Goal: Task Accomplishment & Management: Manage account settings

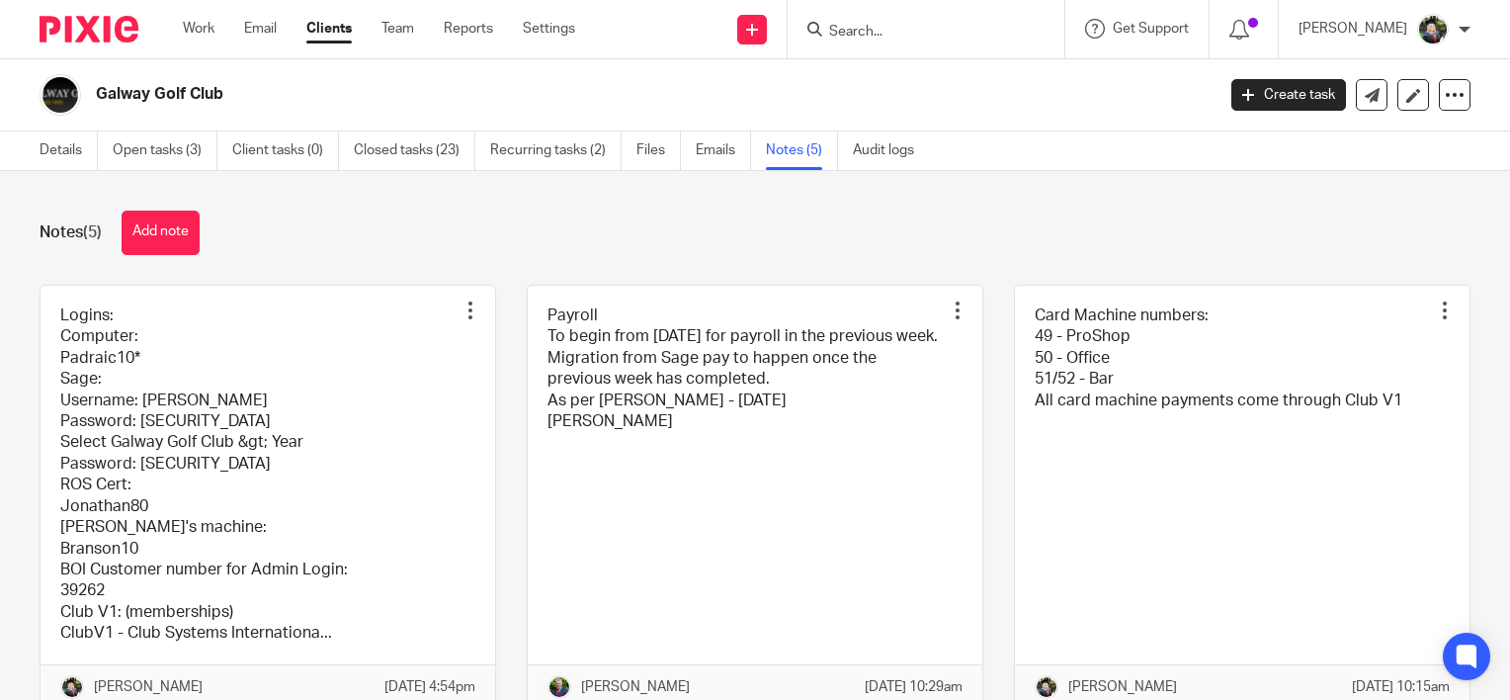
click at [919, 27] on input "Search" at bounding box center [916, 33] width 178 height 18
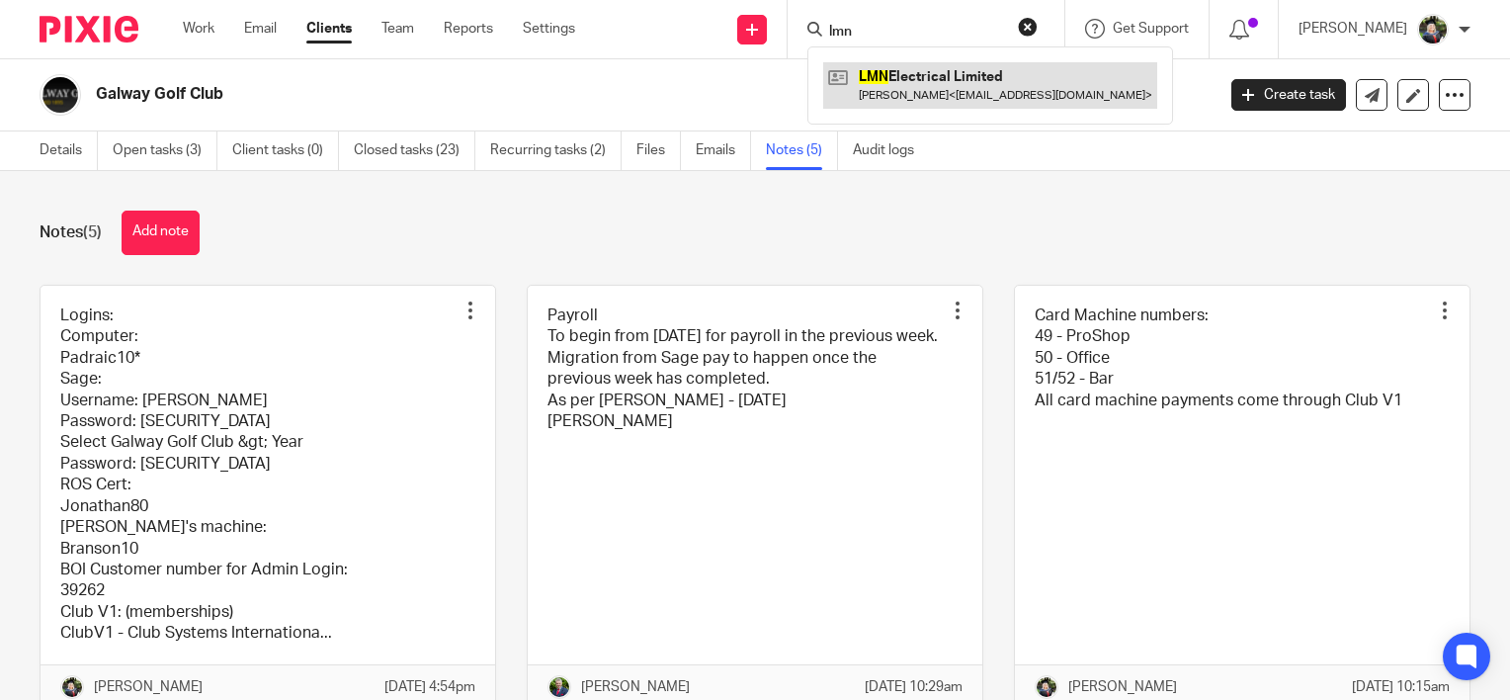
type input "lmn"
click at [1039, 97] on link at bounding box center [990, 84] width 334 height 45
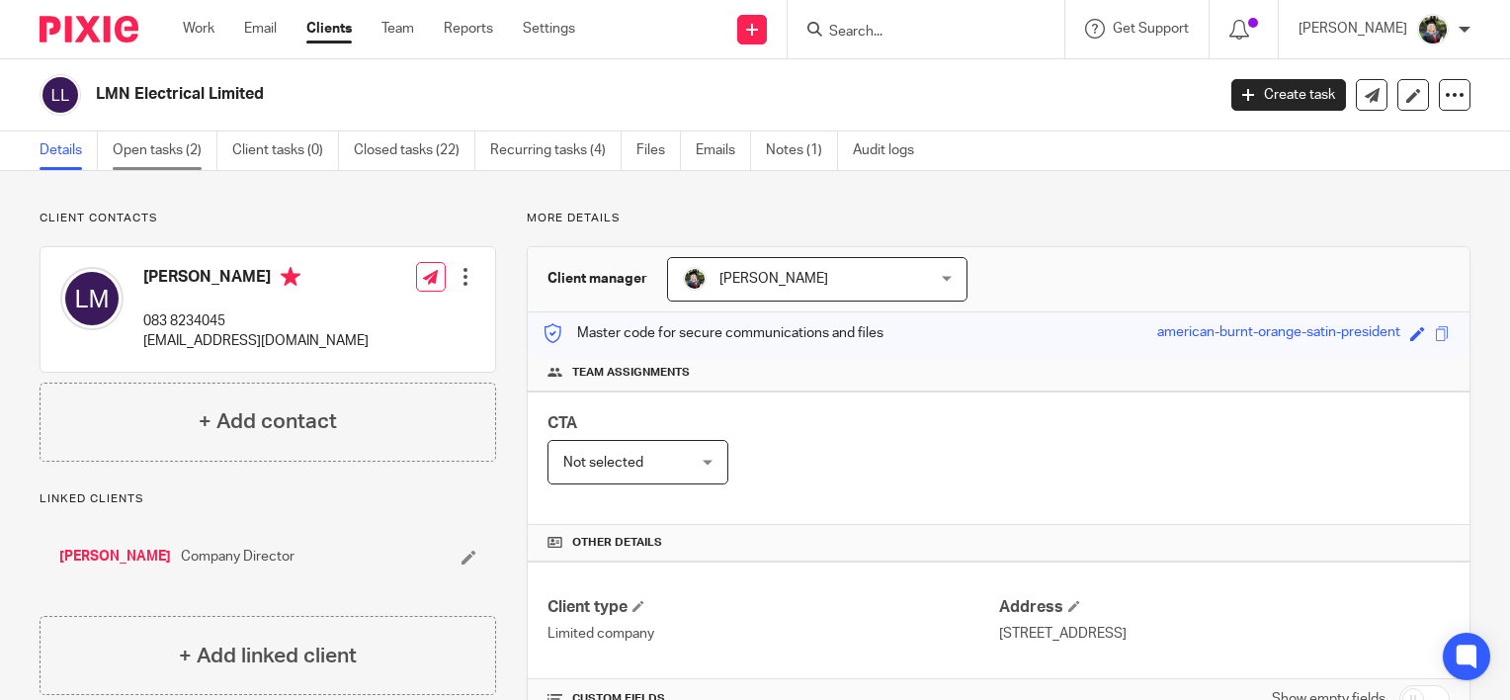
click at [184, 159] on link "Open tasks (2)" at bounding box center [165, 150] width 105 height 39
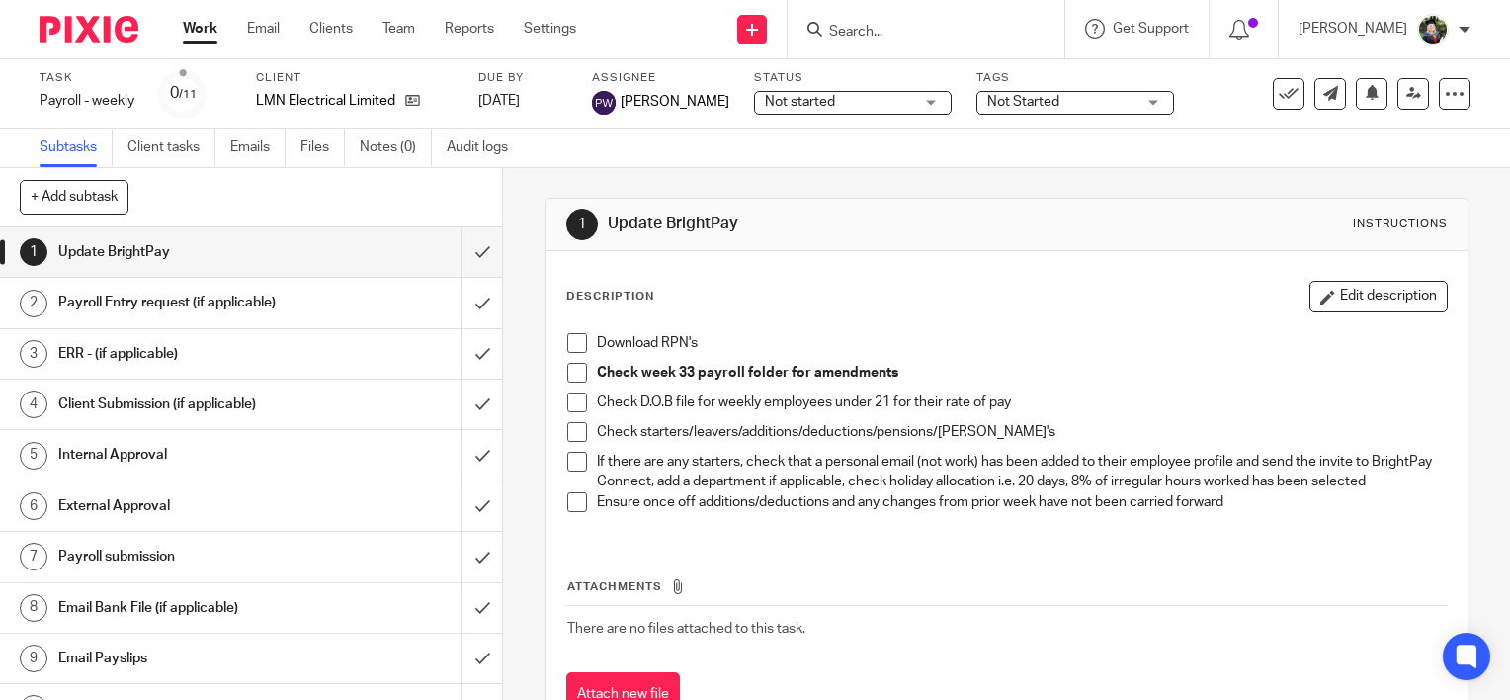
click at [567, 340] on span at bounding box center [577, 343] width 20 height 20
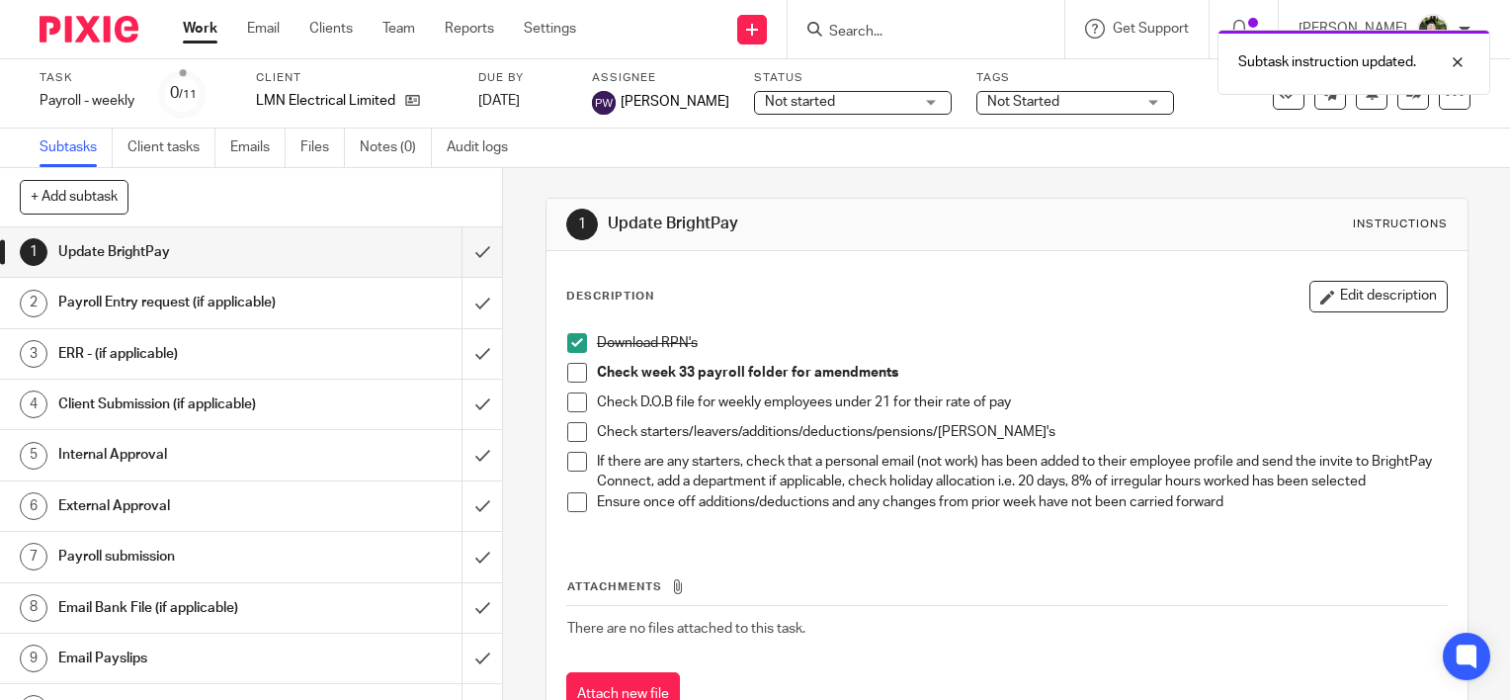
click at [568, 368] on span at bounding box center [577, 373] width 20 height 20
click at [569, 400] on span at bounding box center [577, 402] width 20 height 20
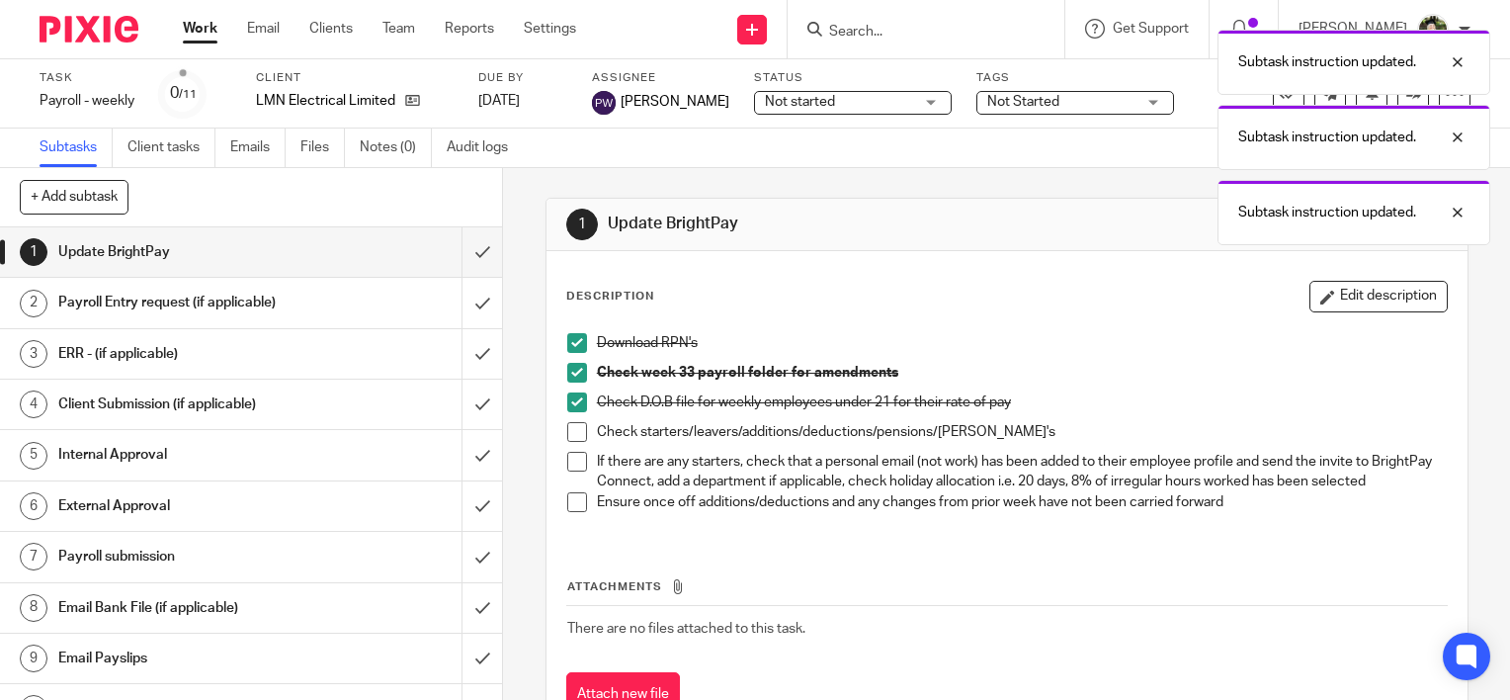
click at [569, 427] on span at bounding box center [577, 432] width 20 height 20
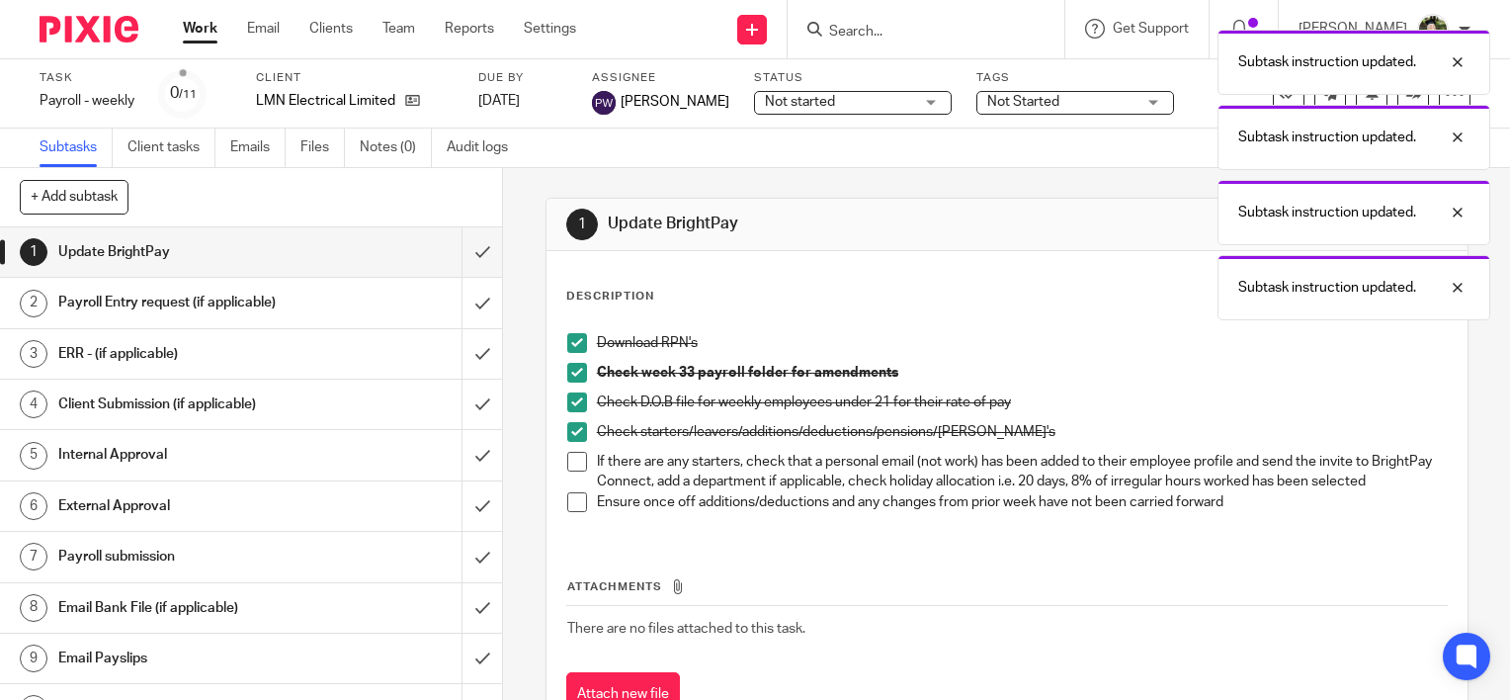
click at [567, 468] on span at bounding box center [577, 462] width 20 height 20
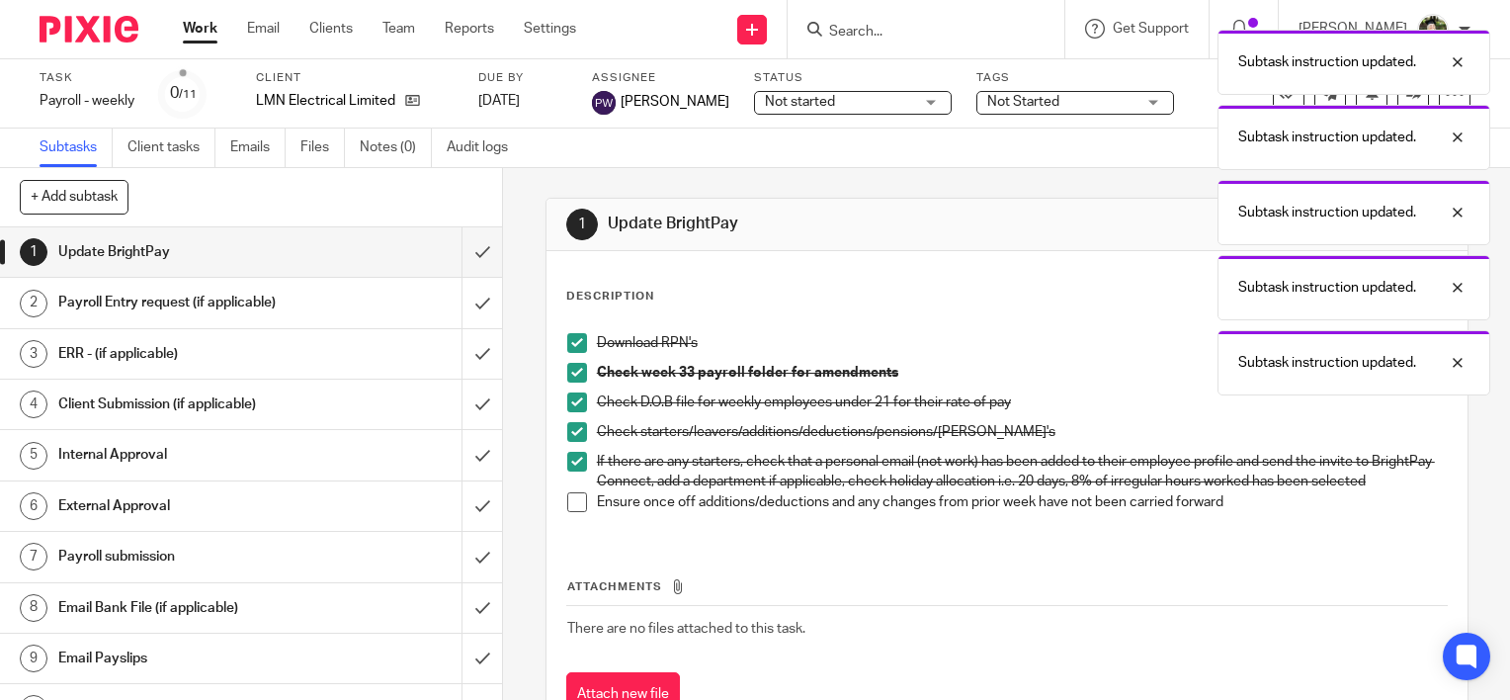
click at [567, 512] on span at bounding box center [577, 502] width 20 height 20
click at [459, 253] on input "submit" at bounding box center [251, 251] width 502 height 49
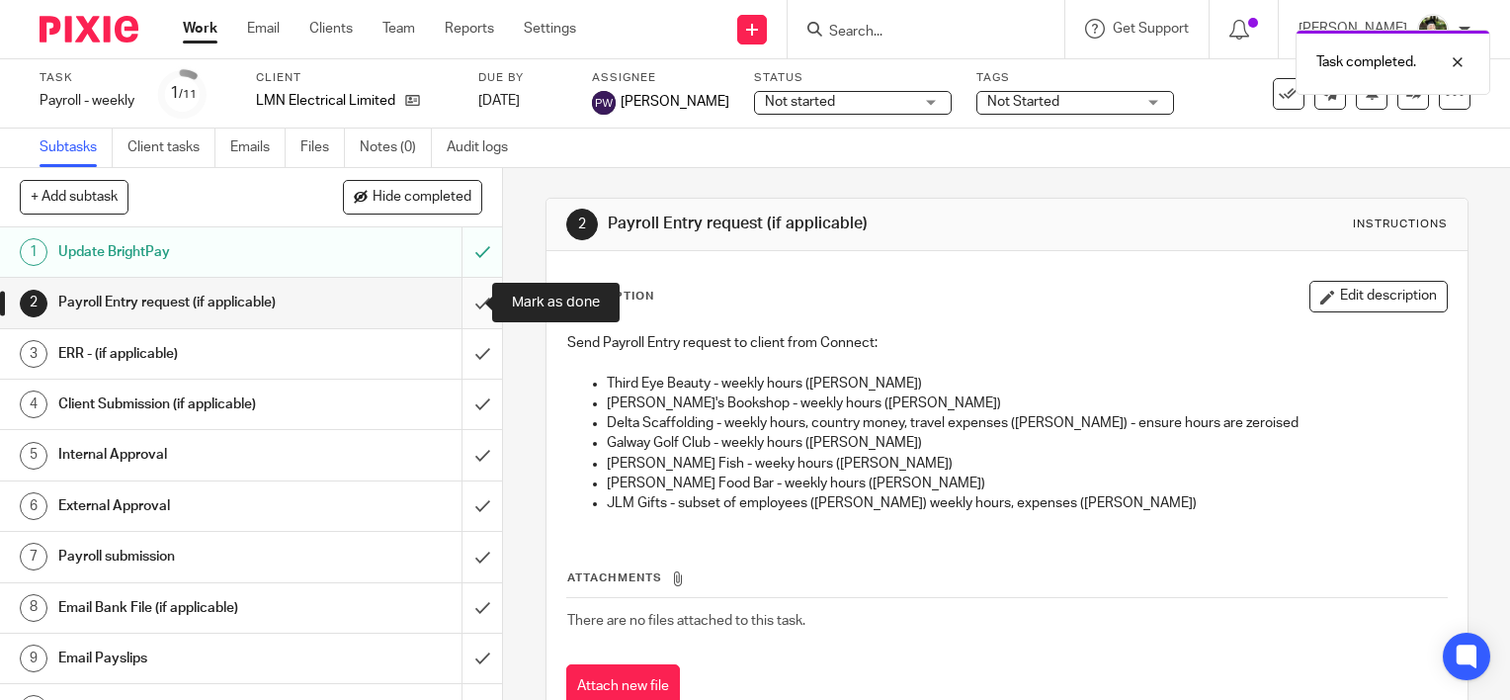
click at [463, 290] on input "submit" at bounding box center [251, 302] width 502 height 49
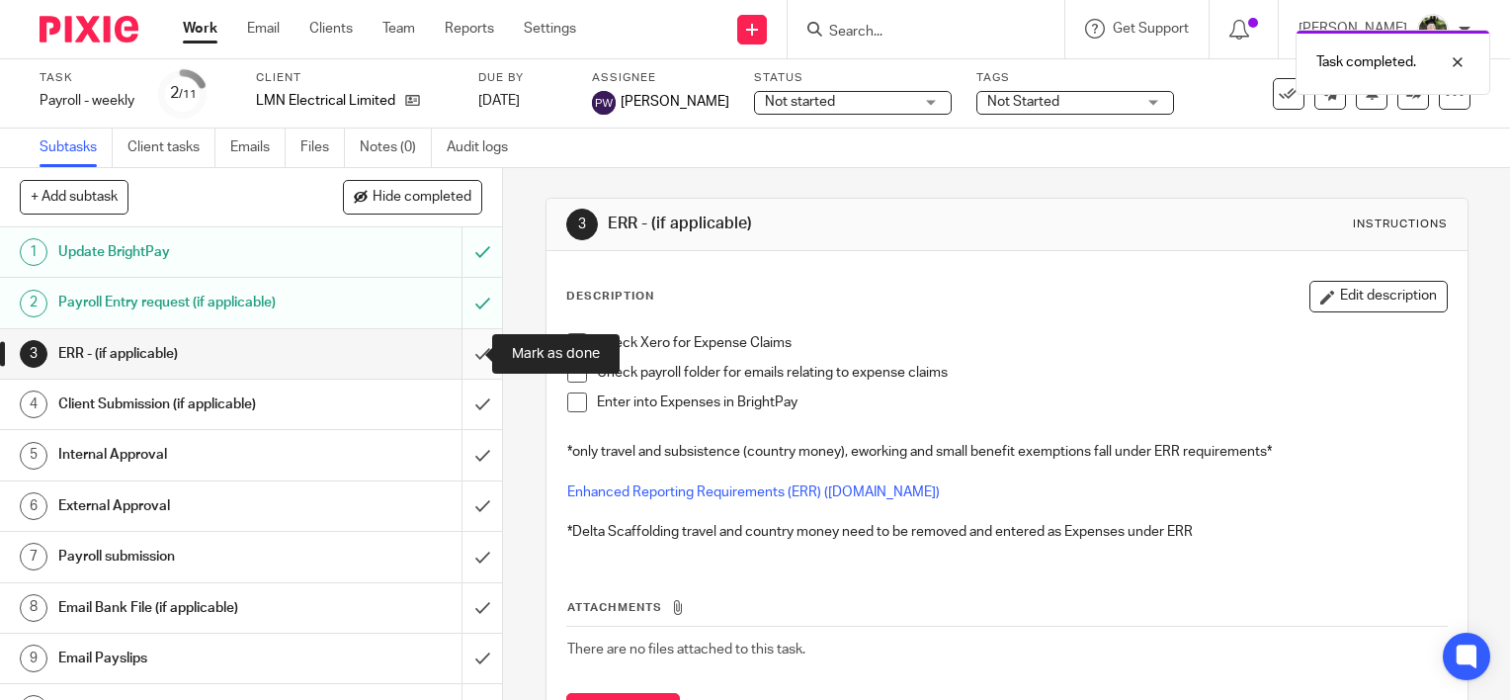
click at [461, 352] on input "submit" at bounding box center [251, 353] width 502 height 49
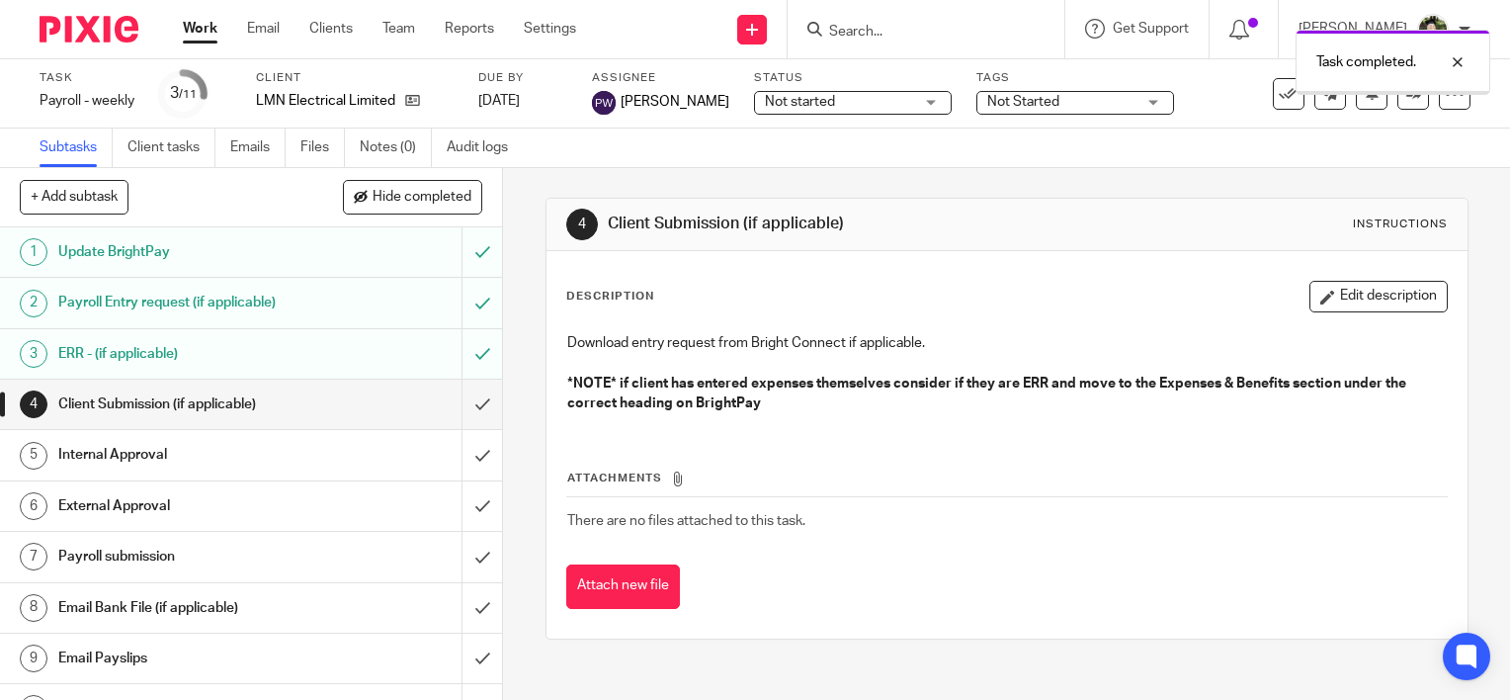
click at [312, 351] on div "ERR - (if applicable)" at bounding box center [250, 354] width 384 height 30
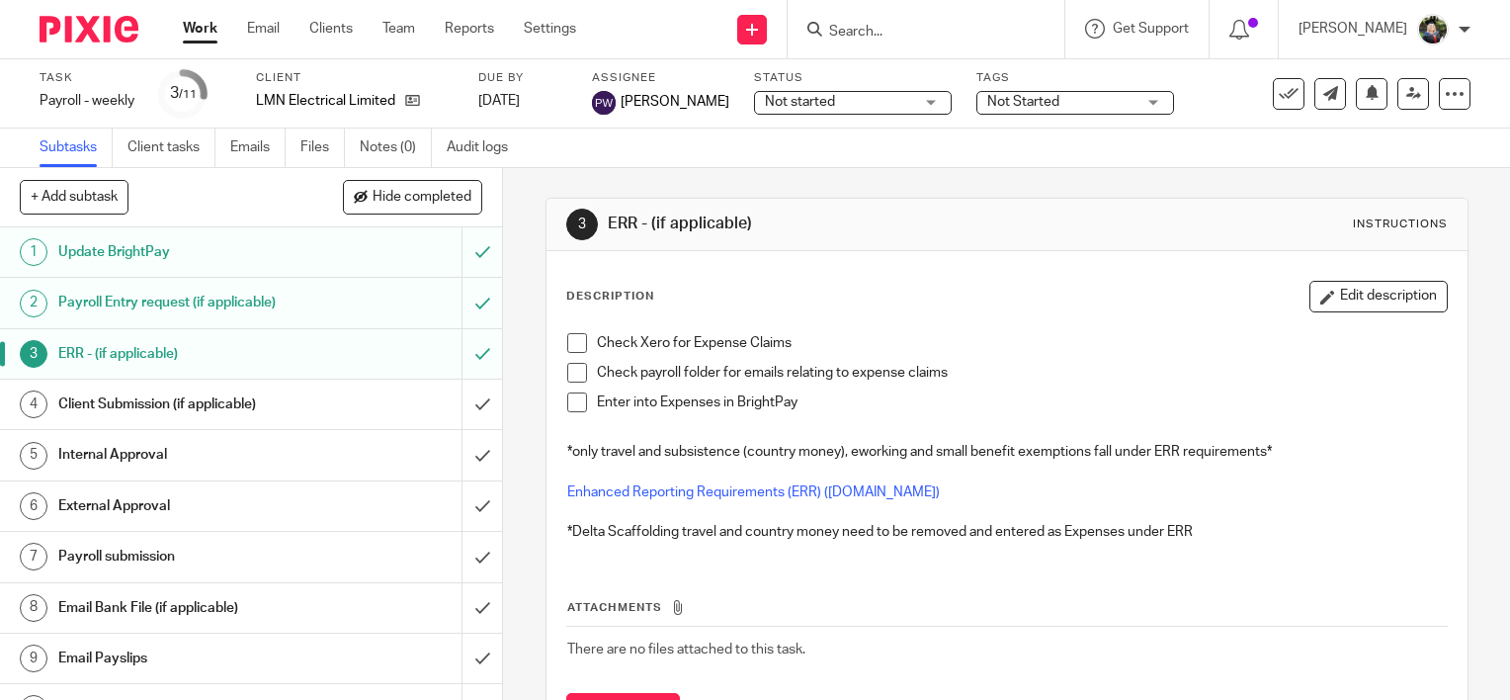
click at [567, 396] on span at bounding box center [577, 402] width 20 height 20
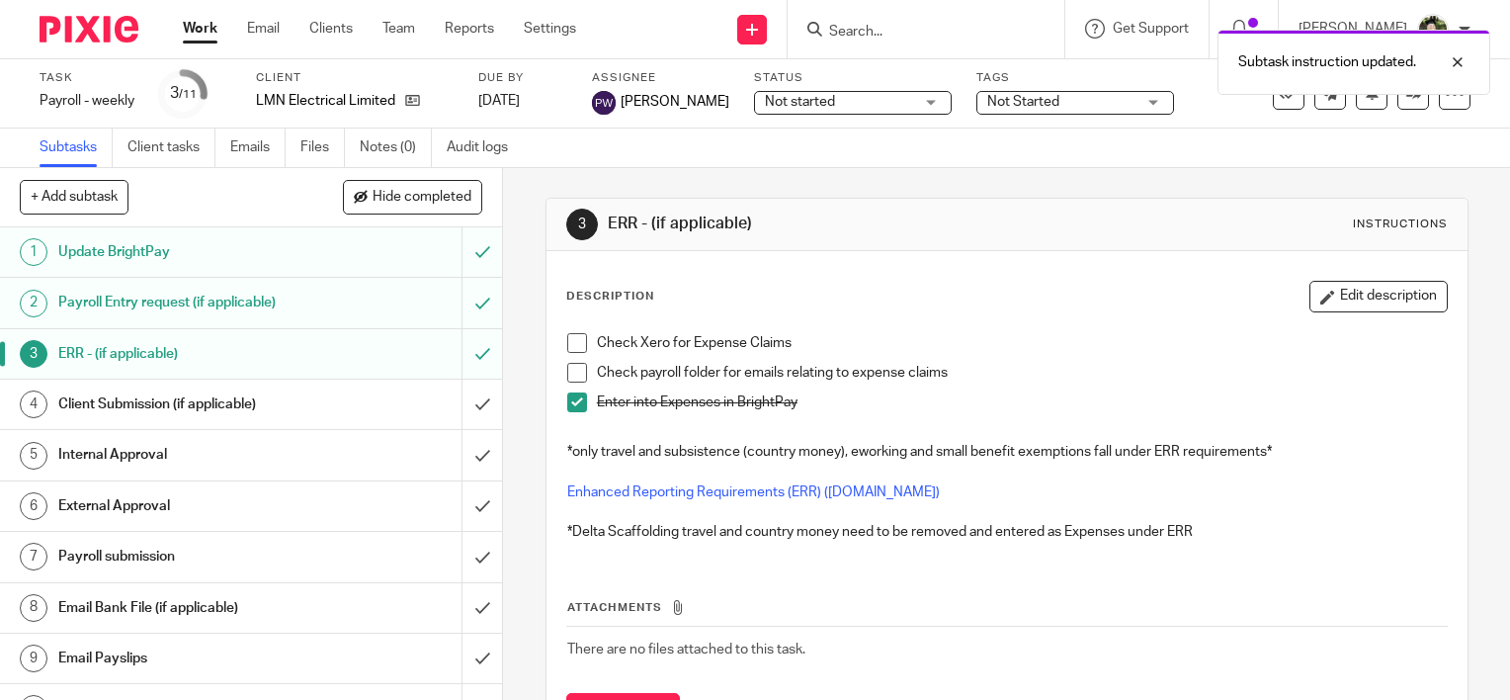
click at [305, 403] on div "Client Submission (if applicable)" at bounding box center [250, 404] width 384 height 30
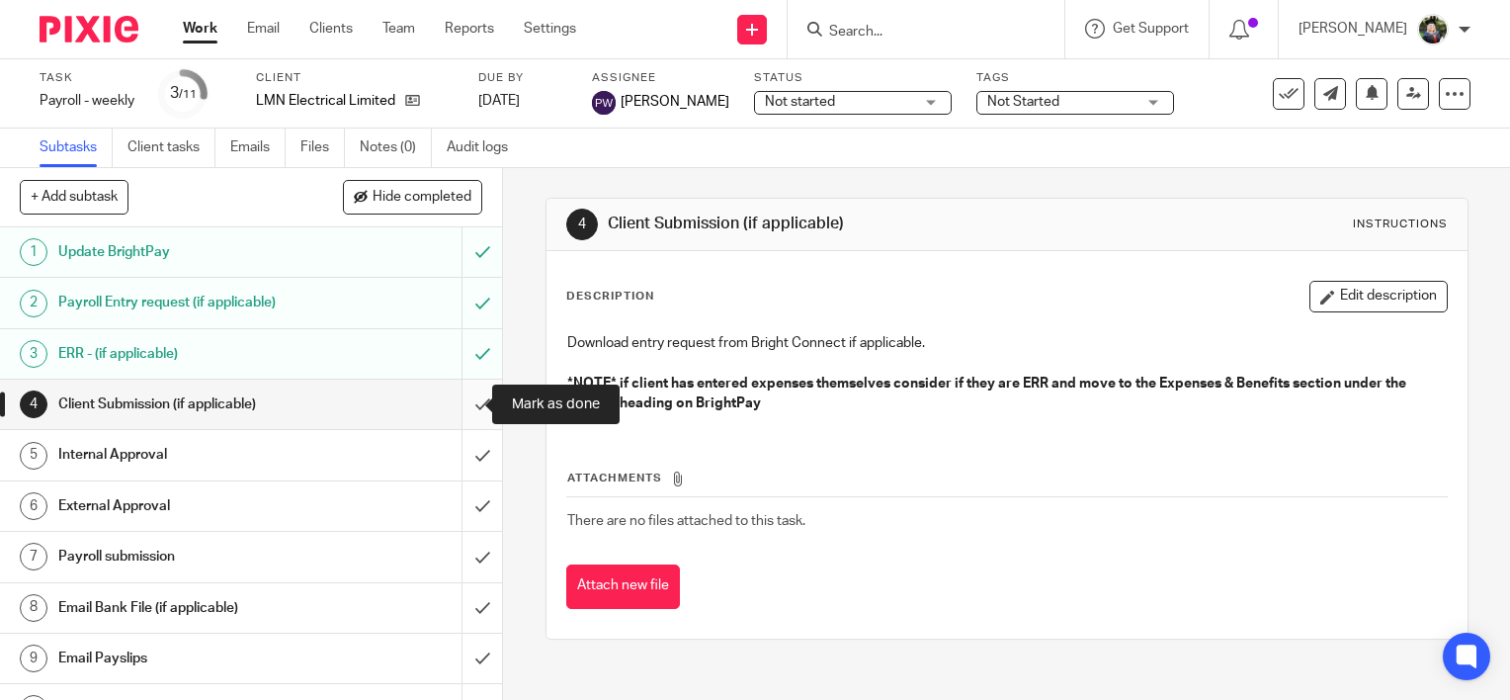
click at [462, 403] on input "submit" at bounding box center [251, 404] width 502 height 49
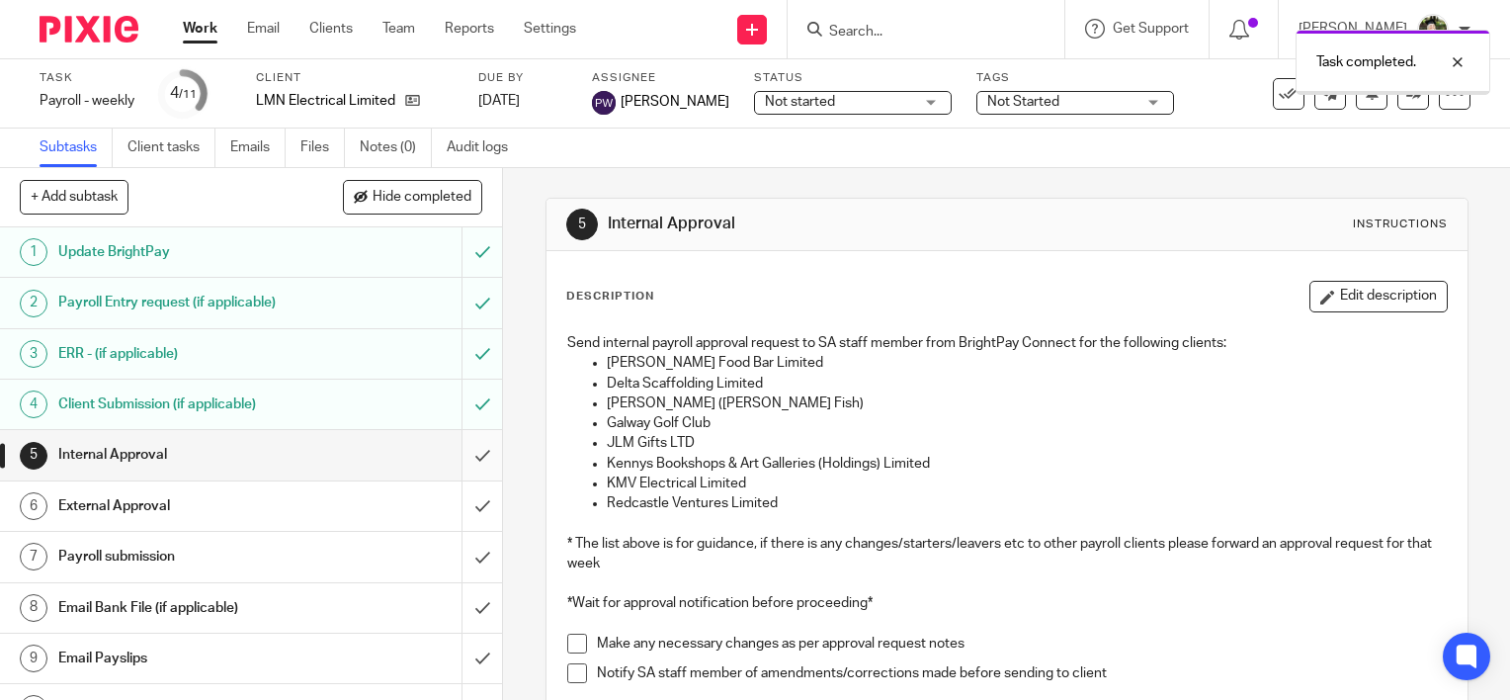
click at [462, 451] on input "submit" at bounding box center [251, 454] width 502 height 49
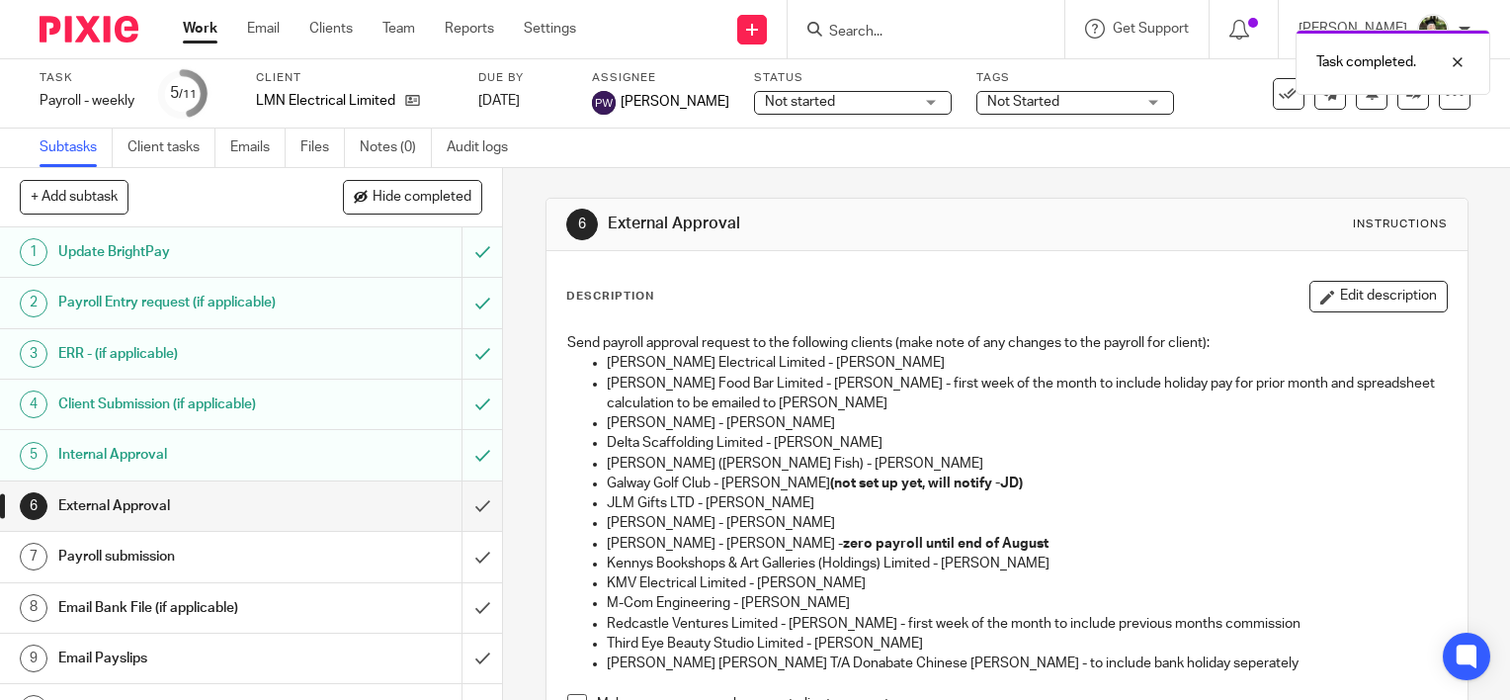
click at [835, 98] on span "Not started" at bounding box center [839, 102] width 148 height 21
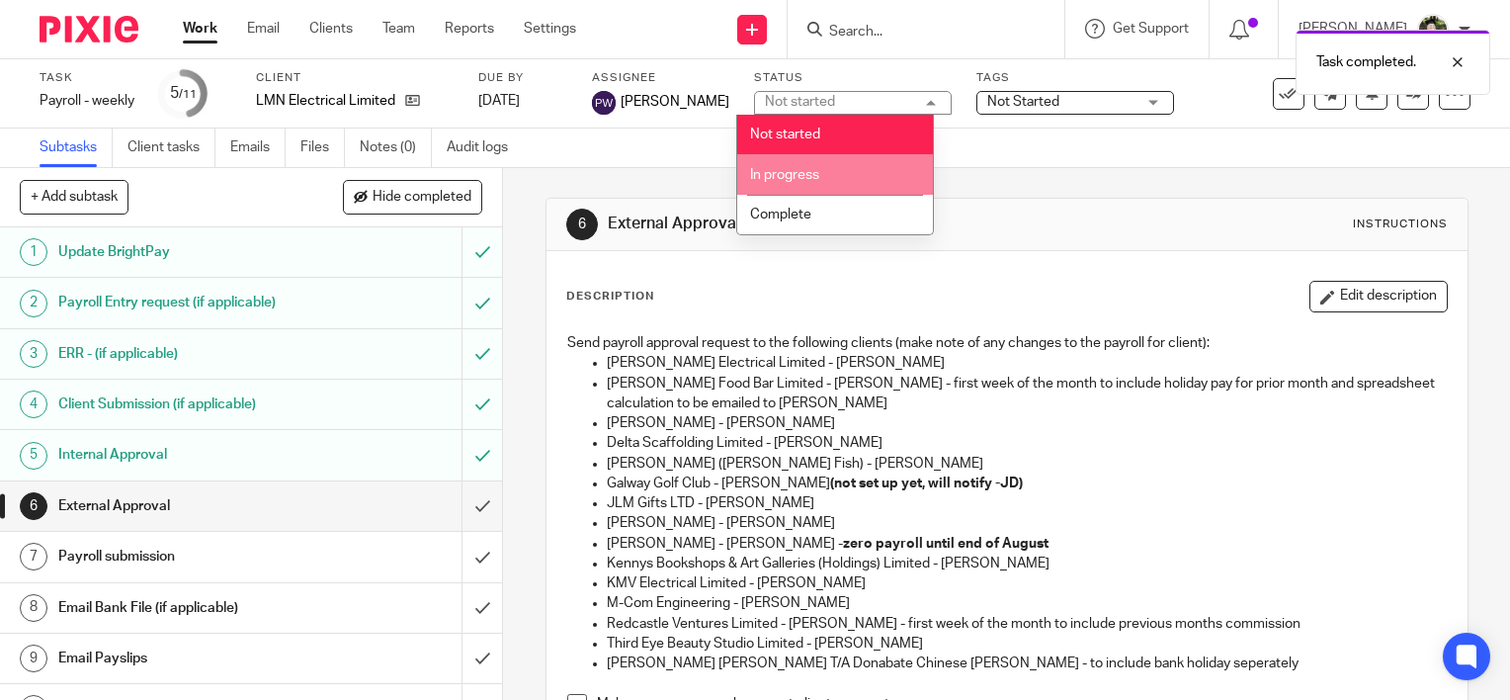
click at [823, 169] on li "In progress" at bounding box center [835, 174] width 196 height 41
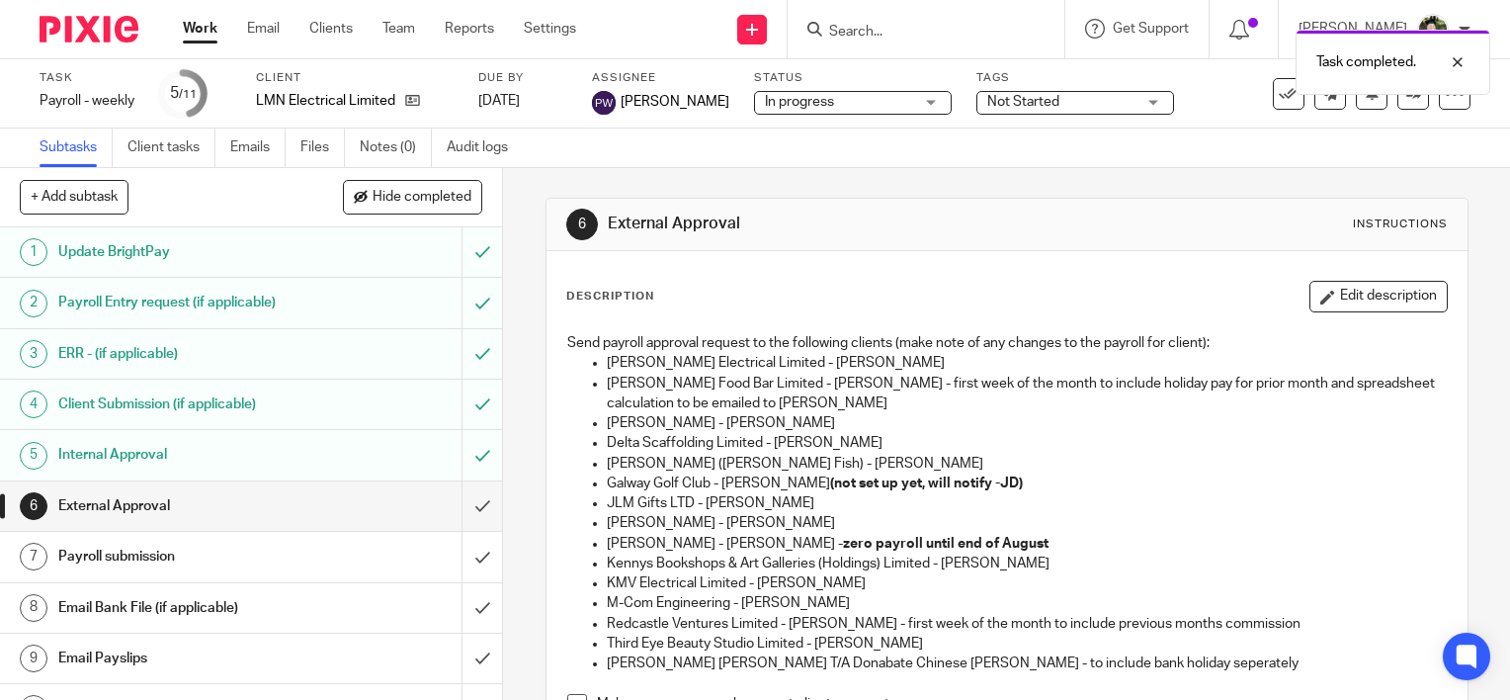
click at [1032, 107] on span "Not Started" at bounding box center [1023, 102] width 72 height 14
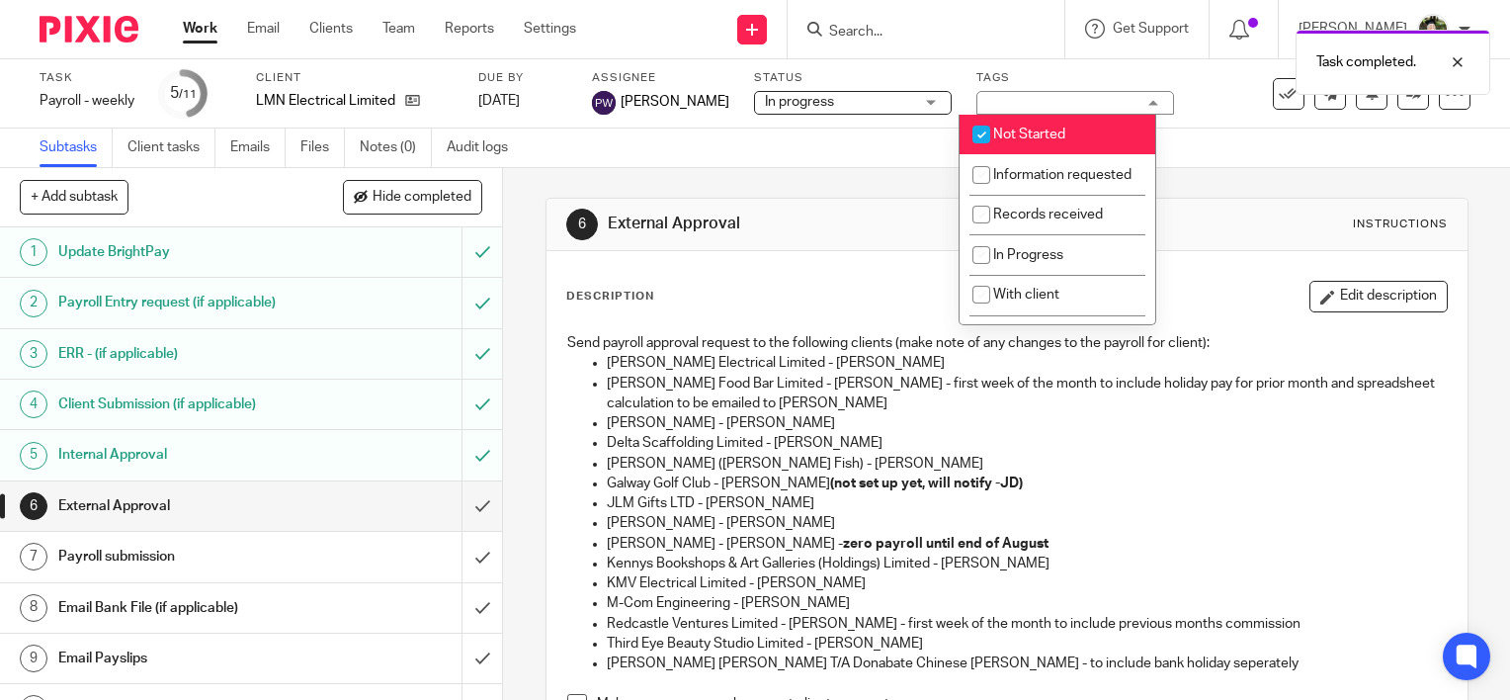
click at [1034, 127] on li "Not Started" at bounding box center [1058, 135] width 196 height 41
checkbox input "false"
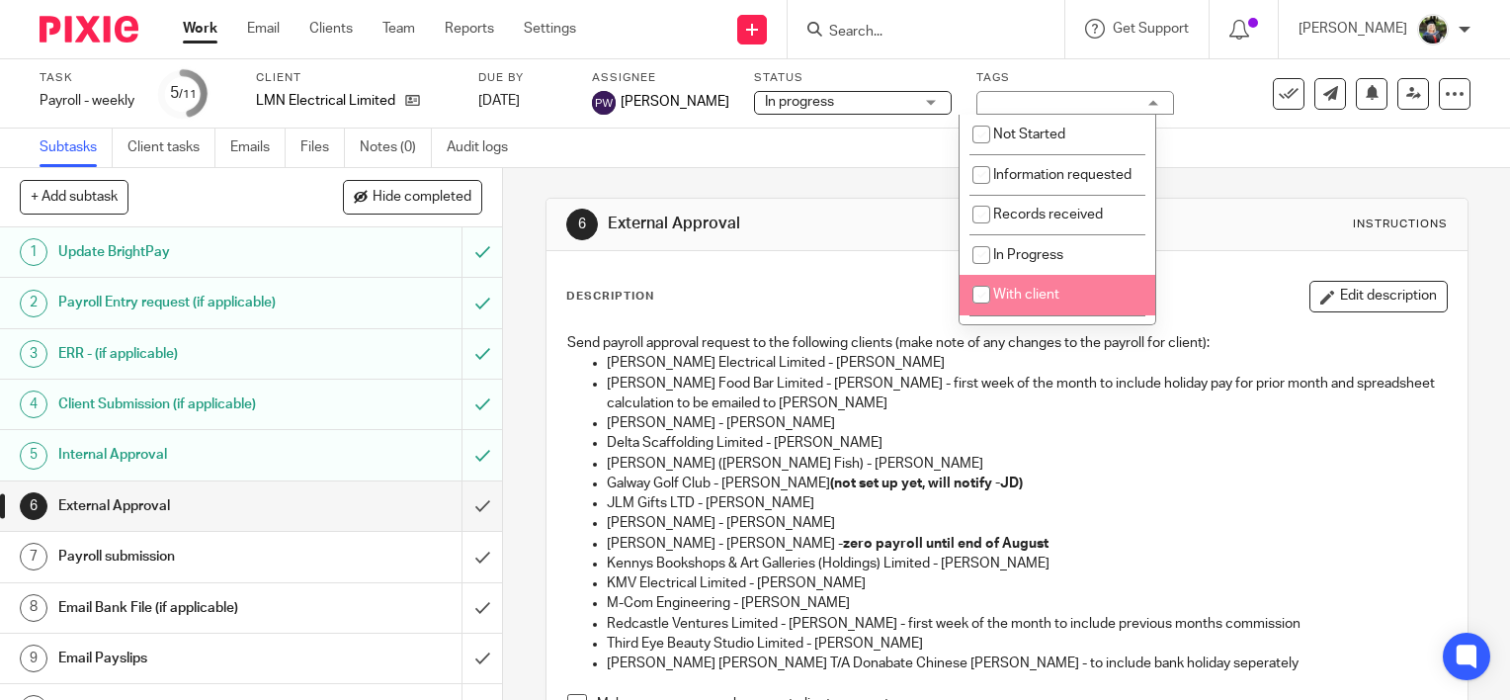
click at [1031, 301] on span "With client" at bounding box center [1026, 295] width 66 height 14
checkbox input "true"
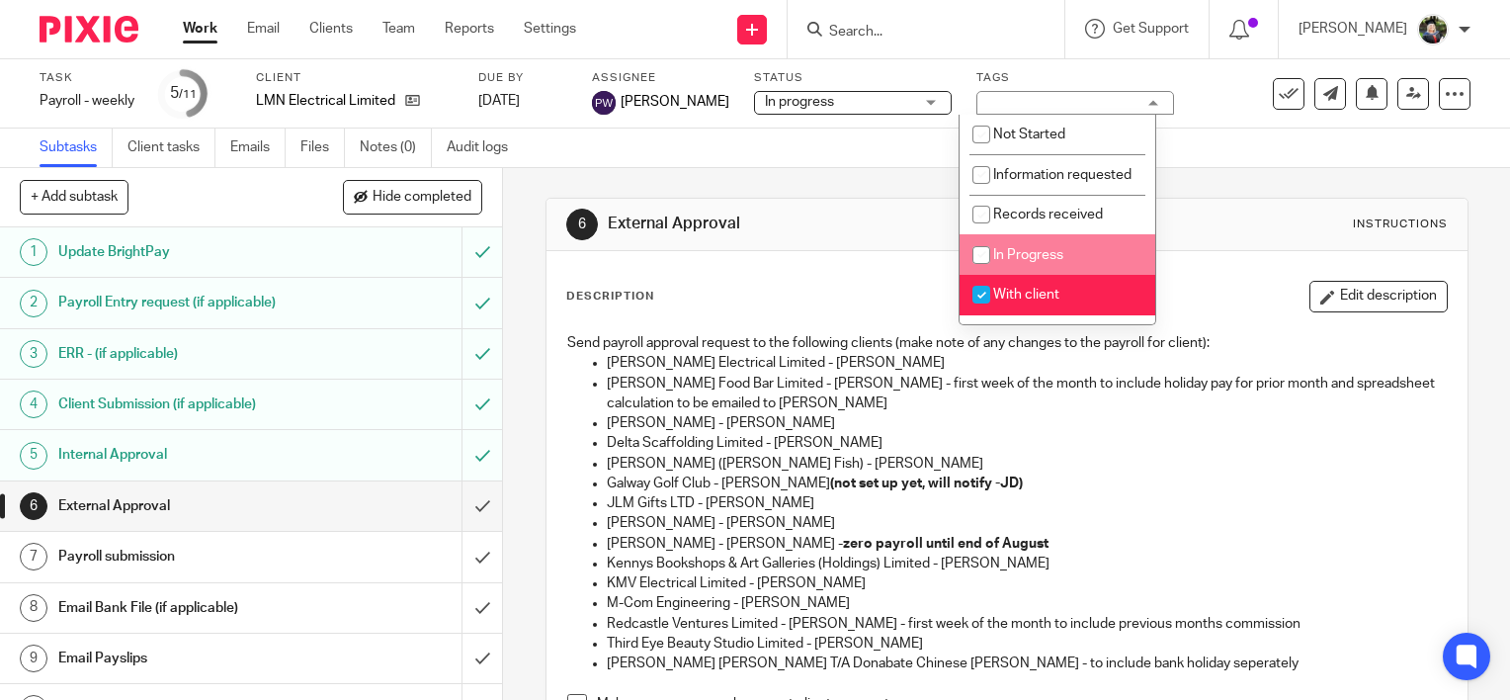
click at [818, 186] on div "6 External Approval Instructions Description Edit description Send payroll appr…" at bounding box center [1007, 593] width 923 height 851
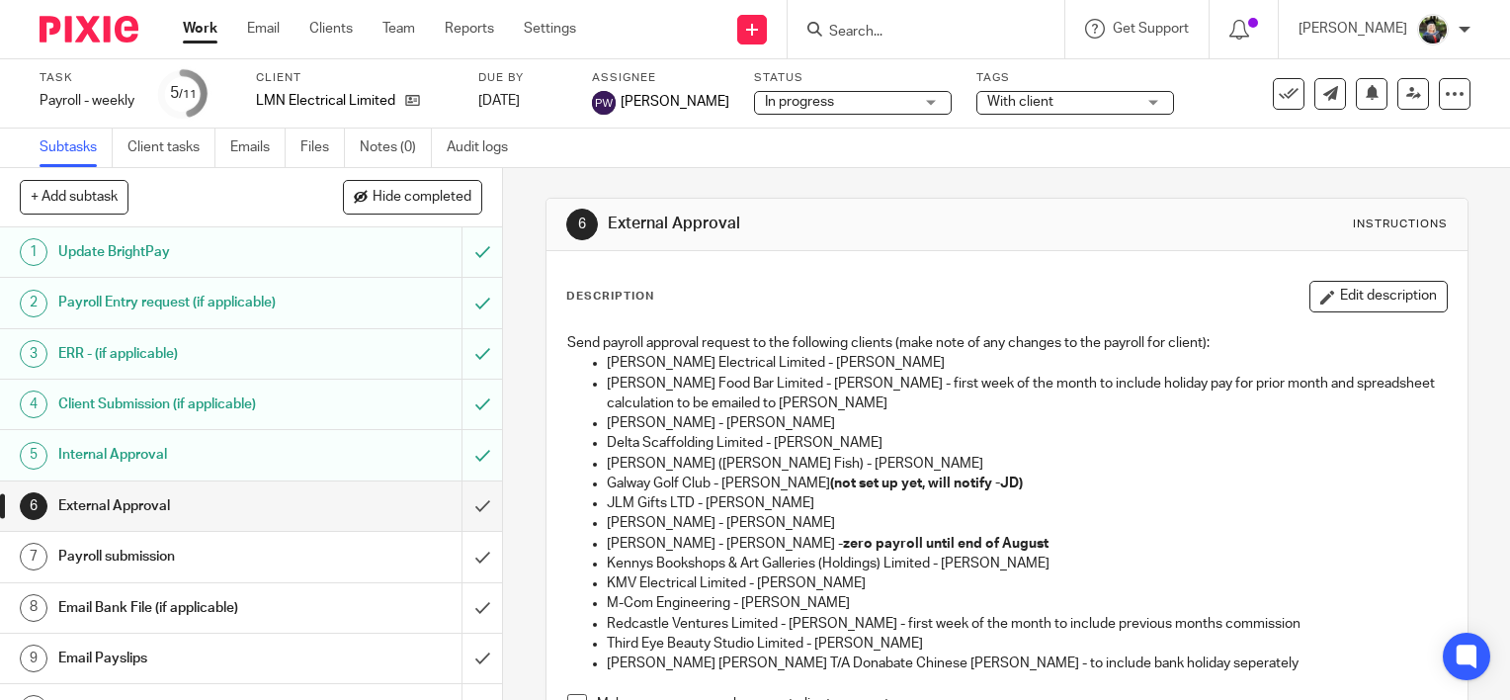
click at [897, 30] on input "Search" at bounding box center [916, 33] width 178 height 18
click at [419, 107] on icon at bounding box center [412, 100] width 15 height 15
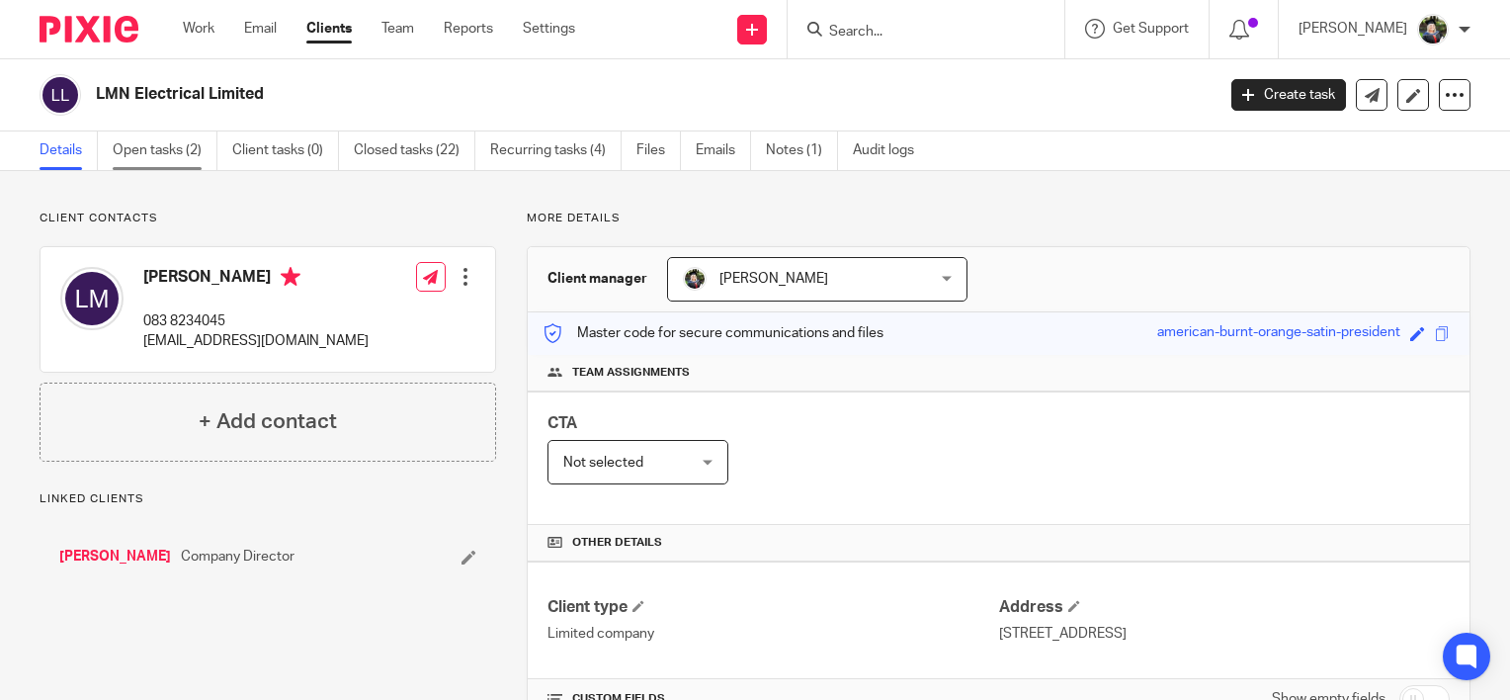
click at [179, 153] on link "Open tasks (2)" at bounding box center [165, 150] width 105 height 39
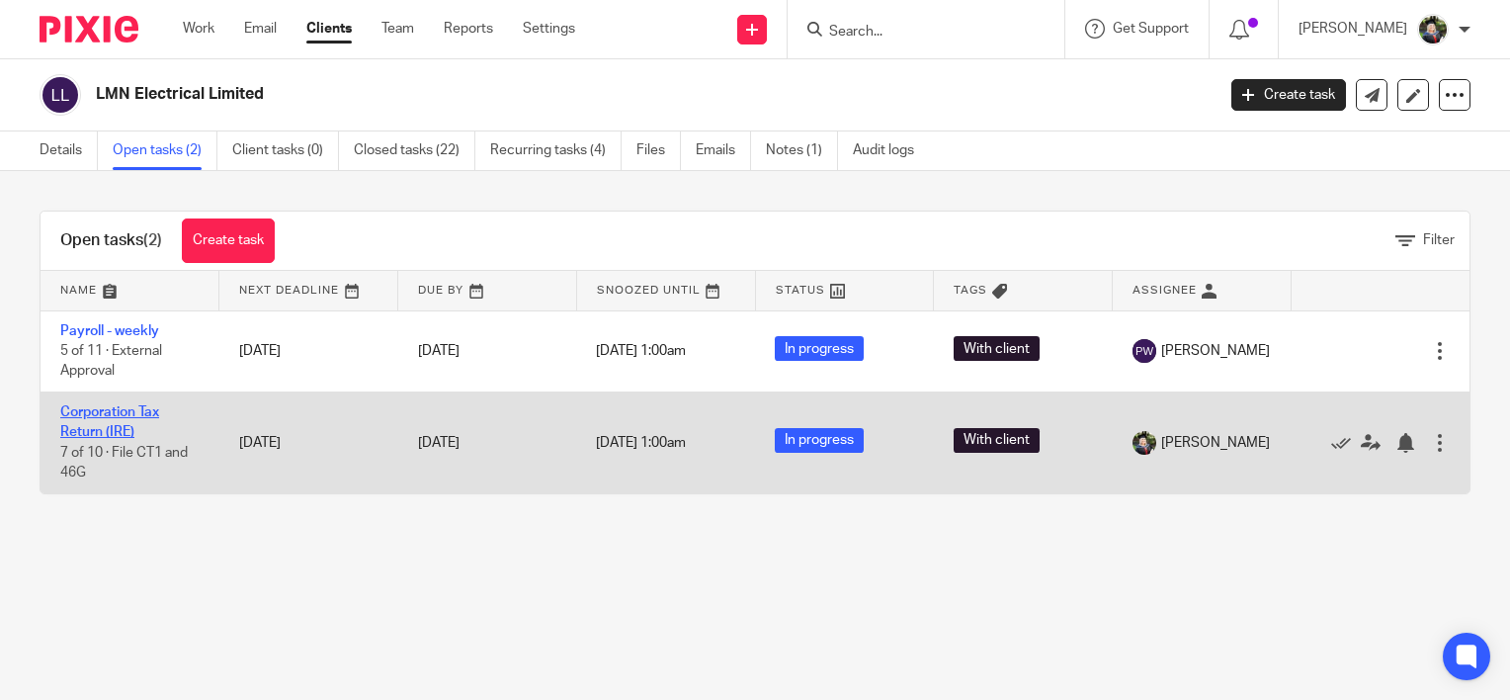
click at [97, 414] on link "Corporation Tax Return (IRE)" at bounding box center [109, 422] width 99 height 34
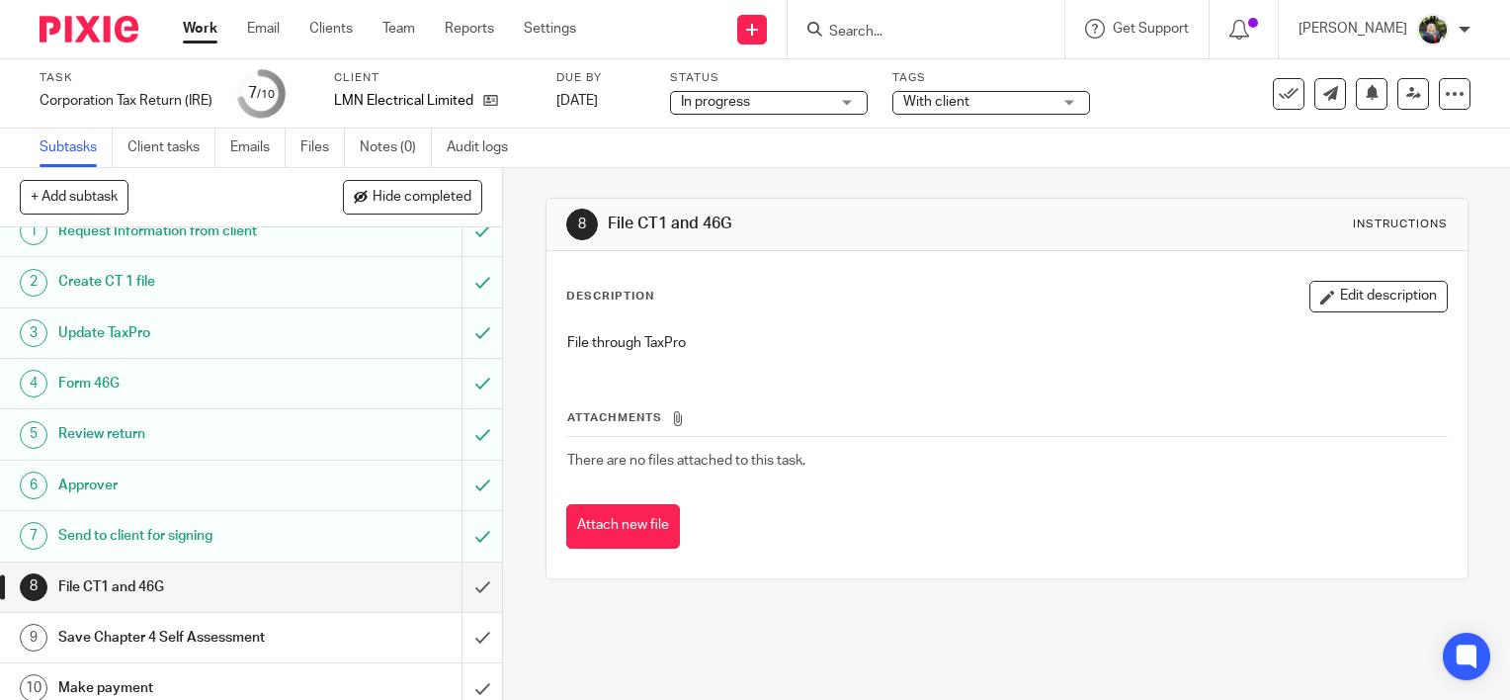
scroll to position [33, 0]
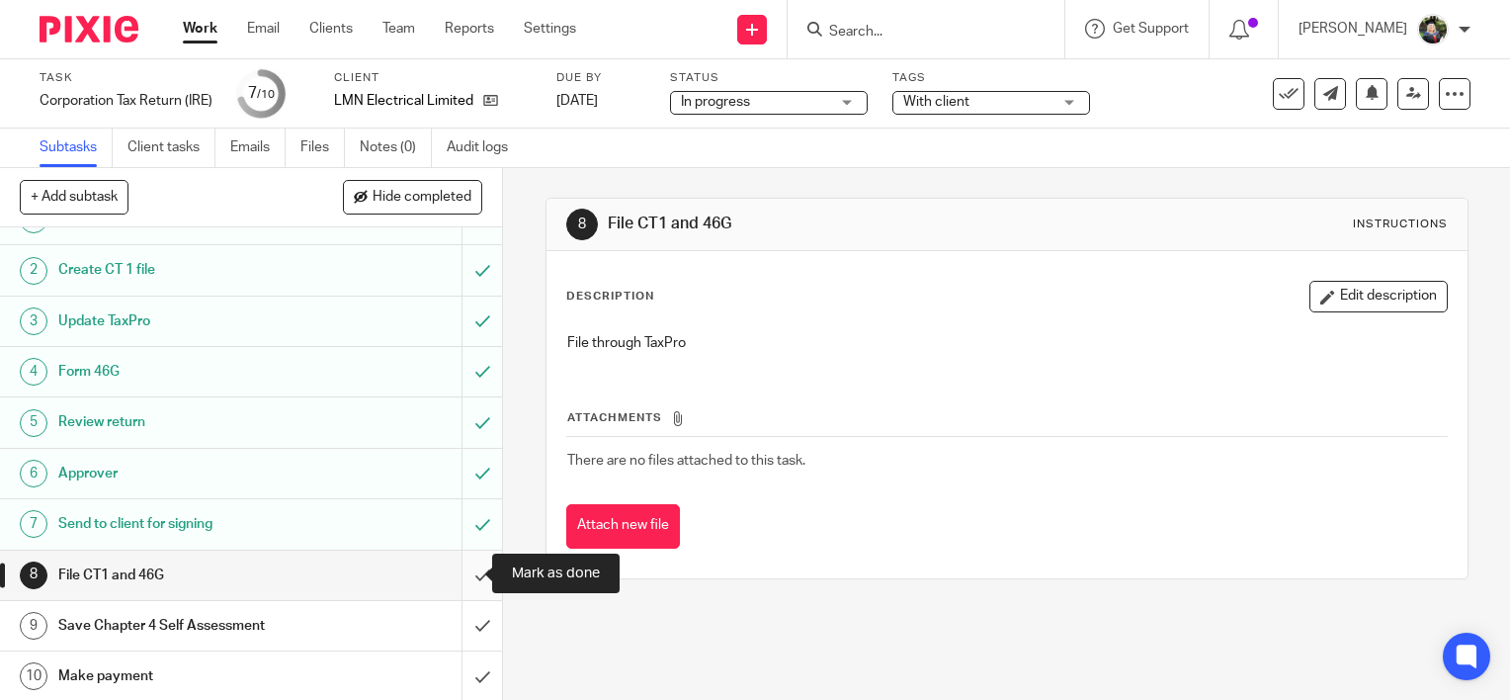
click at [459, 570] on input "submit" at bounding box center [251, 574] width 502 height 49
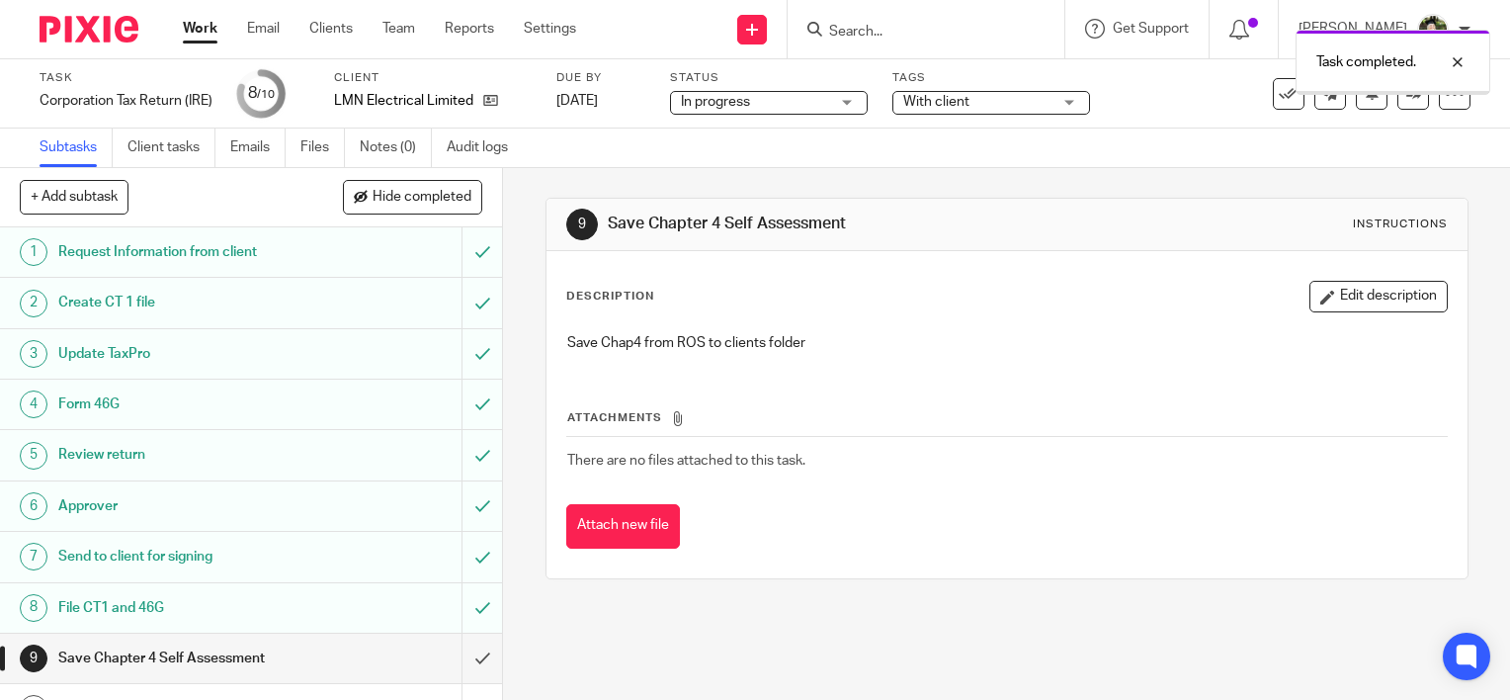
click at [785, 103] on span "In progress" at bounding box center [755, 102] width 148 height 21
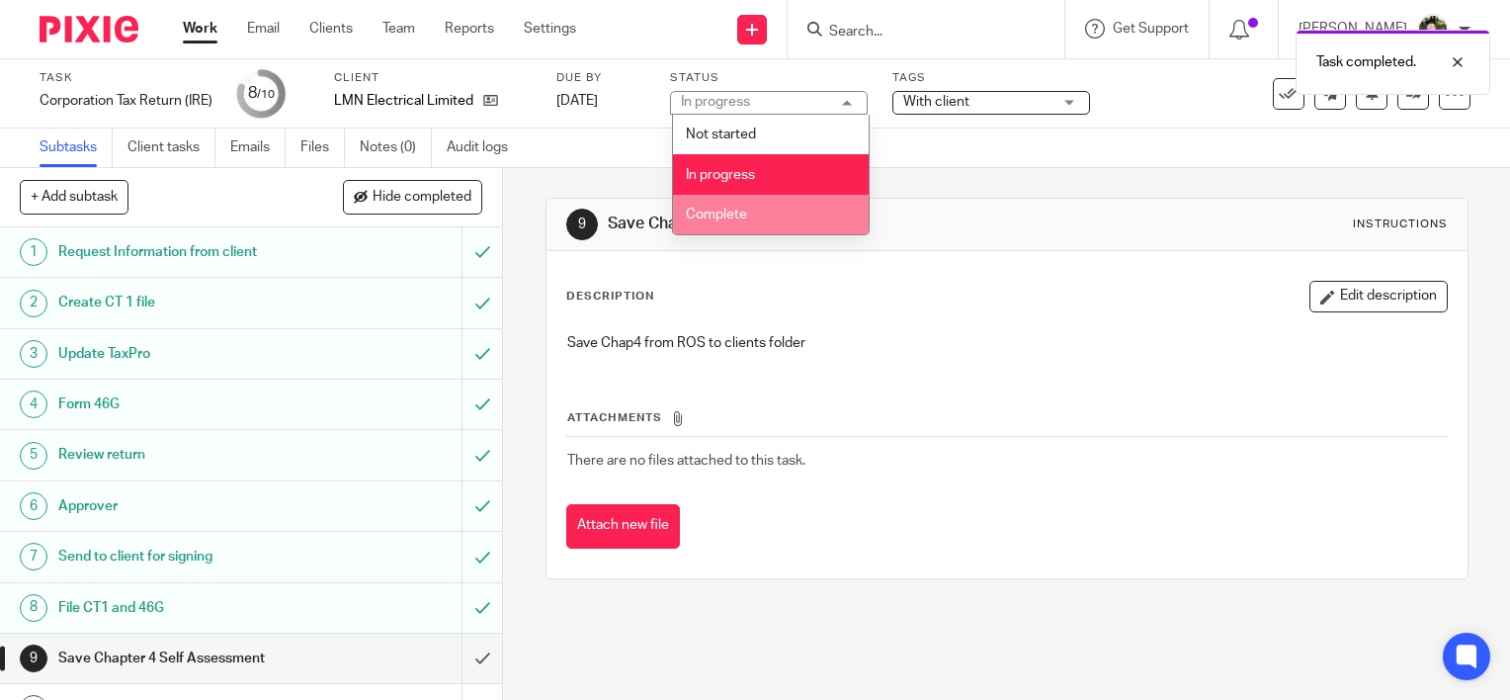
click at [758, 211] on li "Complete" at bounding box center [771, 215] width 196 height 41
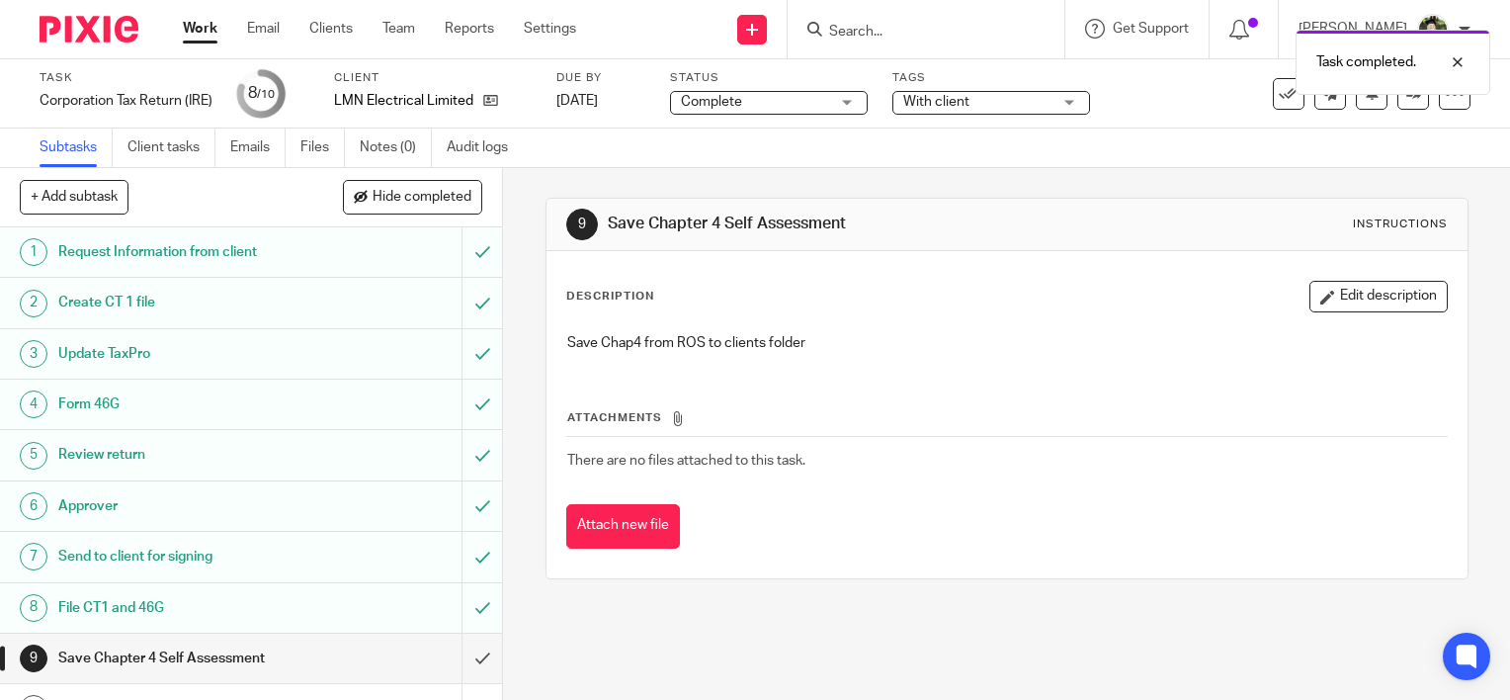
click at [966, 100] on span "With client" at bounding box center [936, 102] width 66 height 14
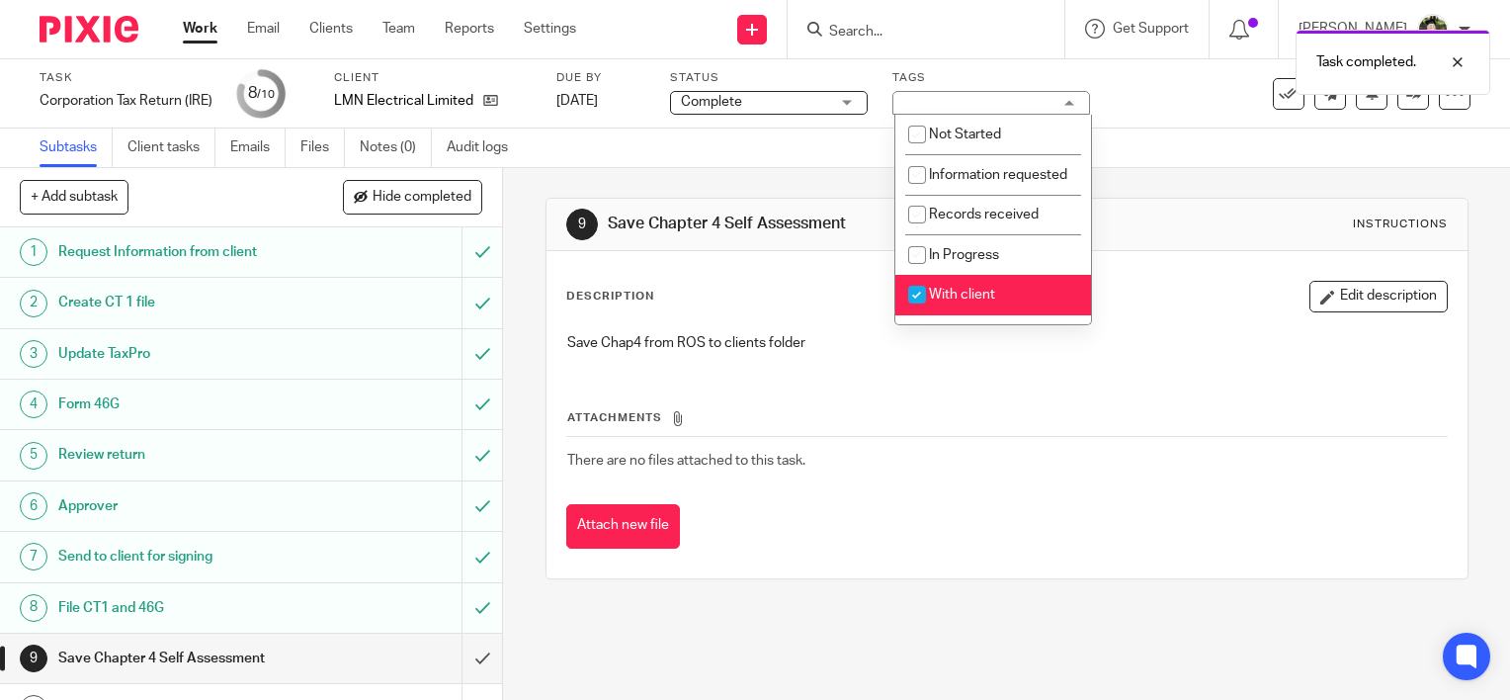
click at [958, 301] on span "With client" at bounding box center [962, 295] width 66 height 14
checkbox input "false"
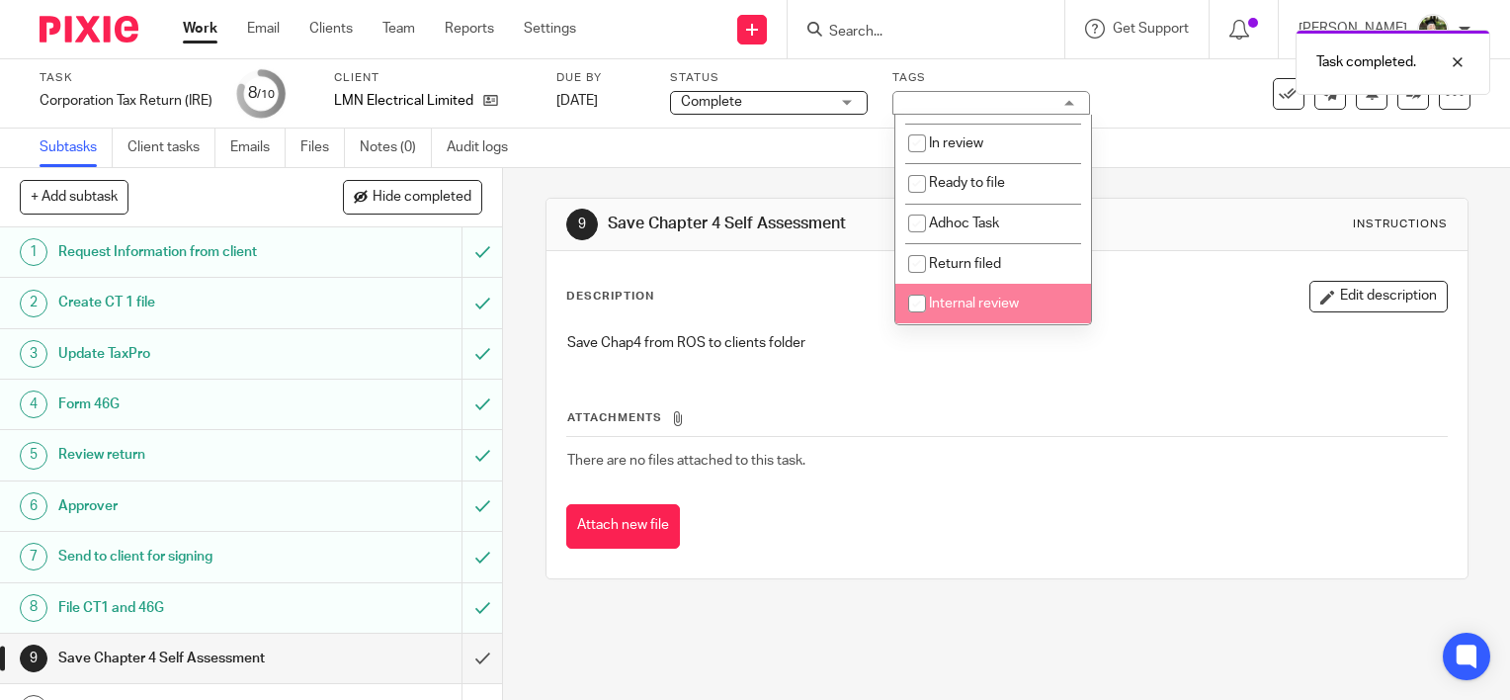
click at [970, 260] on span "Return filed" at bounding box center [965, 264] width 72 height 14
checkbox input "true"
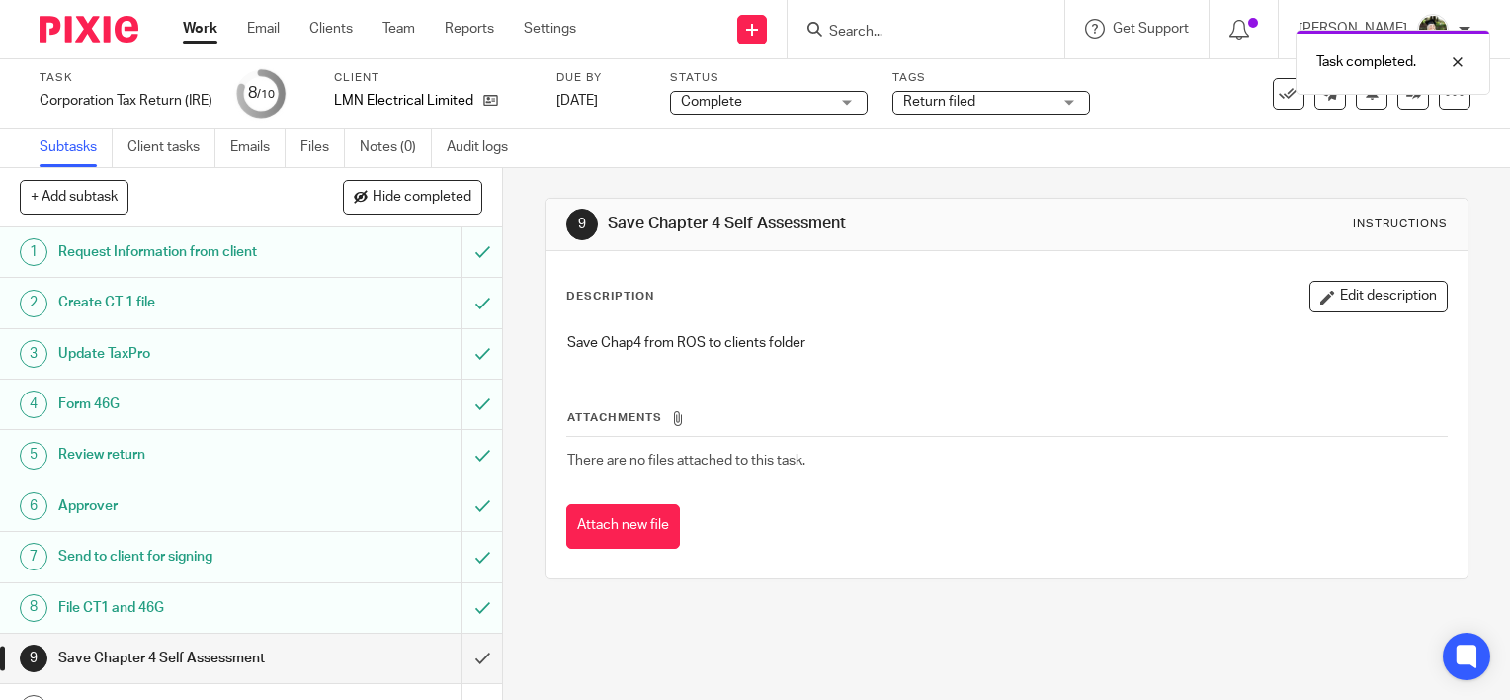
click at [701, 148] on div "Subtasks Client tasks Emails Files Notes (0) Audit logs" at bounding box center [755, 148] width 1510 height 40
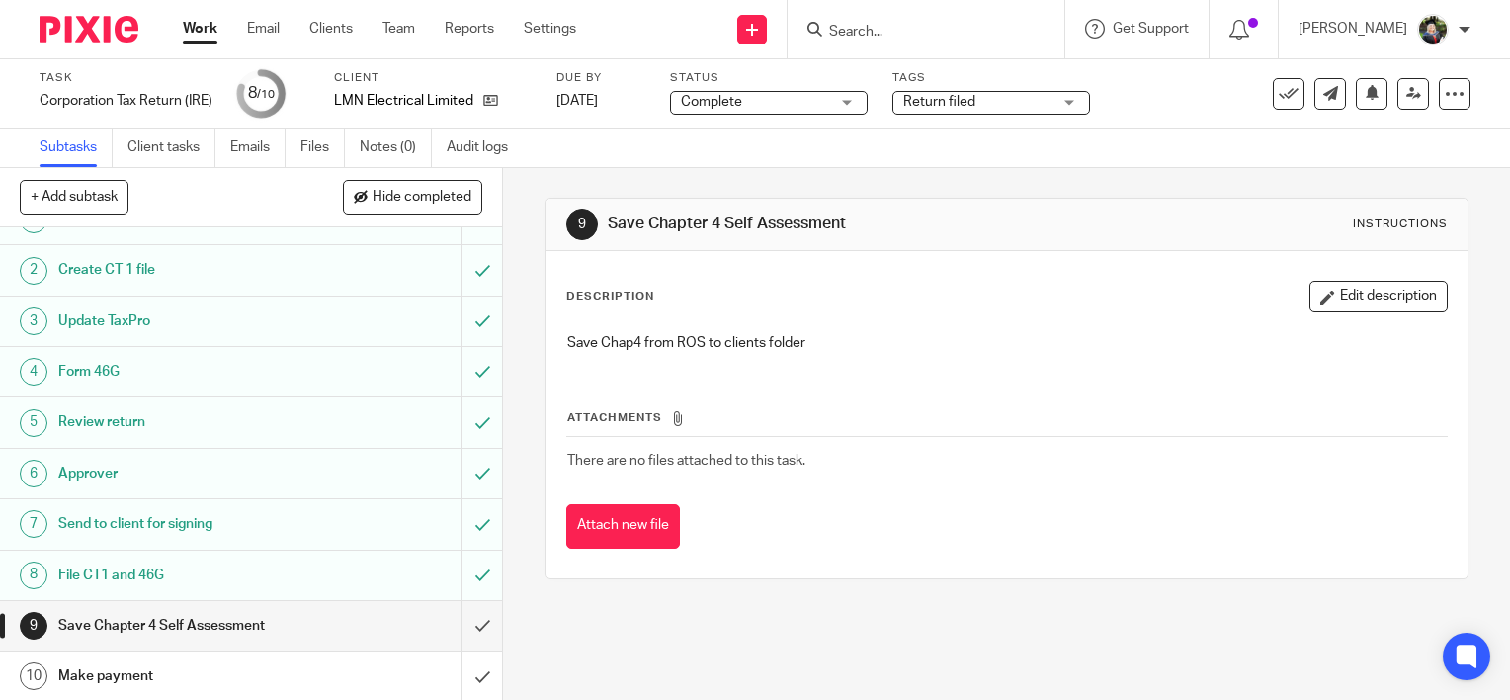
click at [889, 30] on input "Search" at bounding box center [916, 33] width 178 height 18
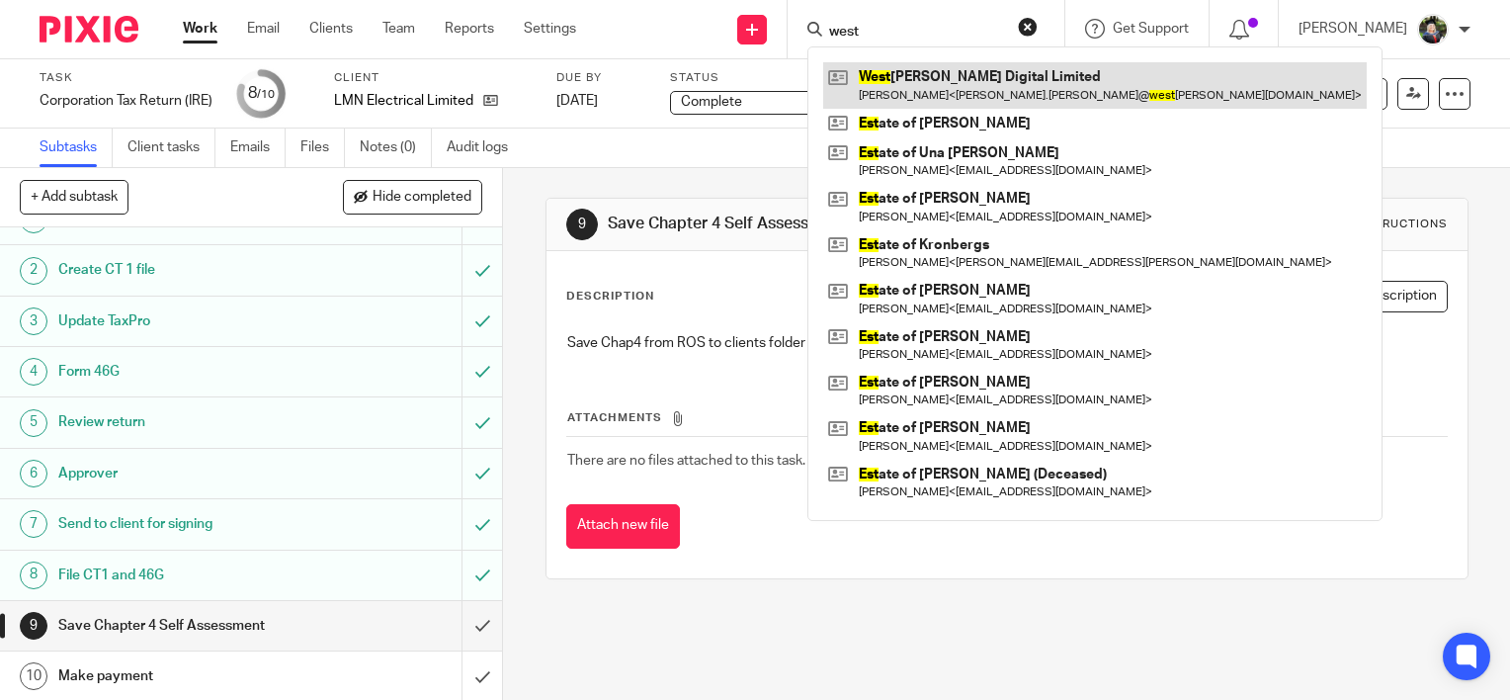
type input "west"
click at [899, 87] on link at bounding box center [1095, 84] width 544 height 45
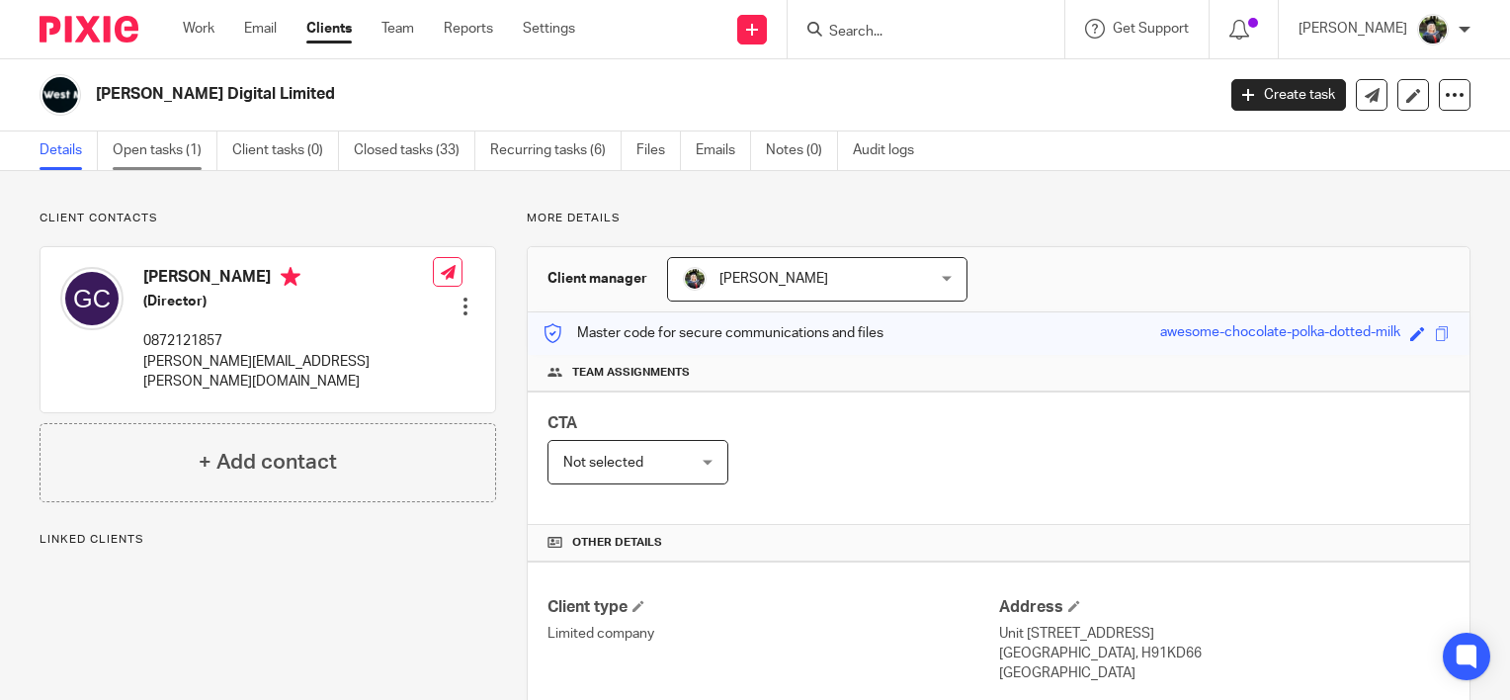
click at [168, 150] on link "Open tasks (1)" at bounding box center [165, 150] width 105 height 39
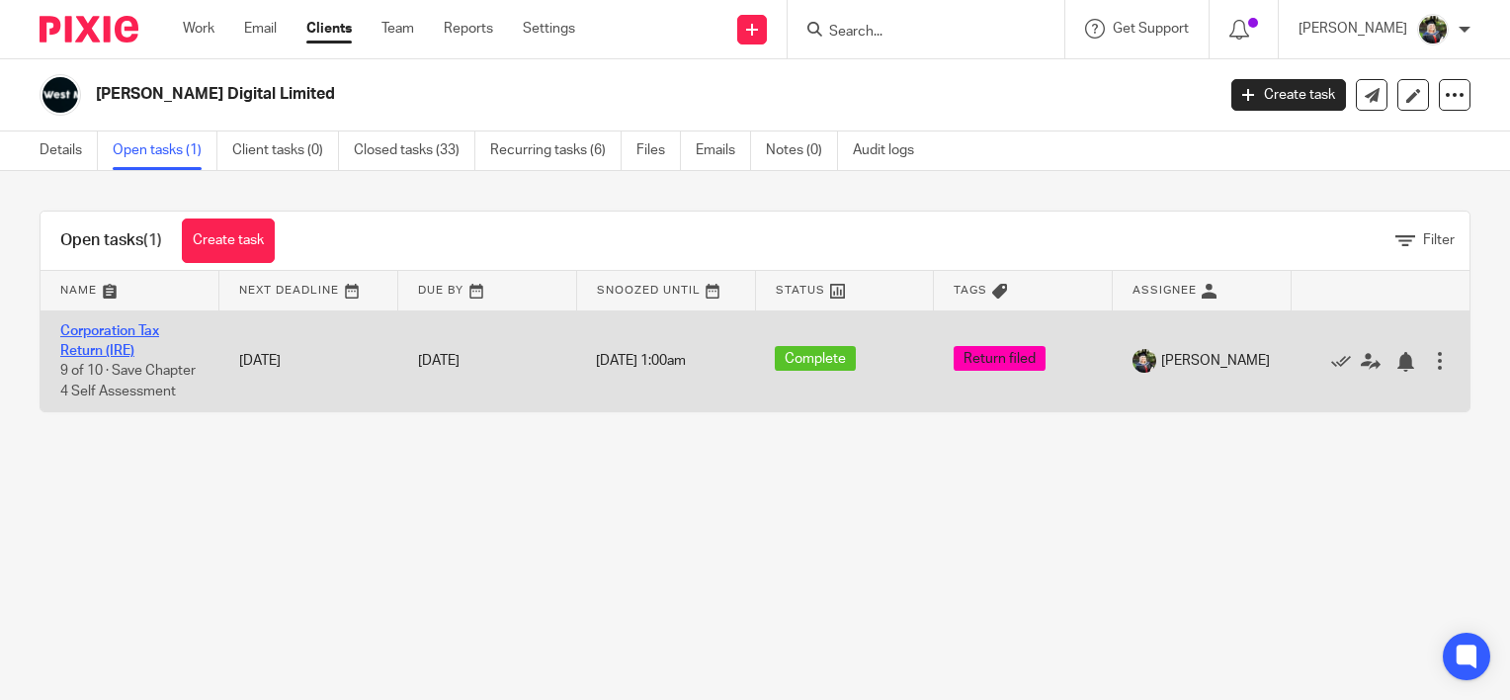
click at [90, 326] on link "Corporation Tax Return (IRE)" at bounding box center [109, 341] width 99 height 34
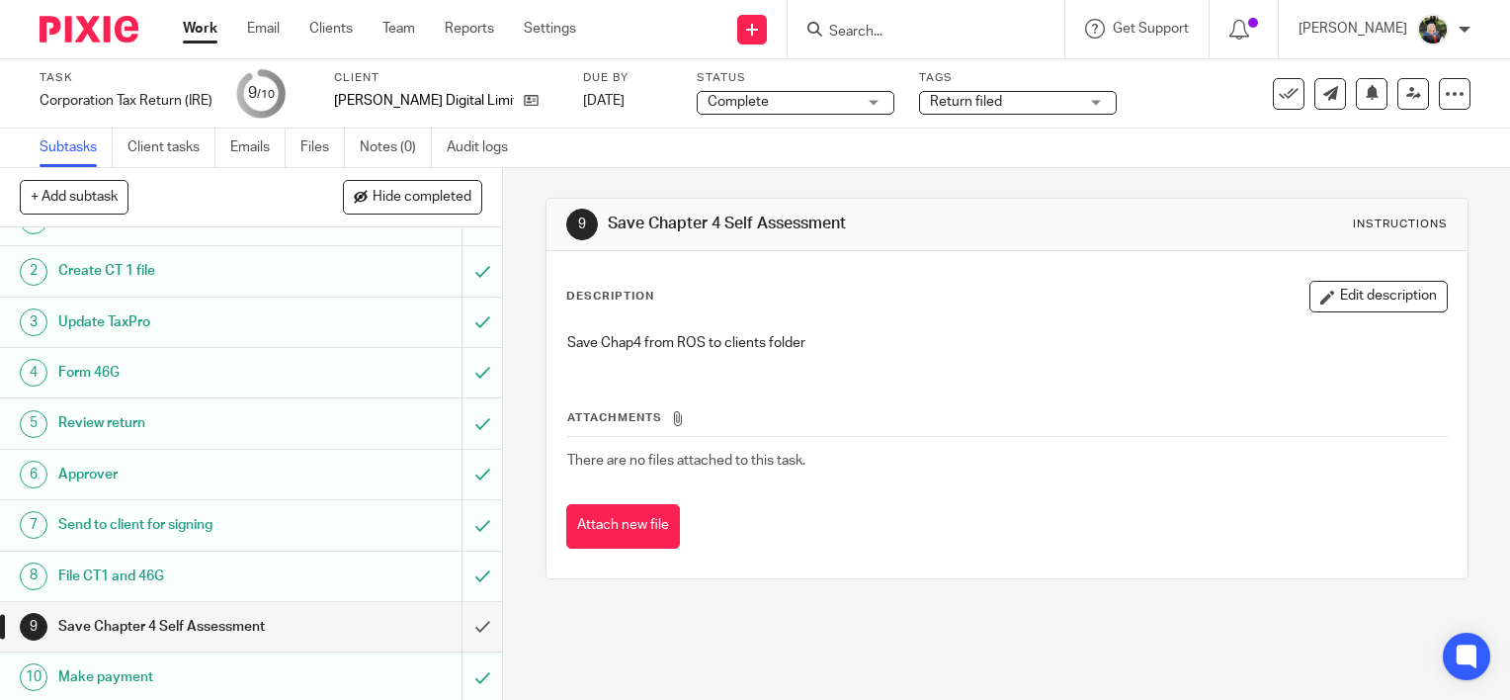
scroll to position [33, 0]
click at [455, 623] on input "submit" at bounding box center [251, 625] width 502 height 49
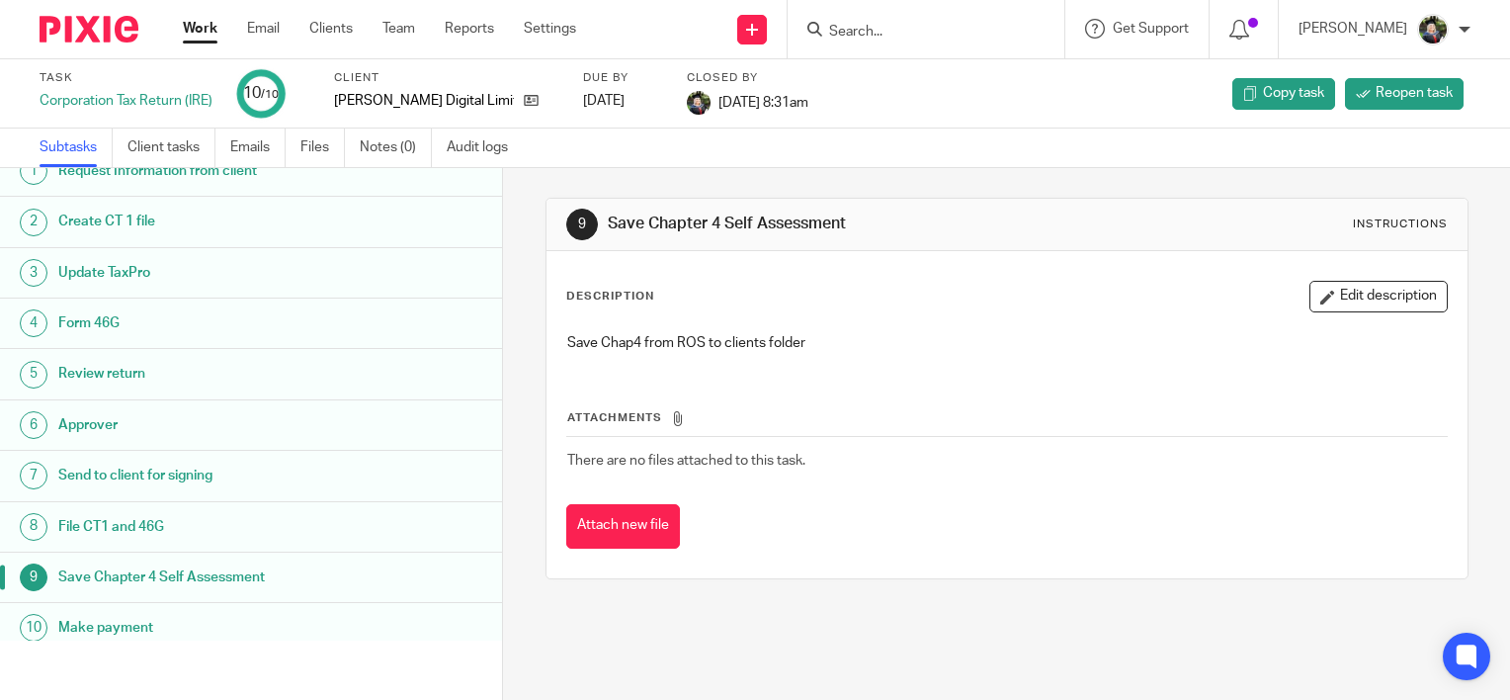
scroll to position [33, 0]
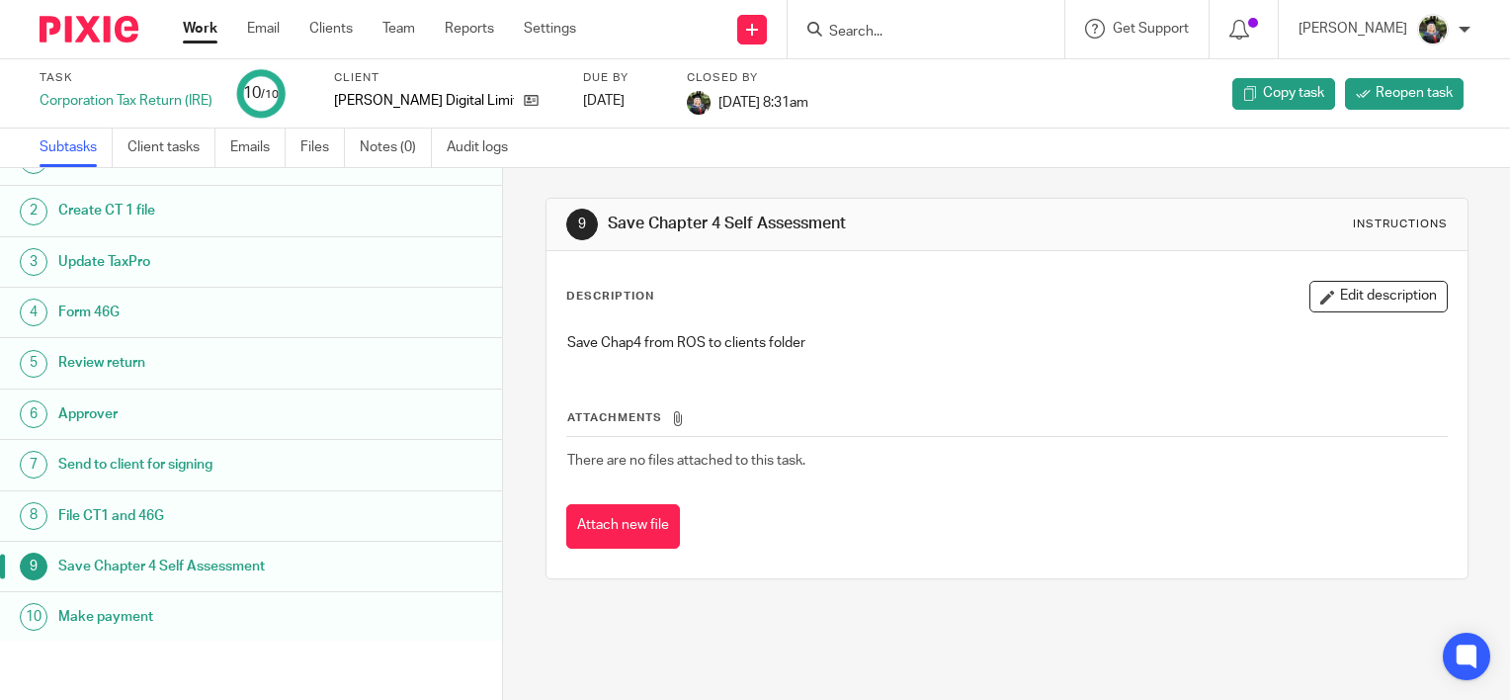
click at [204, 28] on link "Work" at bounding box center [200, 29] width 35 height 20
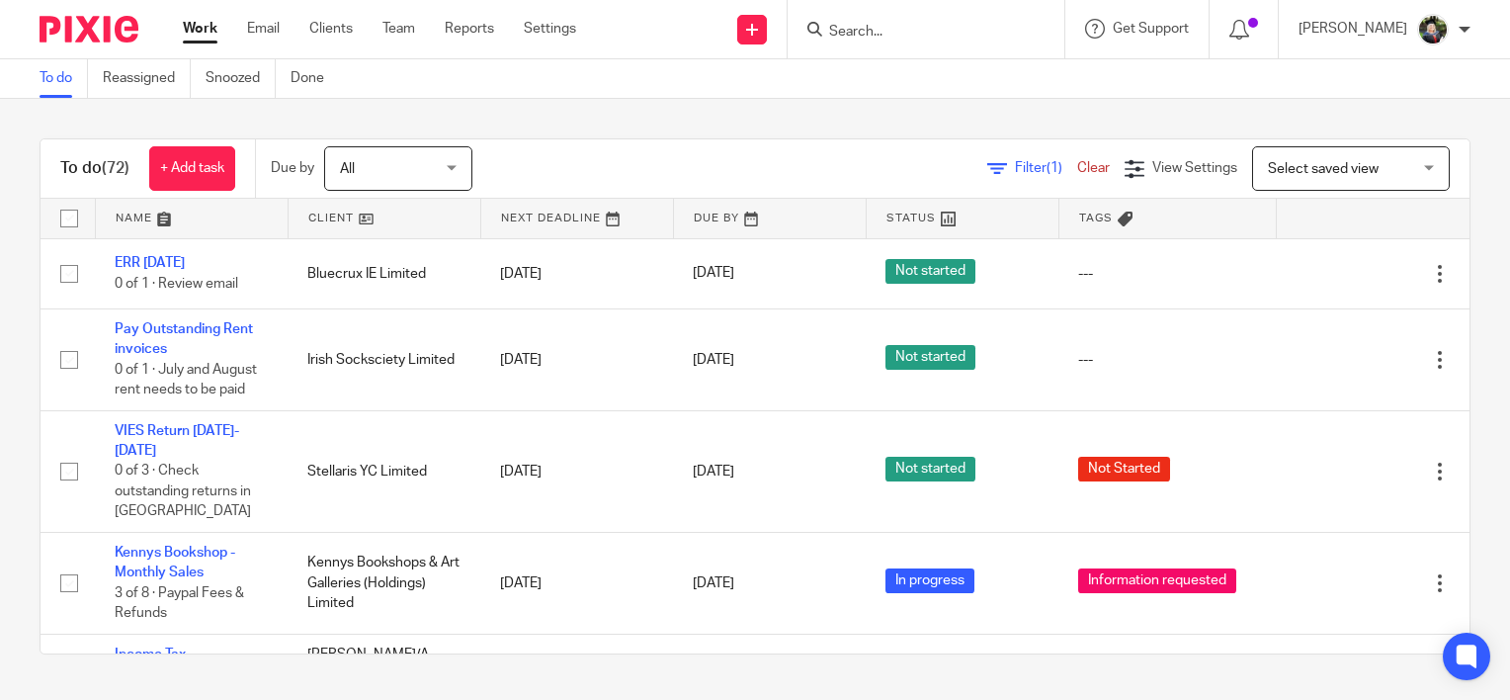
click at [894, 36] on input "Search" at bounding box center [916, 33] width 178 height 18
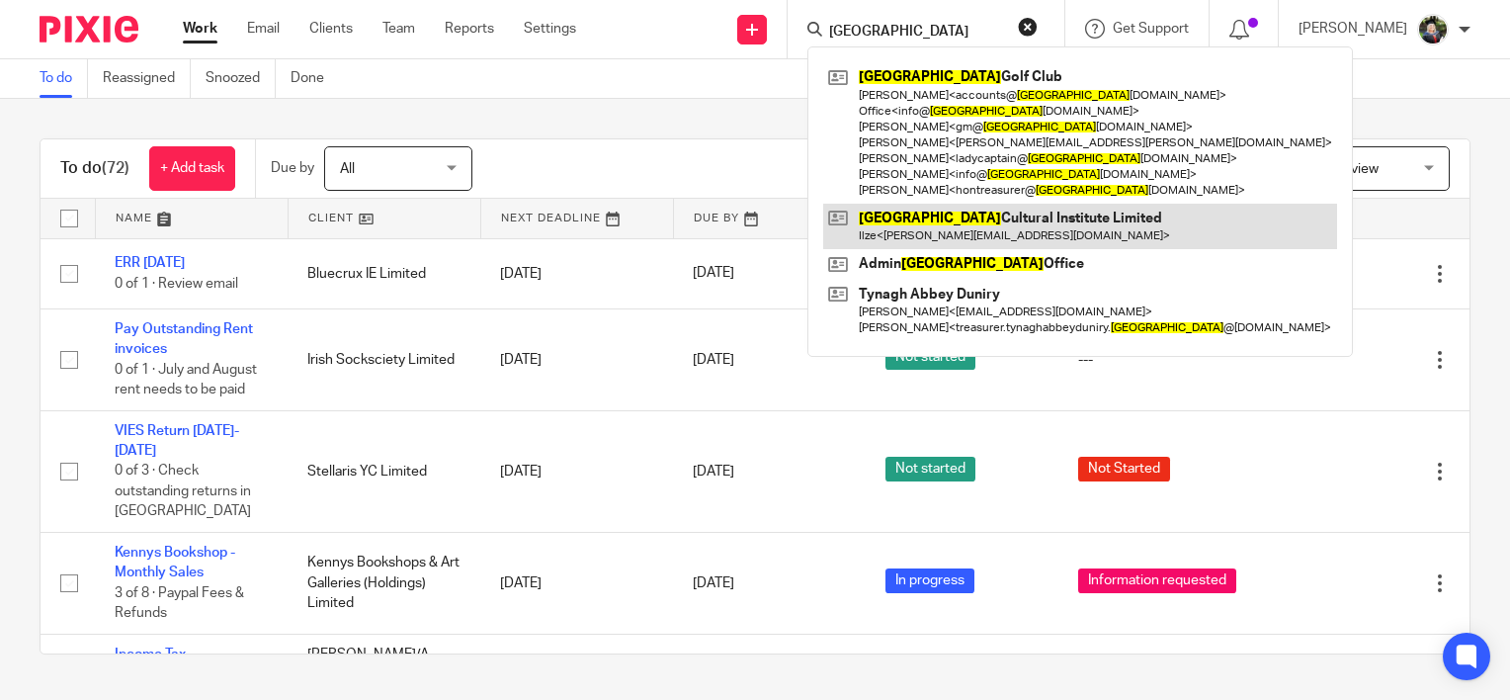
type input "galway"
click at [1052, 246] on link at bounding box center [1080, 226] width 514 height 45
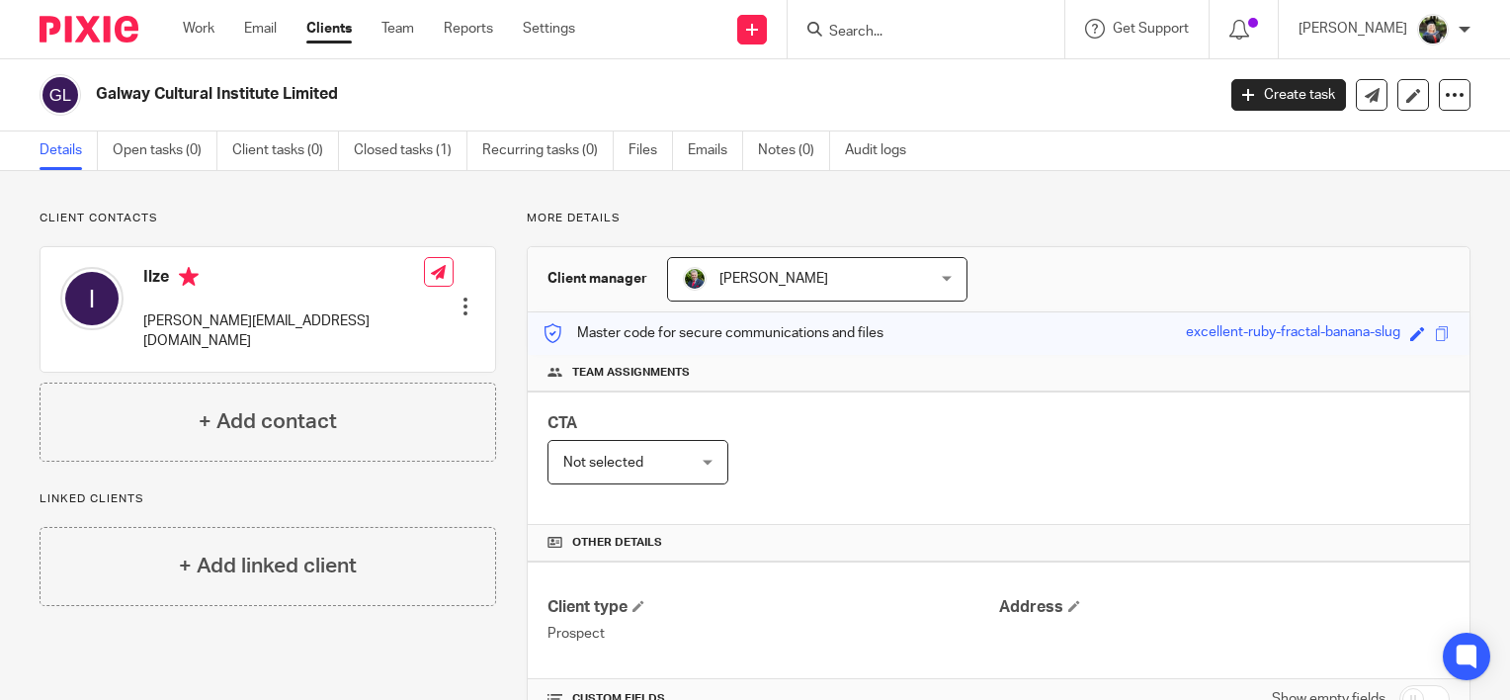
click at [916, 32] on input "Search" at bounding box center [916, 33] width 178 height 18
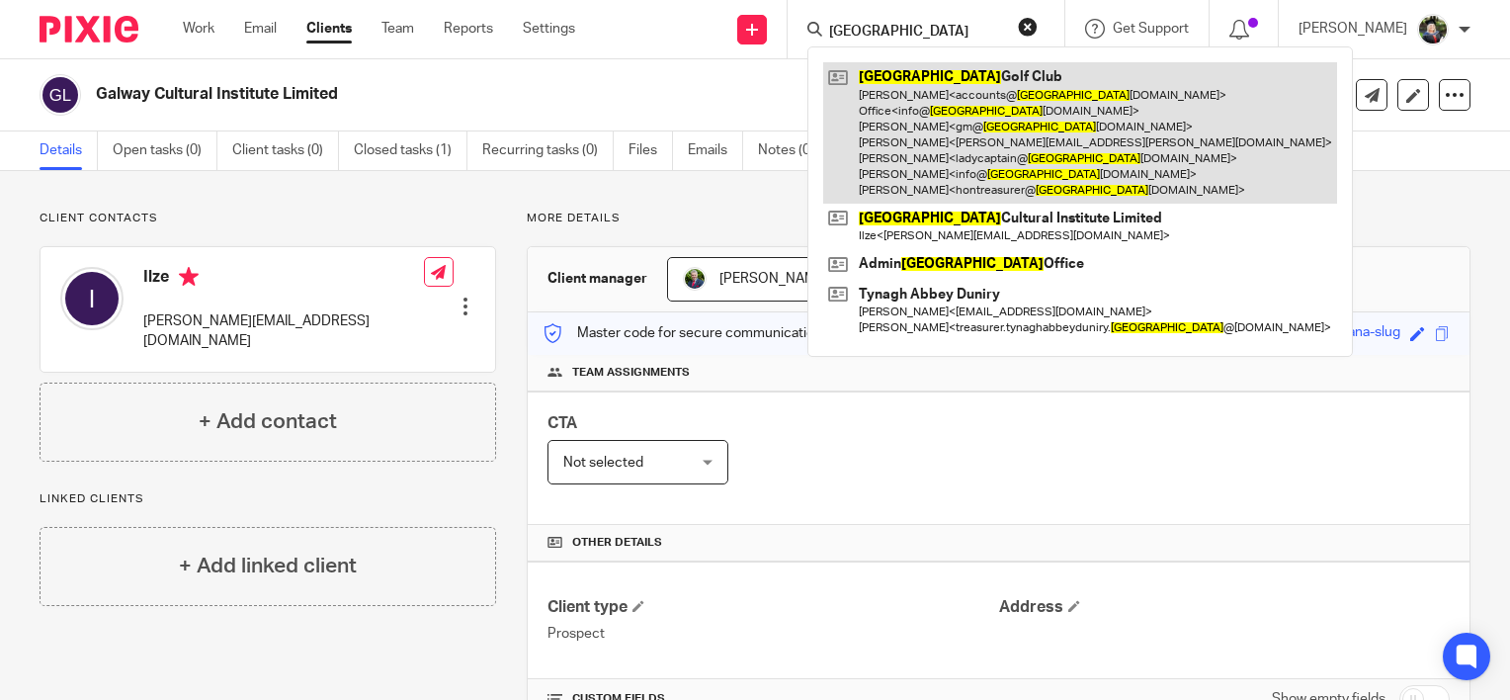
type input "[GEOGRAPHIC_DATA]"
click at [981, 126] on link at bounding box center [1080, 132] width 514 height 141
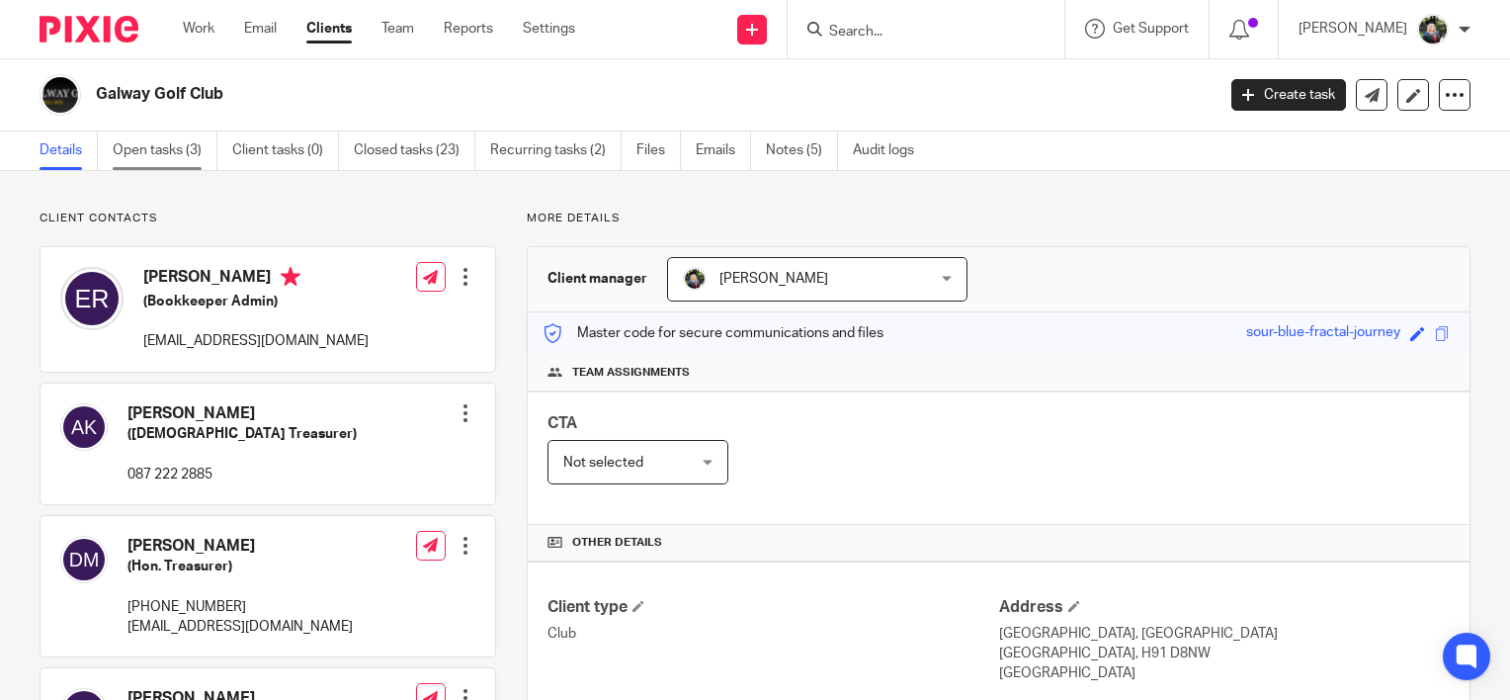
click at [168, 148] on link "Open tasks (3)" at bounding box center [165, 150] width 105 height 39
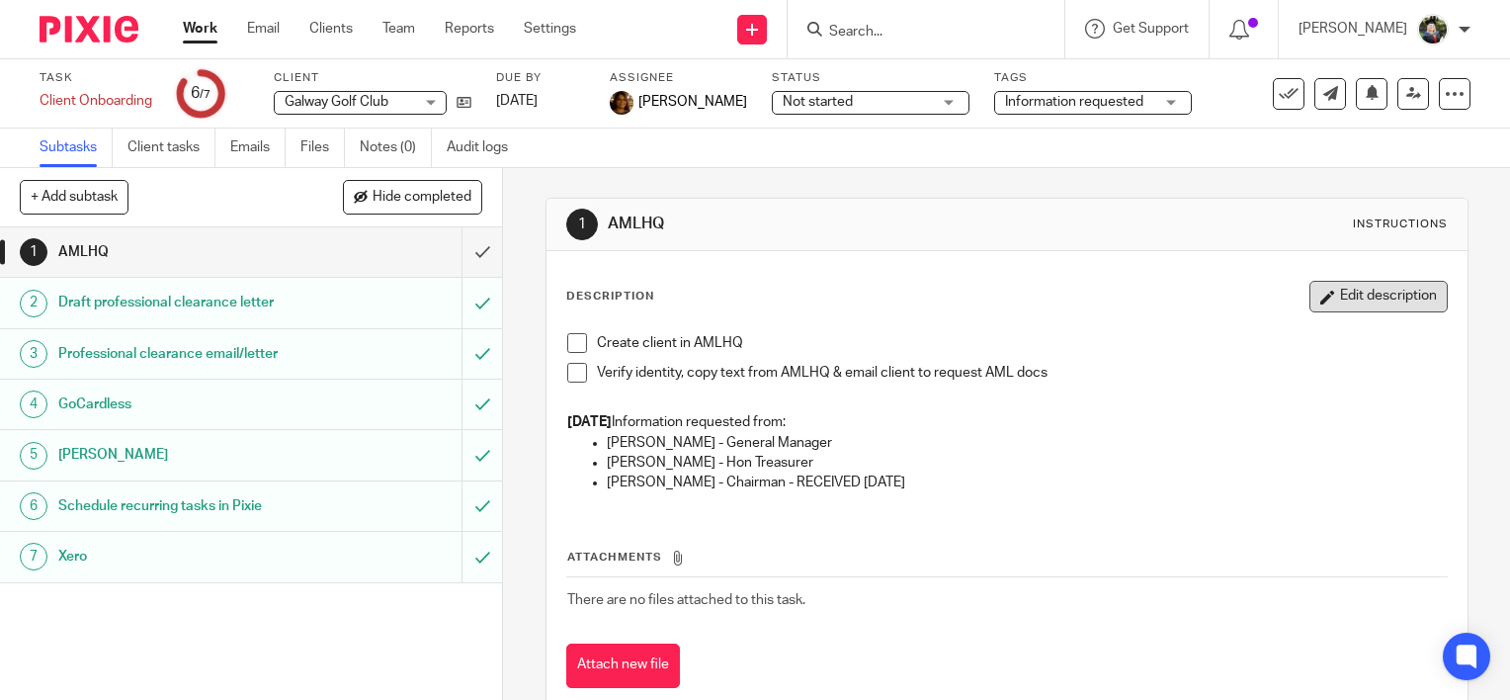
click at [1350, 291] on button "Edit description" at bounding box center [1379, 297] width 138 height 32
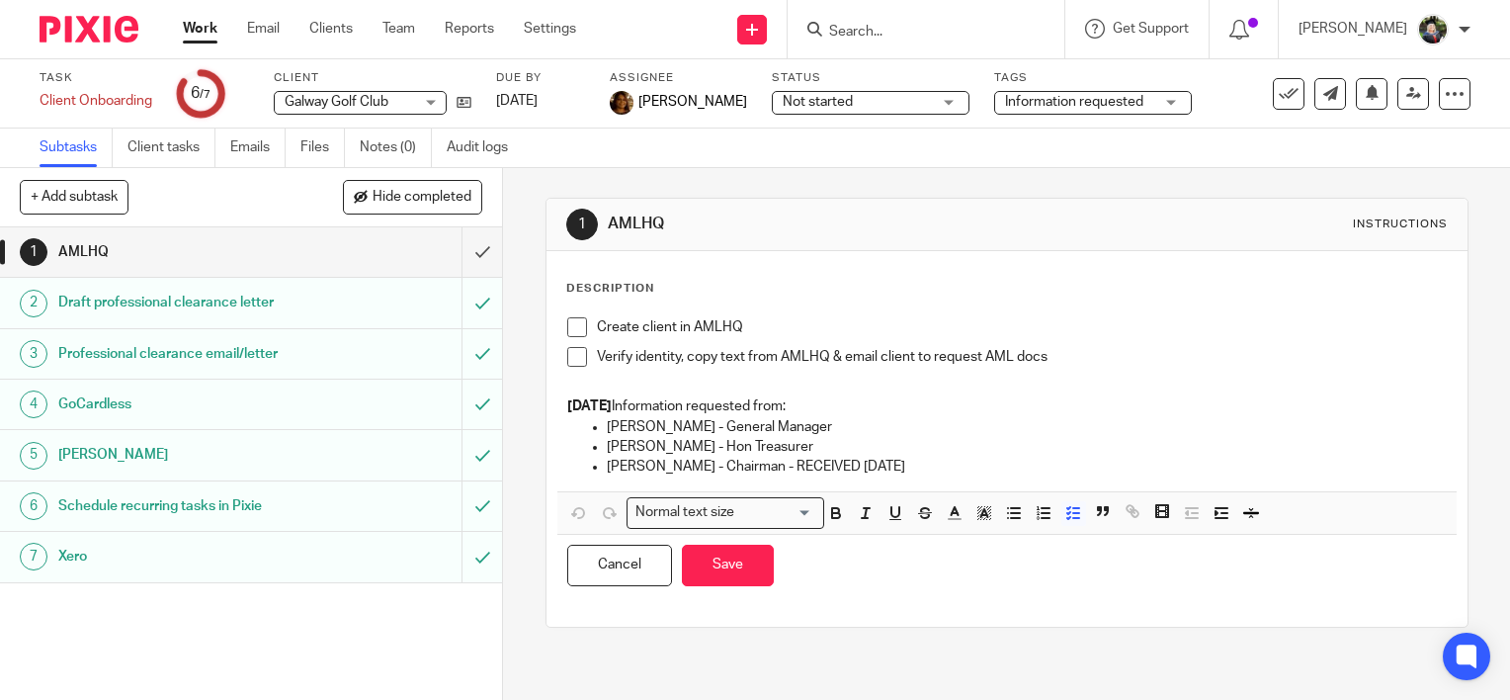
click at [865, 418] on p "Peter Moran - General Manager" at bounding box center [1027, 427] width 840 height 20
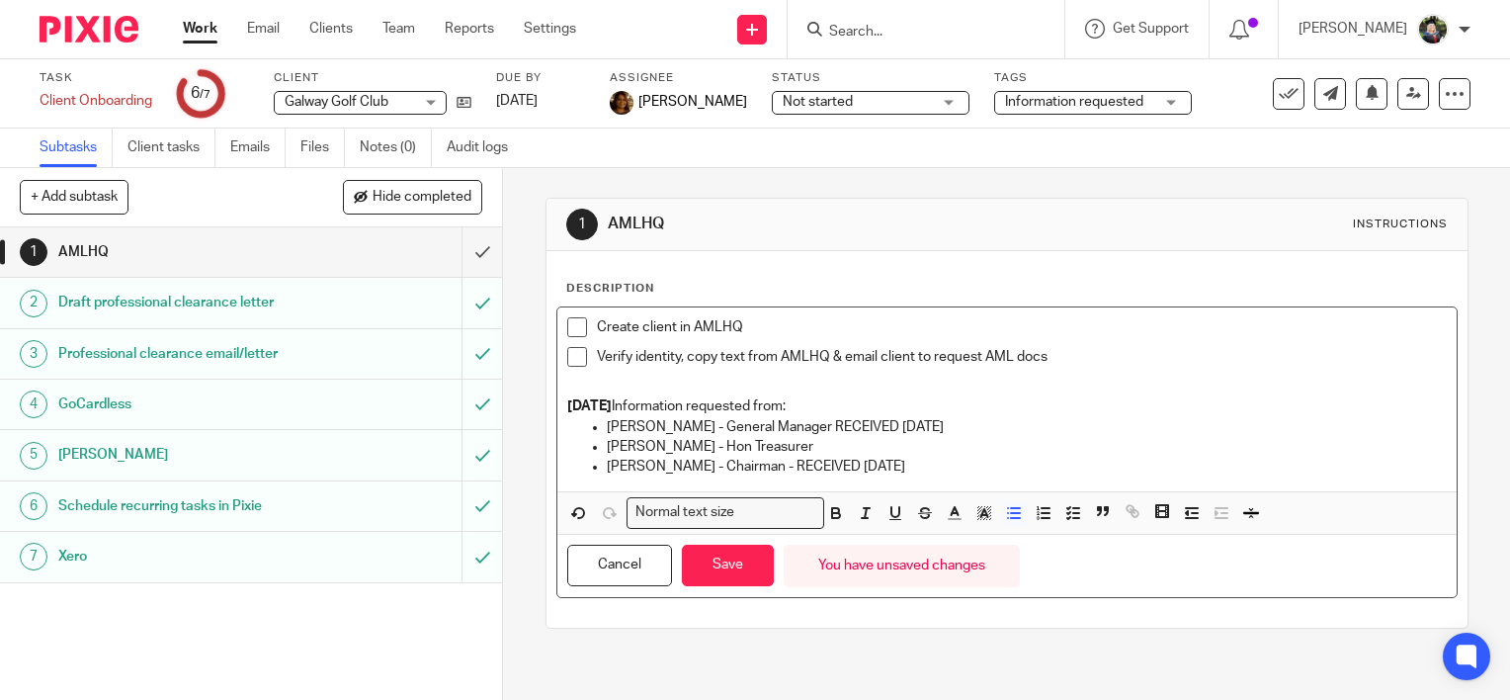
click at [882, 423] on p "Peter Moran - General Manager RECEIVED 14/08/2025" at bounding box center [1027, 427] width 840 height 20
click at [720, 581] on button "Save" at bounding box center [728, 566] width 92 height 42
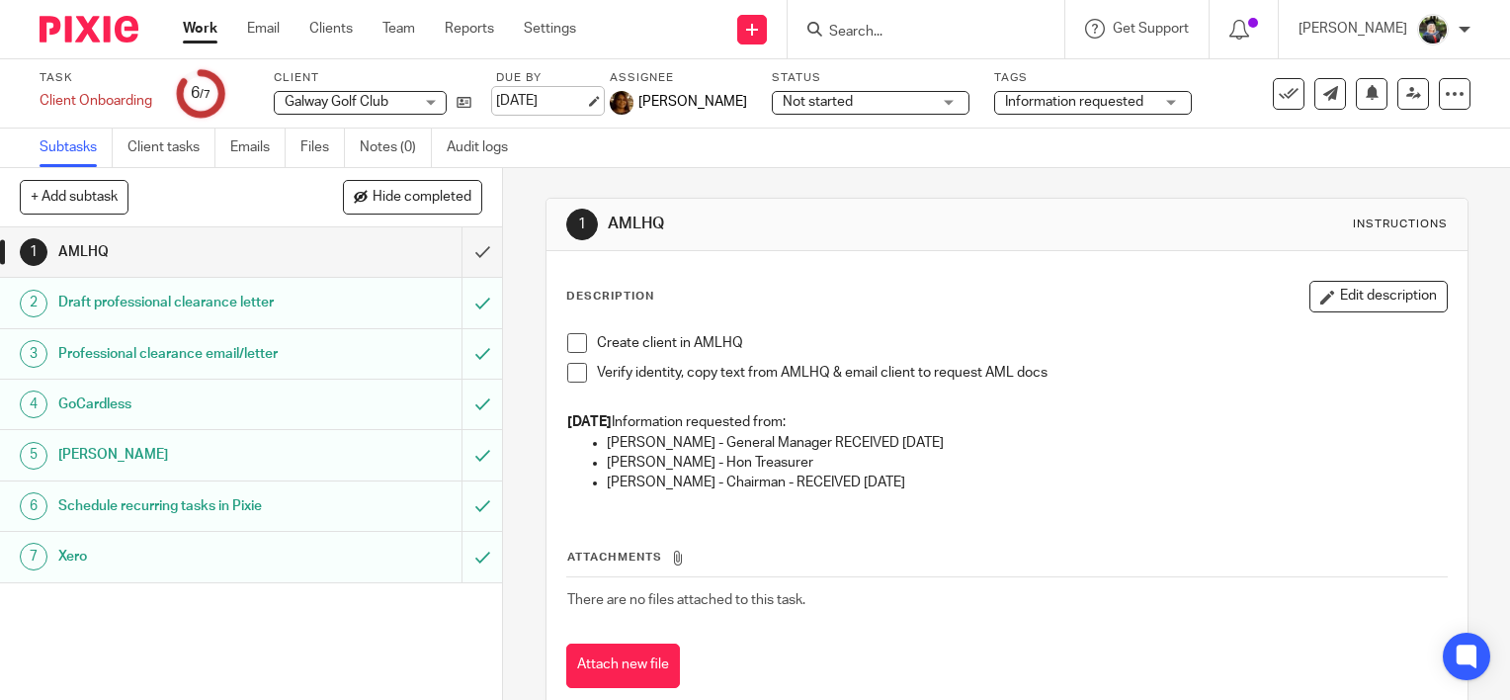
click at [550, 104] on link "31 Jul 2025" at bounding box center [540, 101] width 89 height 21
click at [886, 97] on span "Not started" at bounding box center [857, 102] width 148 height 21
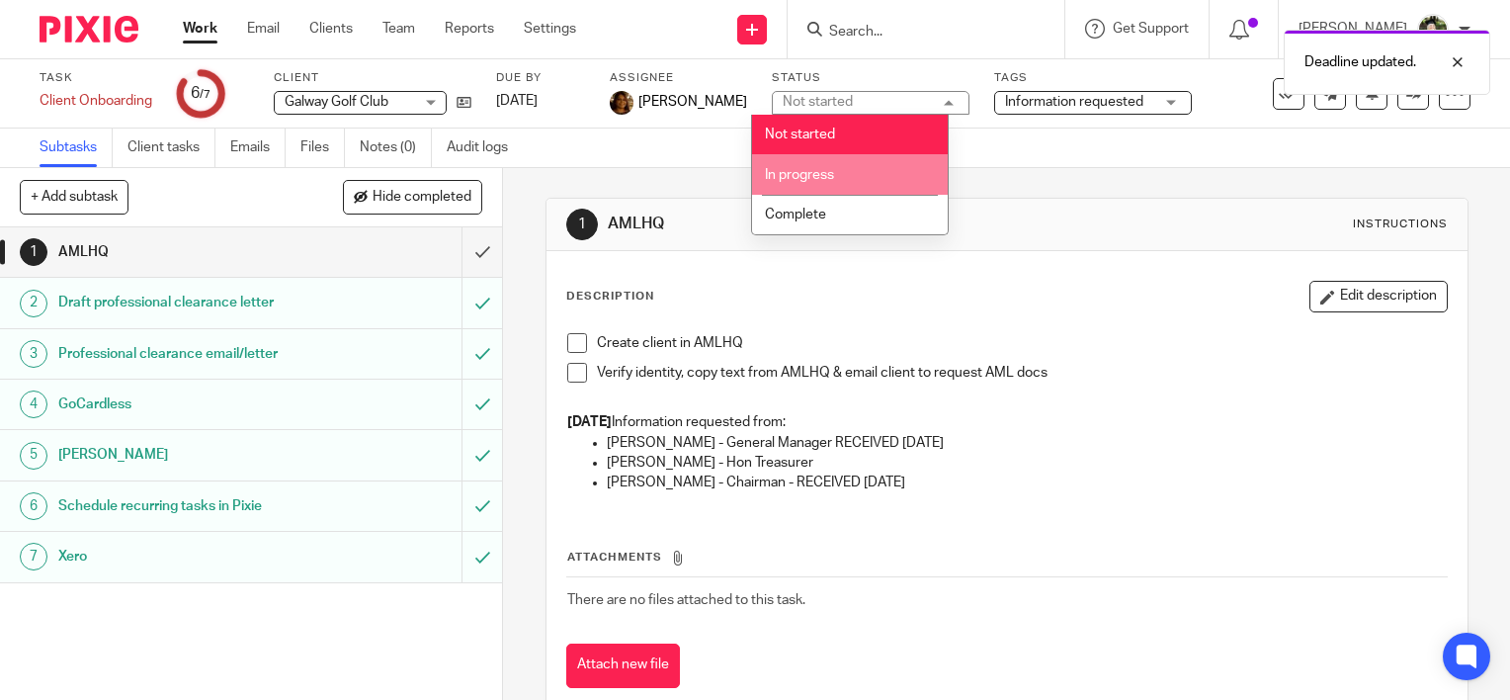
click at [863, 184] on li "In progress" at bounding box center [850, 174] width 196 height 41
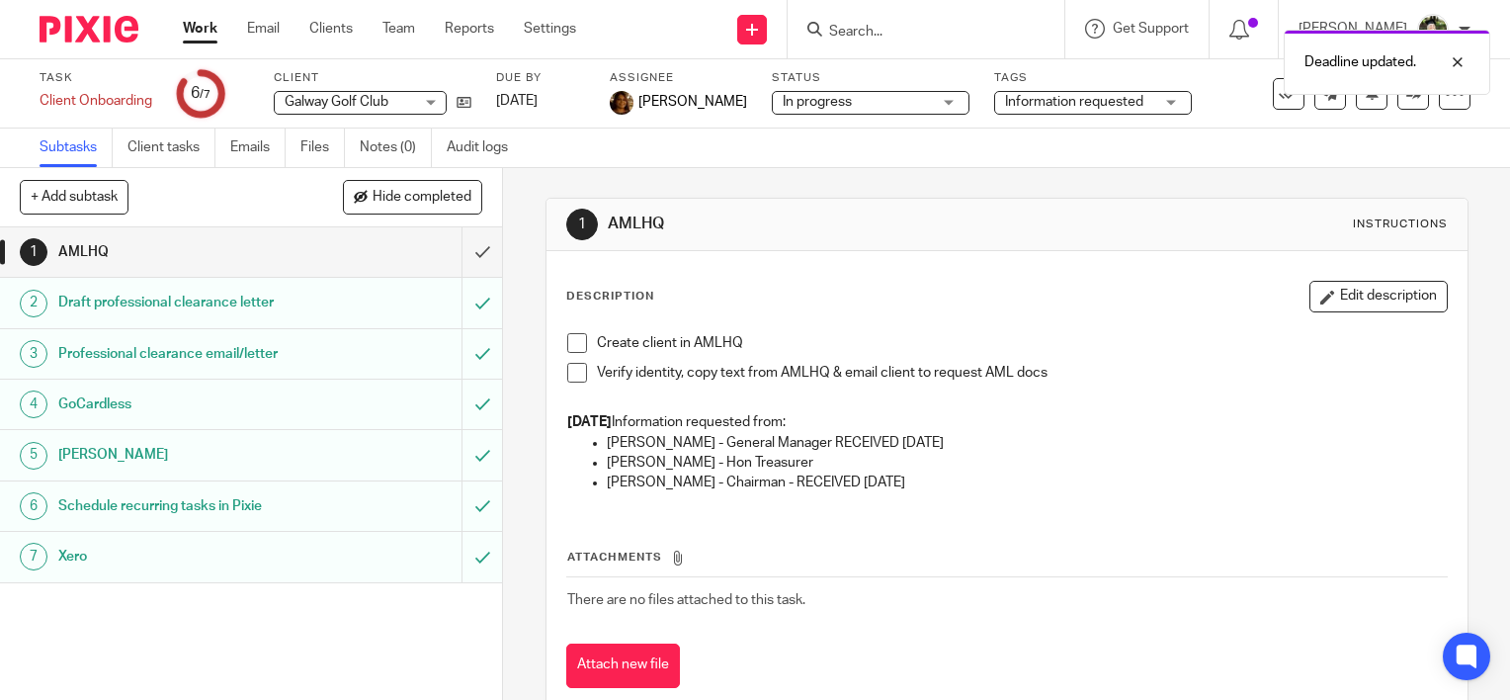
click at [1052, 190] on div "1 AMLHQ Instructions Description Edit description Create client in AMLHQ Verify…" at bounding box center [1007, 458] width 923 height 580
click at [1071, 202] on div "1 AMLHQ Instructions" at bounding box center [1007, 225] width 921 height 52
click at [986, 300] on div "Description Edit description" at bounding box center [1007, 297] width 882 height 32
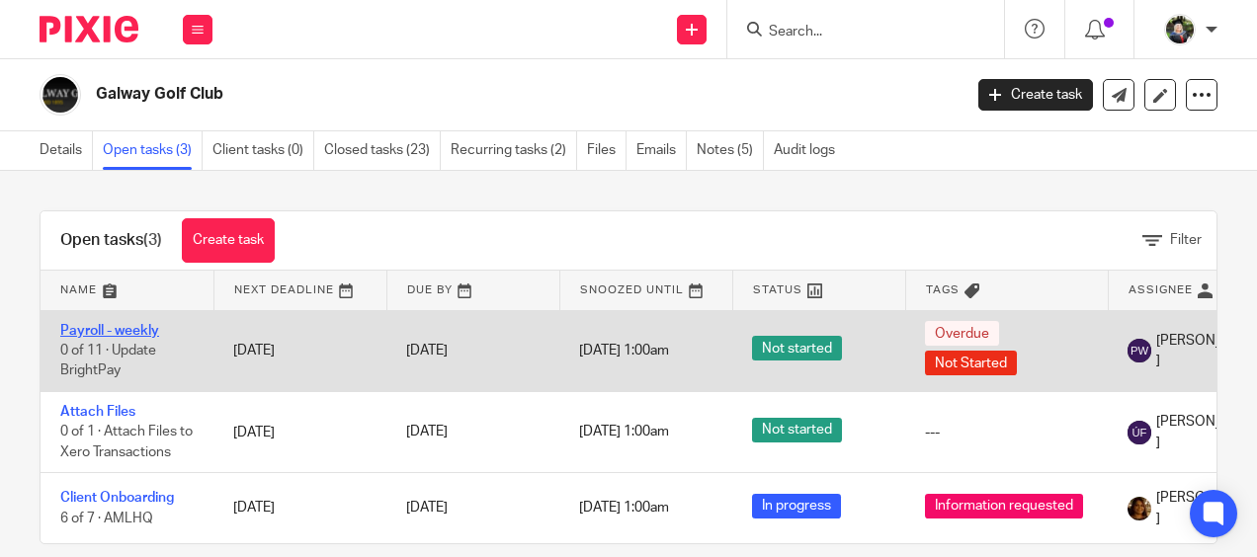
click at [125, 328] on link "Payroll - weekly" at bounding box center [109, 331] width 99 height 14
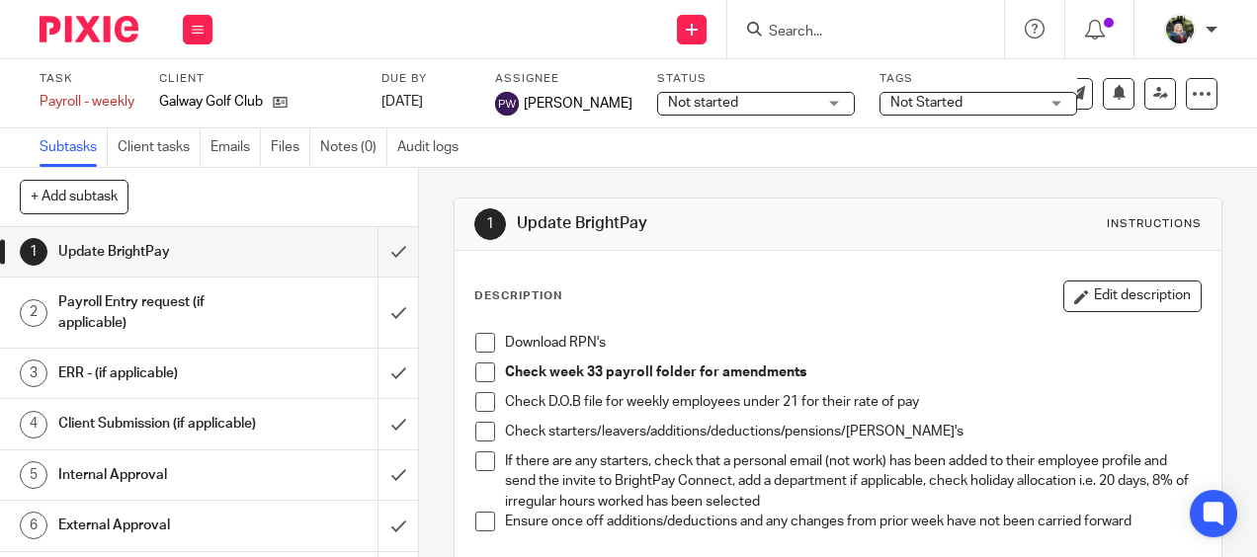
click at [701, 108] on span "Not started" at bounding box center [703, 103] width 70 height 14
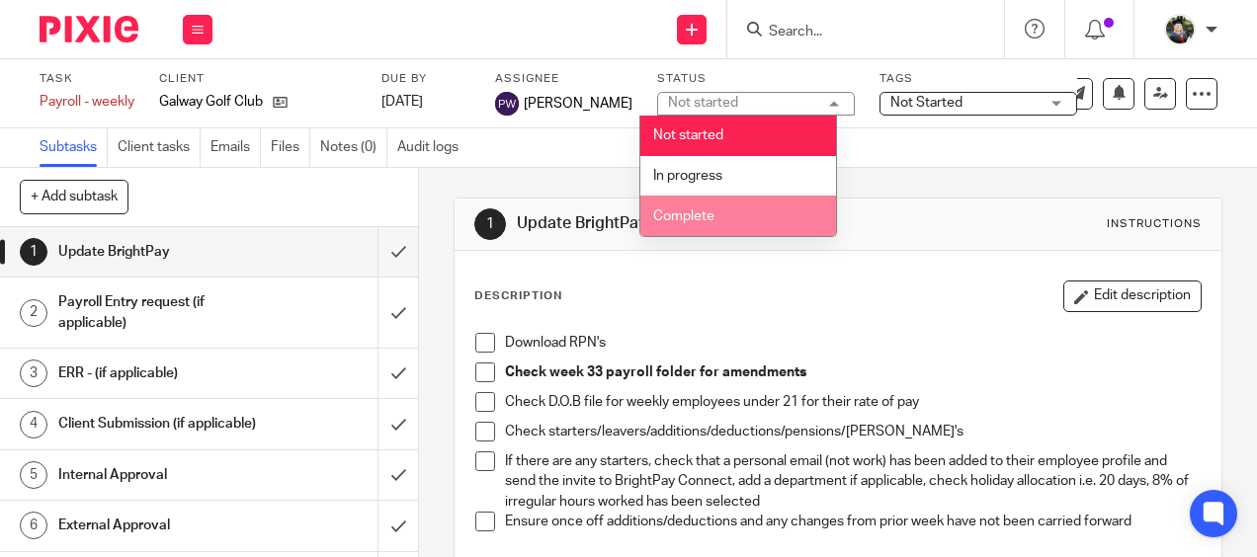
click at [697, 208] on li "Complete" at bounding box center [738, 216] width 196 height 41
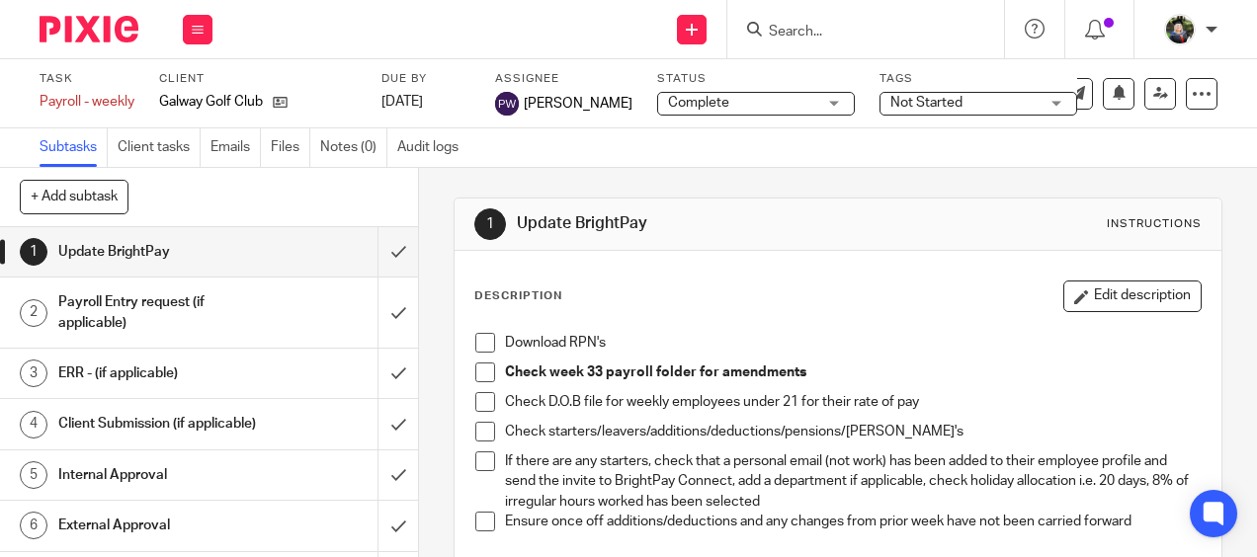
click at [914, 93] on span "Not Started" at bounding box center [964, 103] width 148 height 21
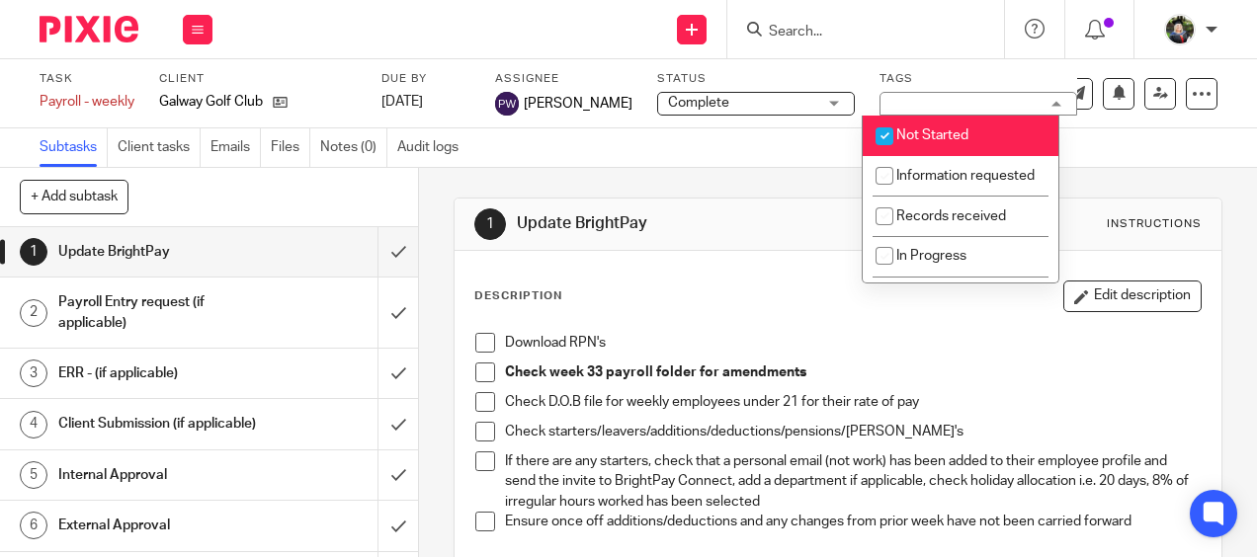
click at [918, 136] on span "Not Started" at bounding box center [932, 135] width 72 height 14
checkbox input "false"
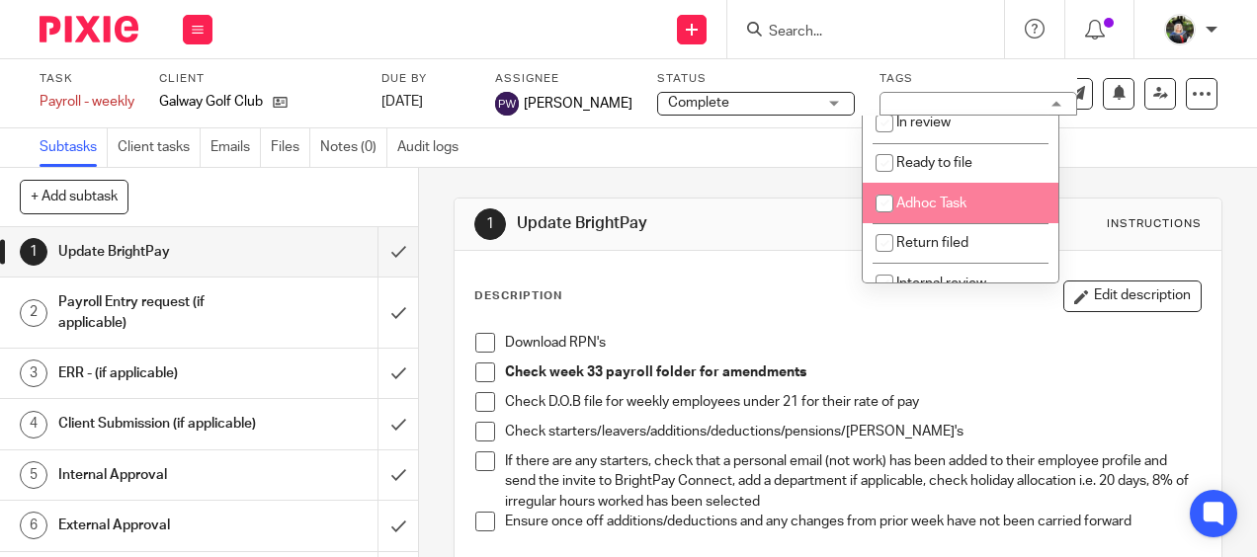
scroll to position [253, 0]
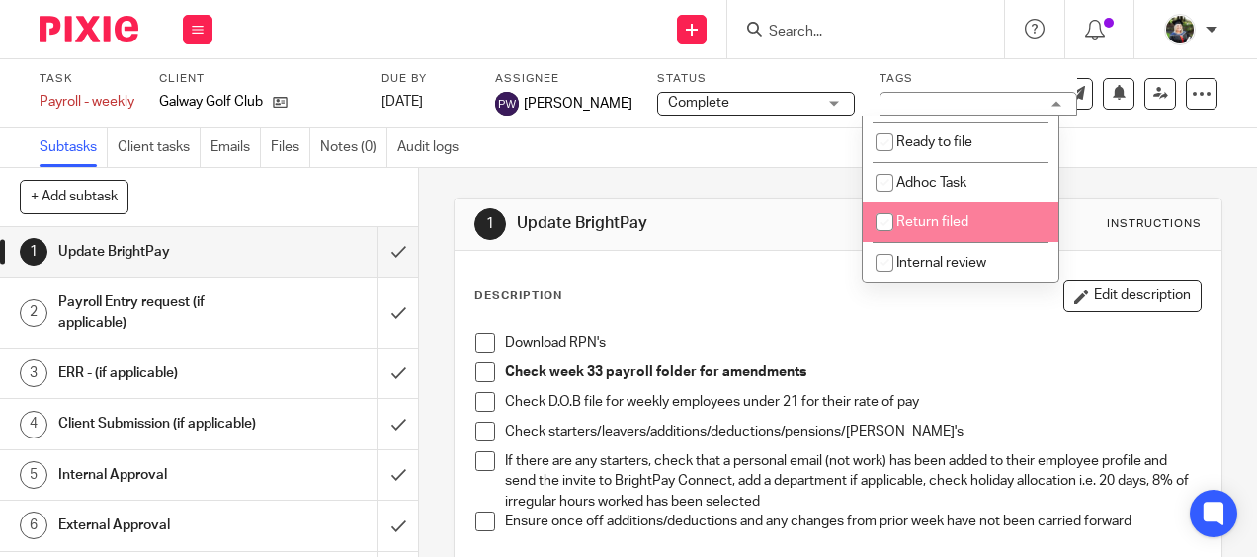
click at [940, 227] on span "Return filed" at bounding box center [932, 222] width 72 height 14
checkbox input "true"
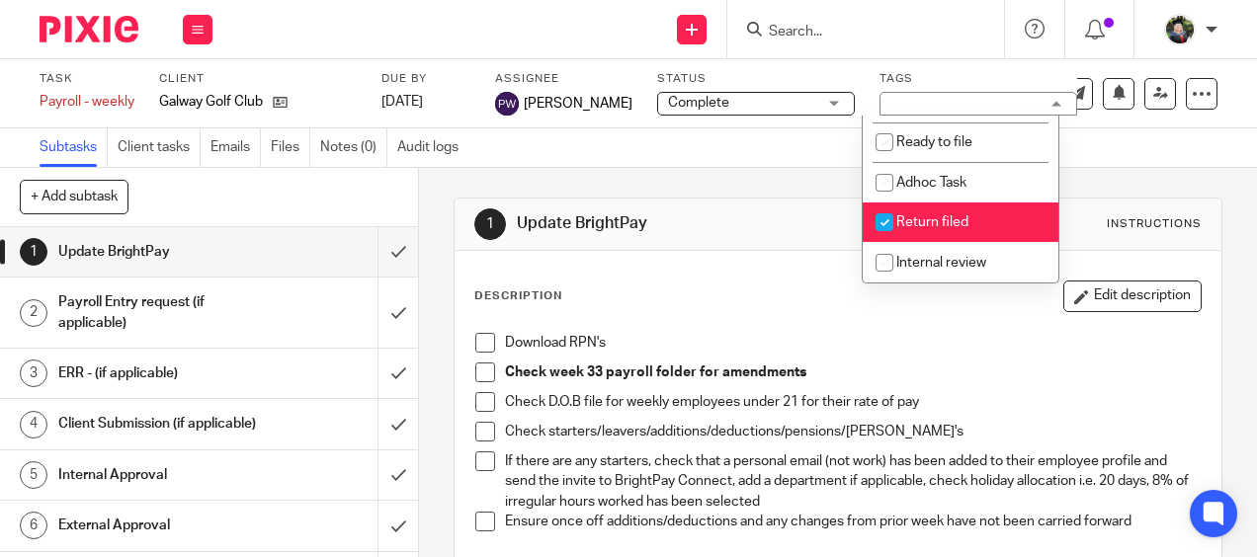
click at [563, 185] on div "1 Update BrightPay Instructions Description Edit description Download RPN's Che…" at bounding box center [838, 482] width 768 height 629
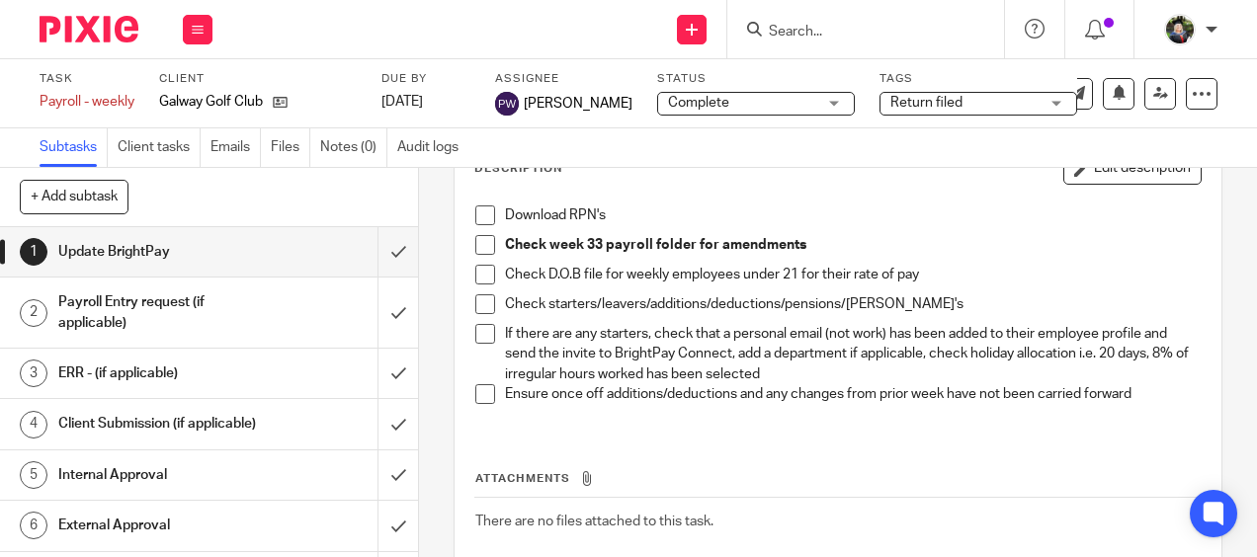
scroll to position [99, 0]
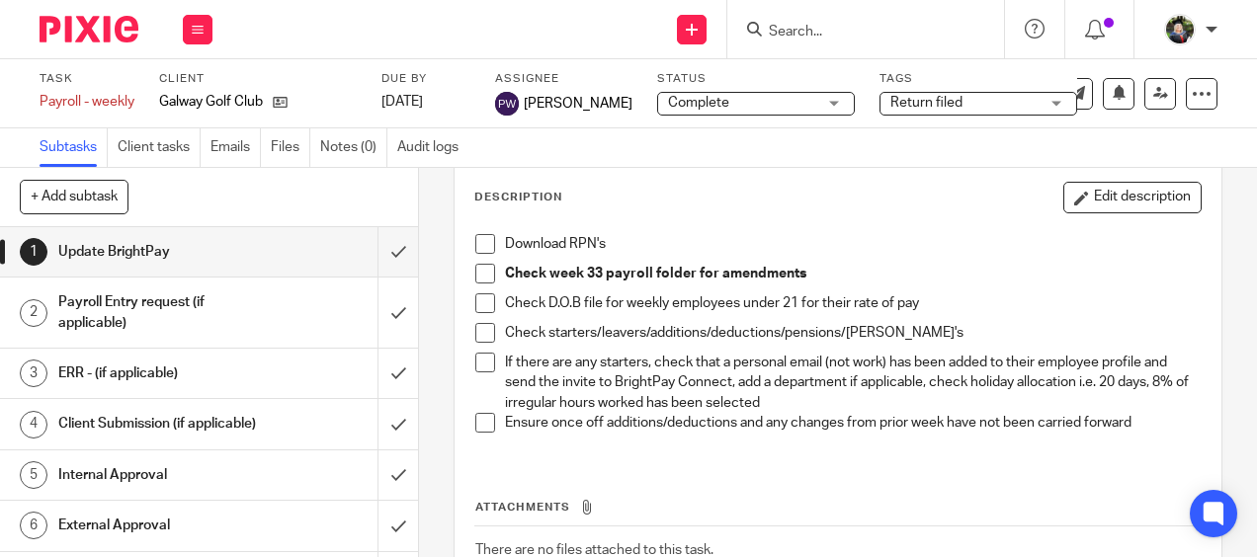
click at [475, 243] on span at bounding box center [485, 244] width 20 height 20
click at [475, 281] on span at bounding box center [485, 274] width 20 height 20
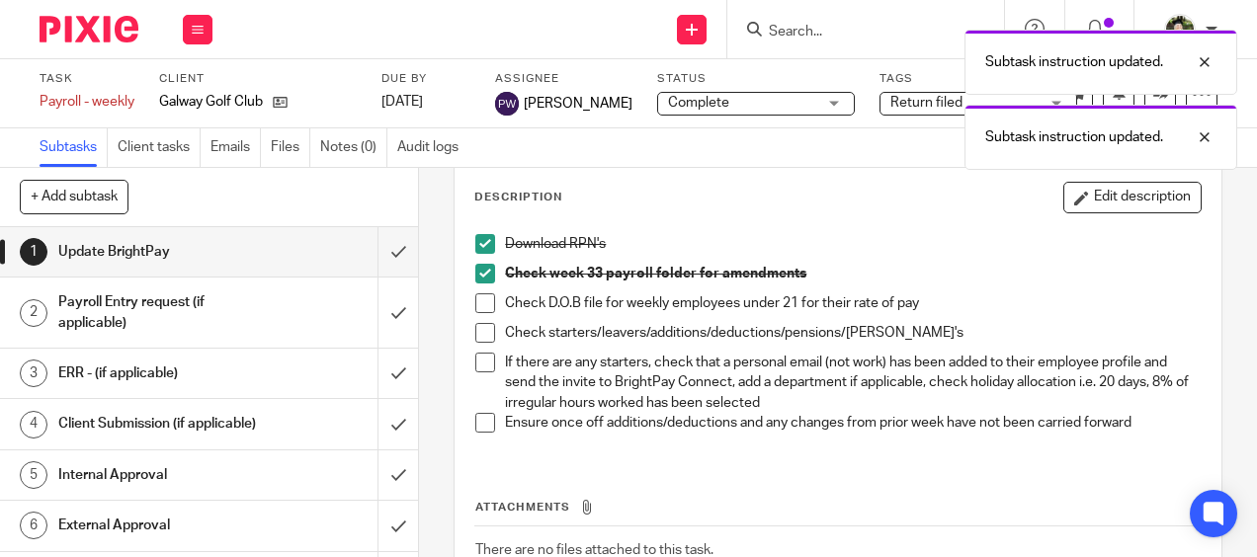
click at [475, 302] on span at bounding box center [485, 304] width 20 height 20
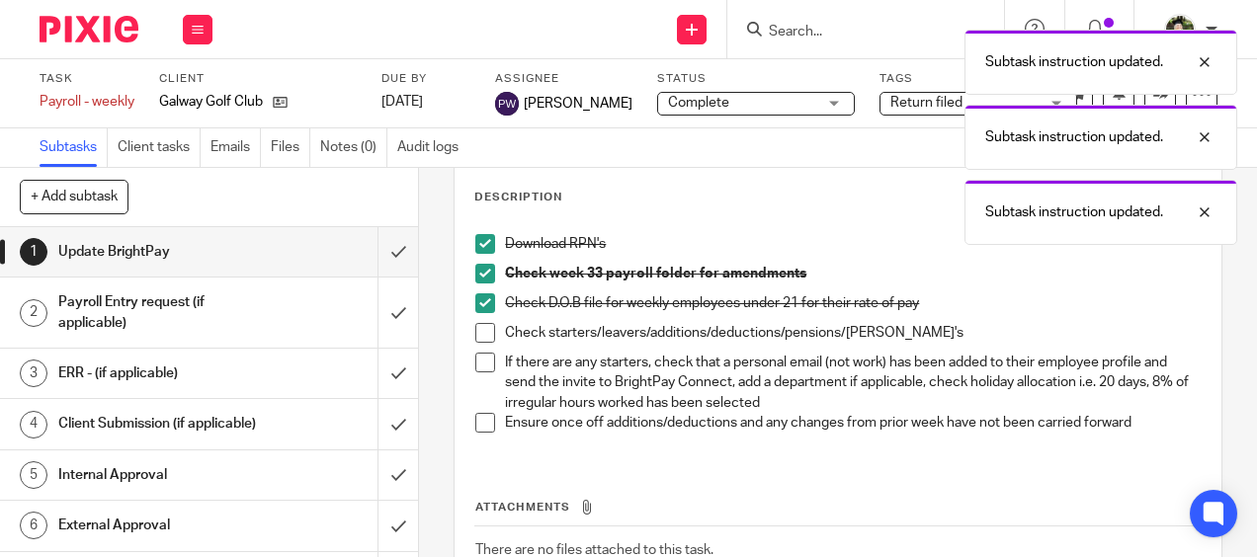
click at [480, 332] on span at bounding box center [485, 333] width 20 height 20
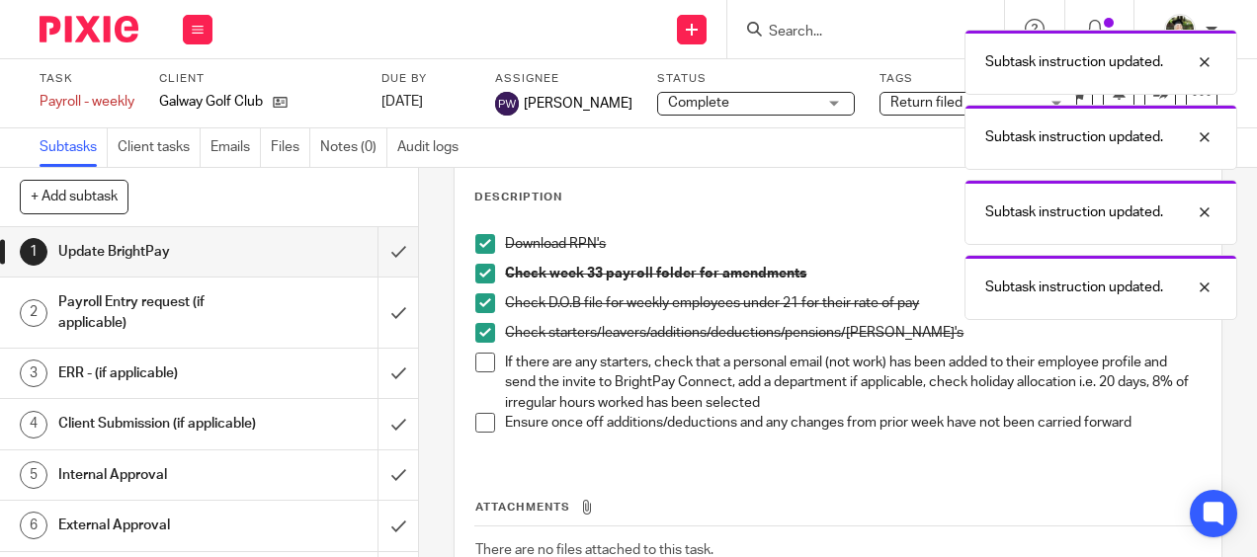
drag, startPoint x: 482, startPoint y: 359, endPoint x: 480, endPoint y: 382, distance: 23.8
click at [482, 359] on span at bounding box center [485, 363] width 20 height 20
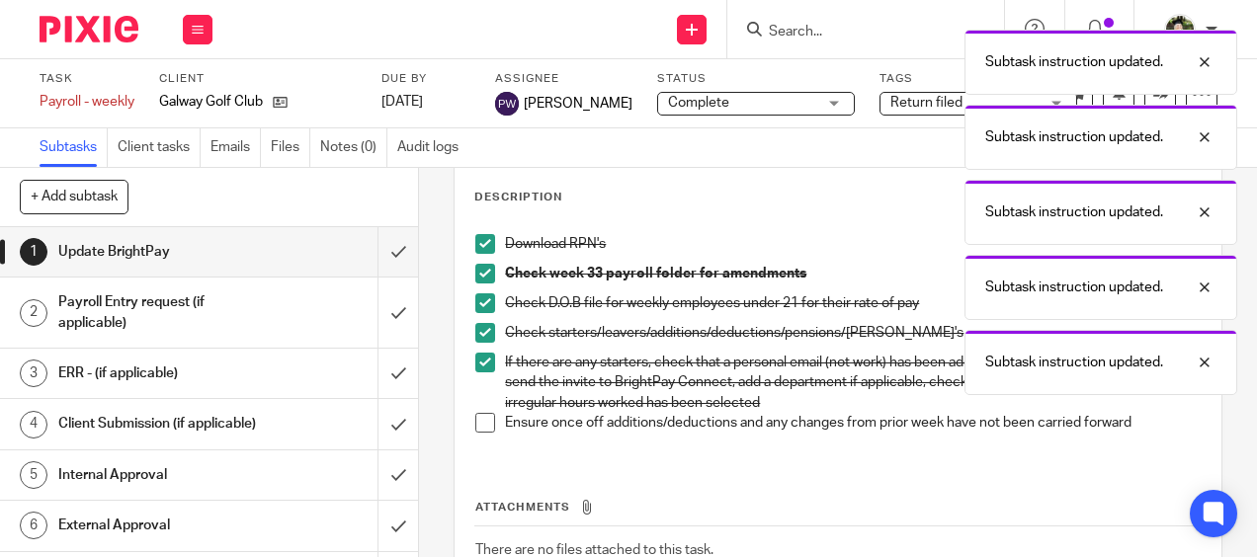
drag, startPoint x: 482, startPoint y: 414, endPoint x: 451, endPoint y: 397, distance: 35.8
click at [481, 415] on span at bounding box center [485, 423] width 20 height 20
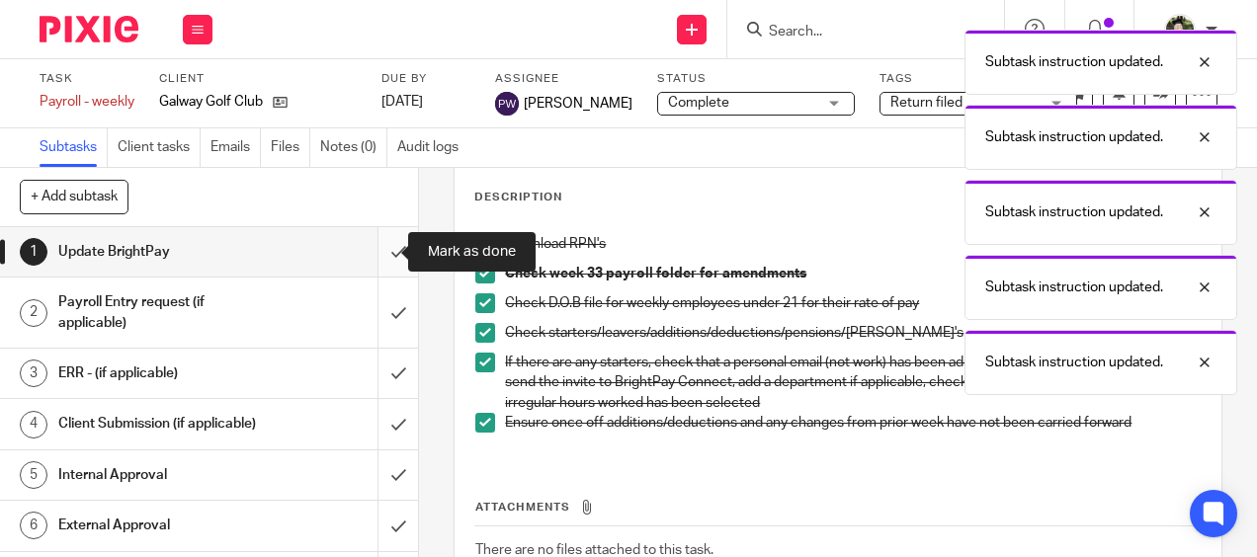
click at [379, 240] on input "submit" at bounding box center [209, 251] width 418 height 49
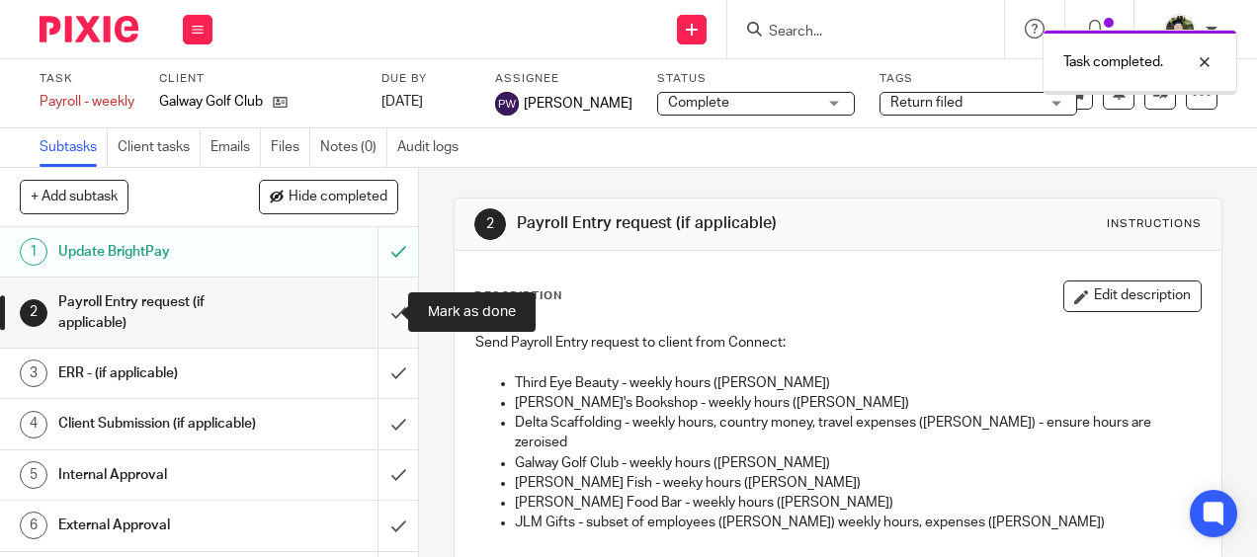
click at [383, 317] on input "submit" at bounding box center [209, 313] width 418 height 70
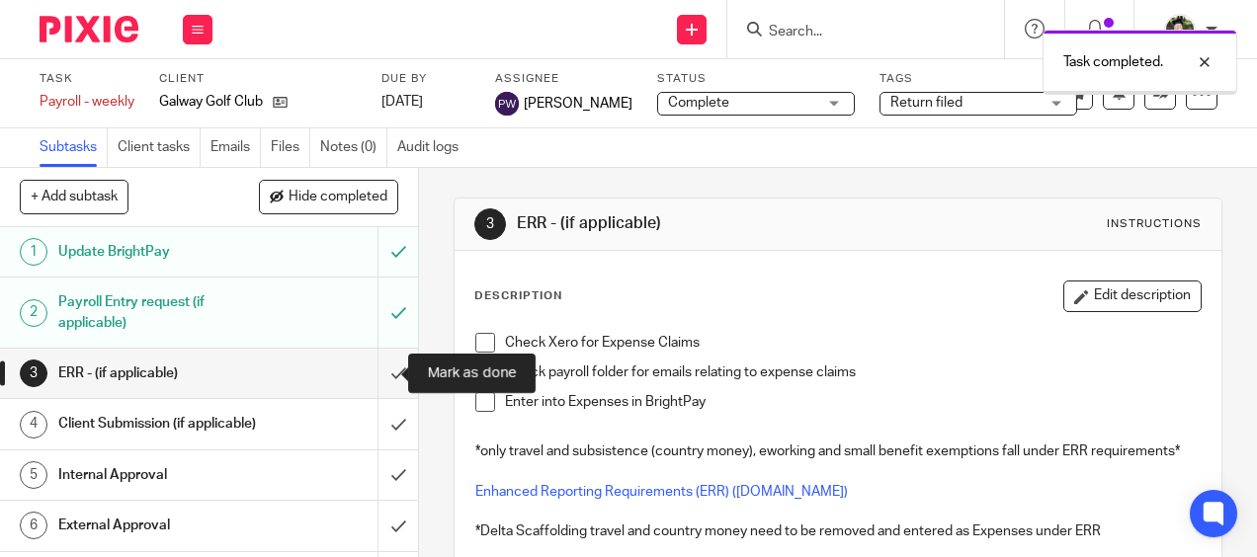
click at [384, 379] on input "submit" at bounding box center [209, 373] width 418 height 49
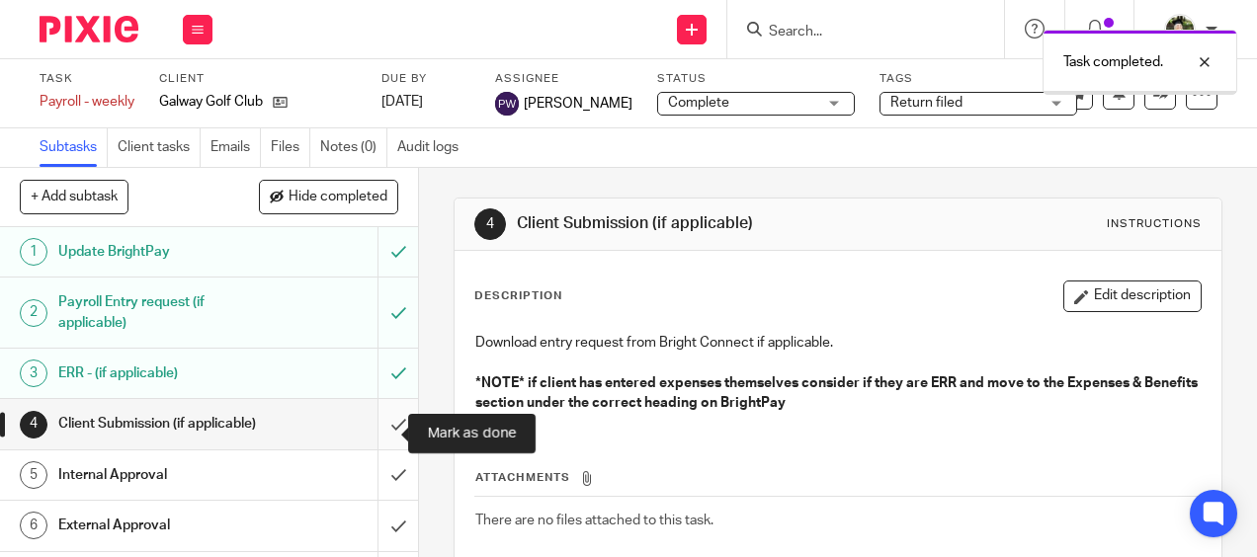
click at [380, 434] on input "submit" at bounding box center [209, 423] width 418 height 49
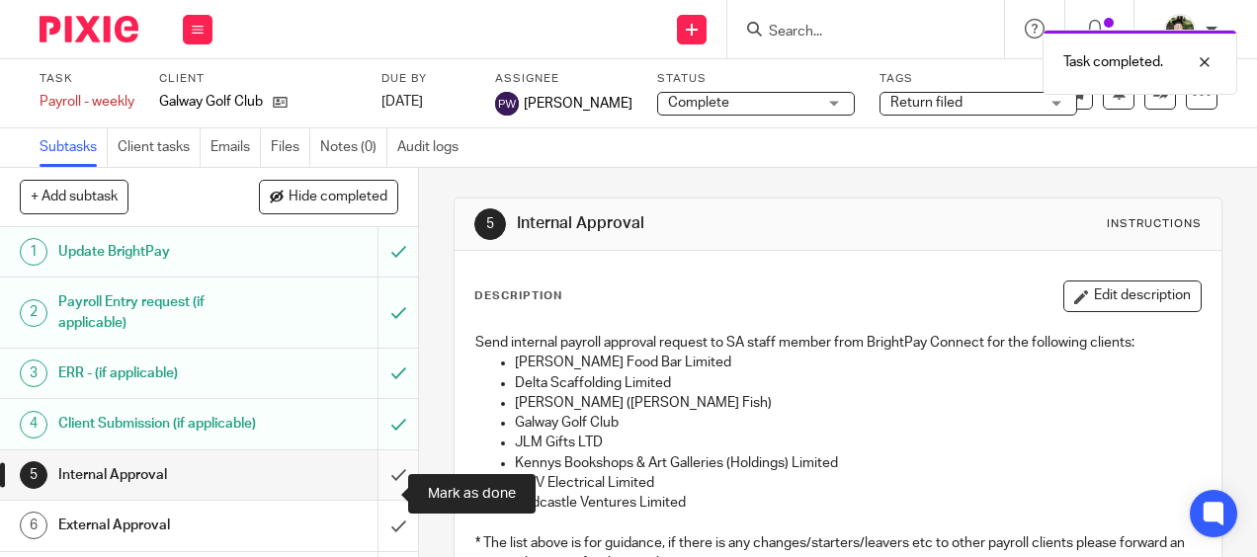
click at [378, 494] on input "submit" at bounding box center [209, 475] width 418 height 49
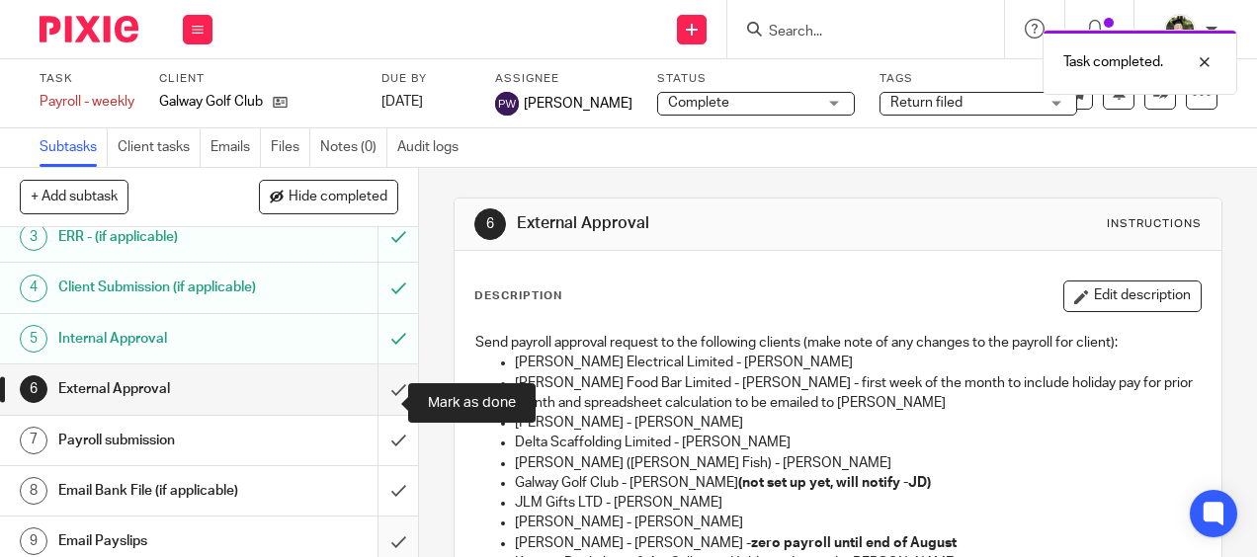
scroll to position [265, 0]
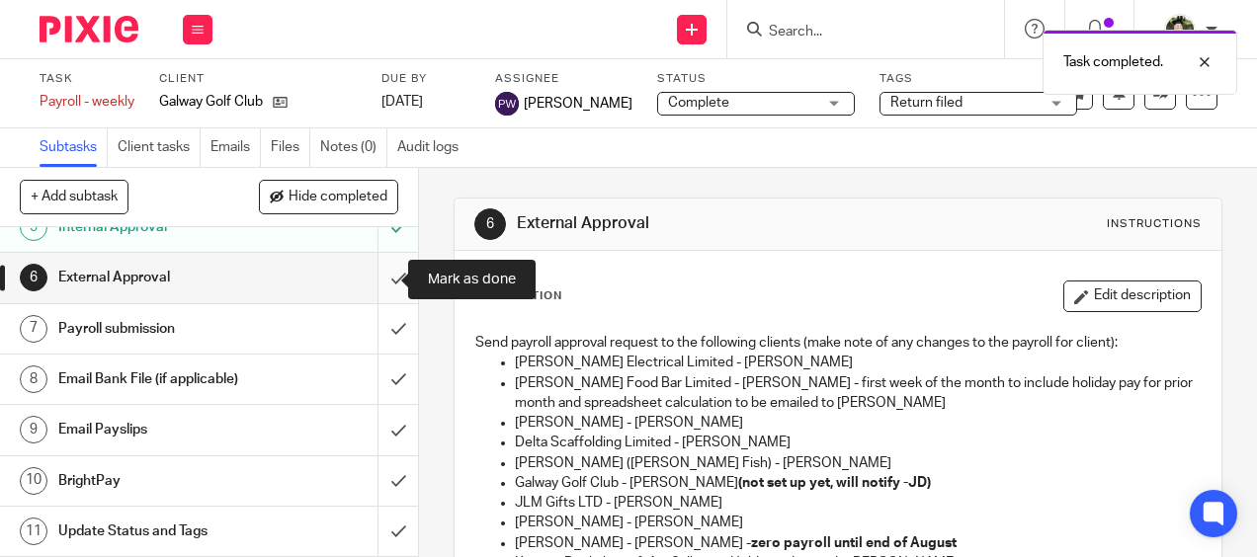
click at [375, 271] on input "submit" at bounding box center [209, 277] width 418 height 49
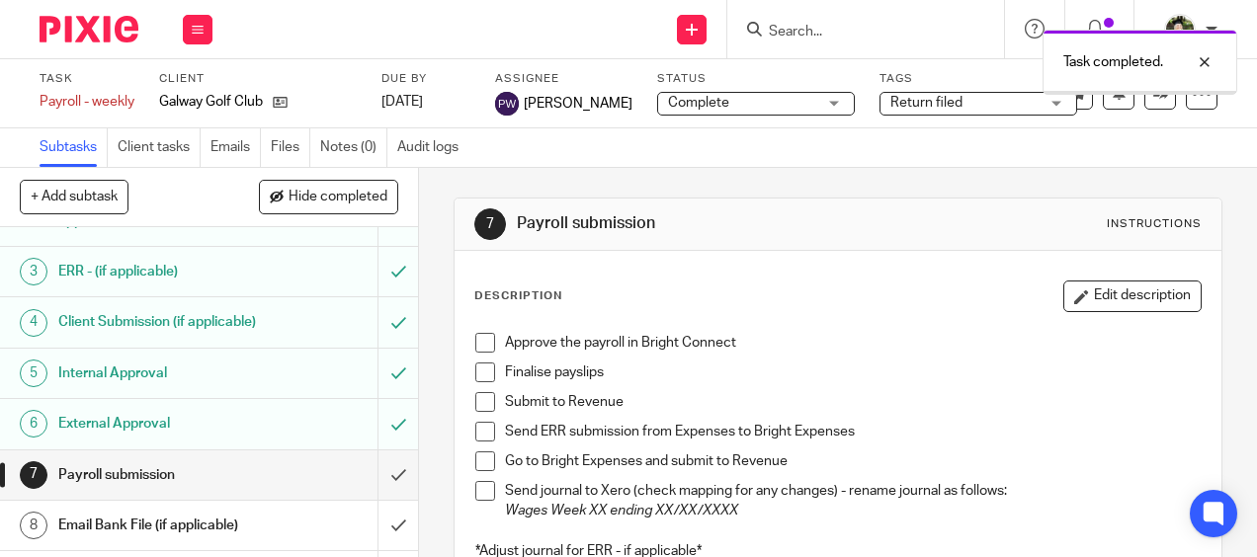
scroll to position [265, 0]
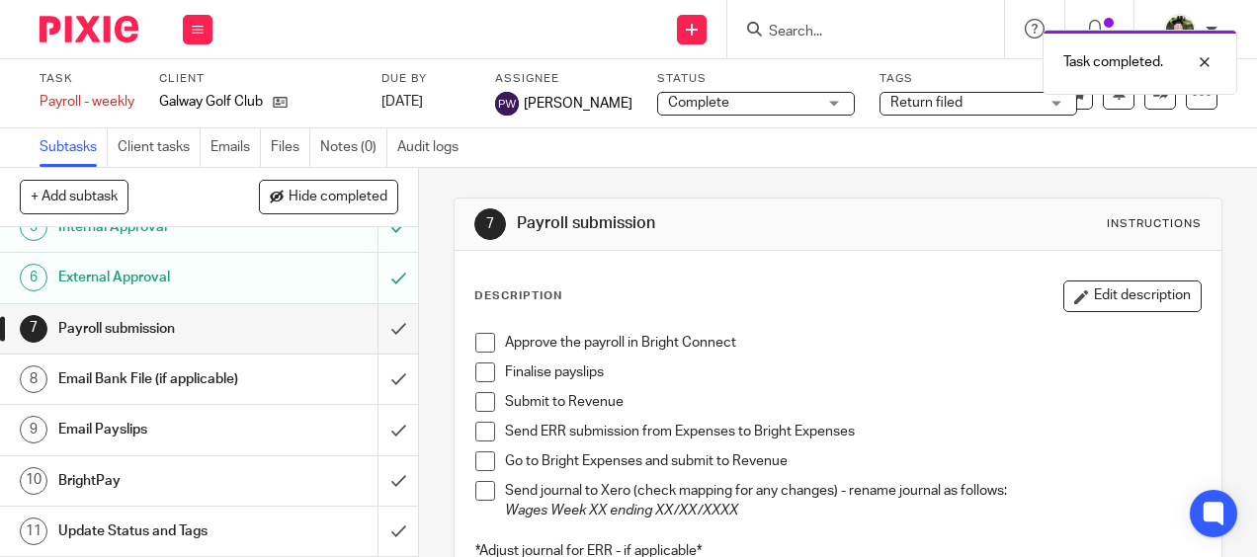
click at [477, 336] on span at bounding box center [485, 343] width 20 height 20
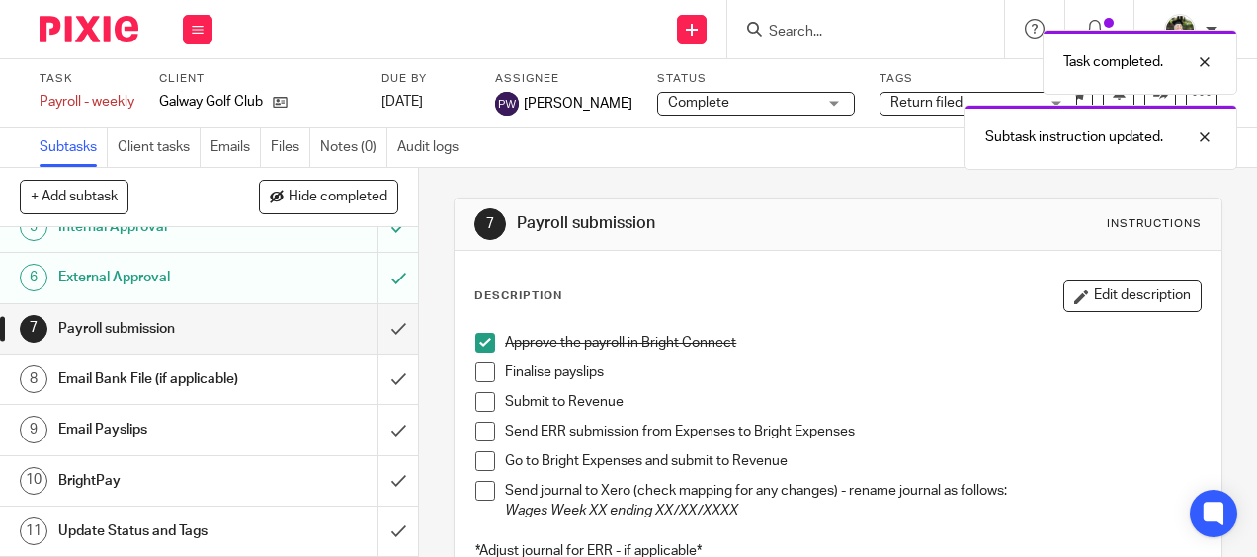
click at [478, 373] on span at bounding box center [485, 373] width 20 height 20
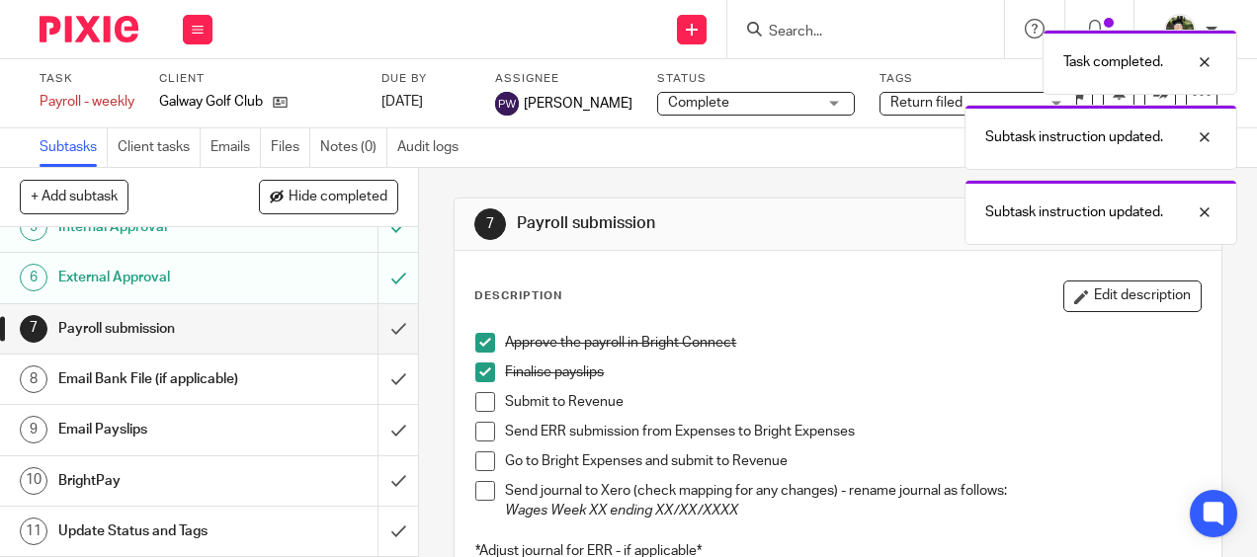
click at [478, 406] on span at bounding box center [485, 402] width 20 height 20
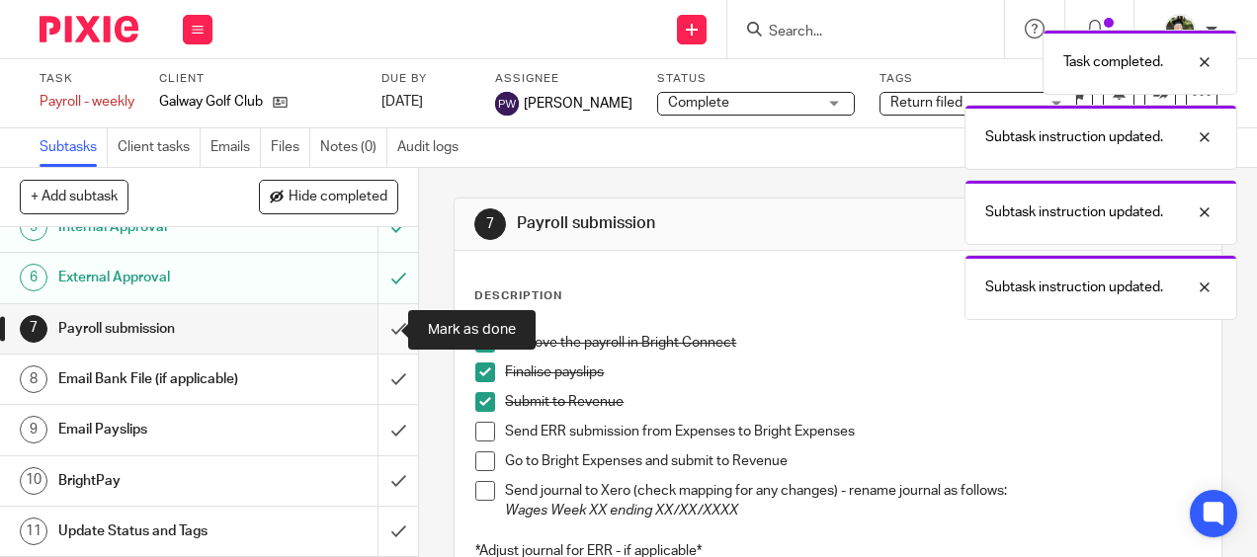
click at [381, 328] on input "submit" at bounding box center [209, 328] width 418 height 49
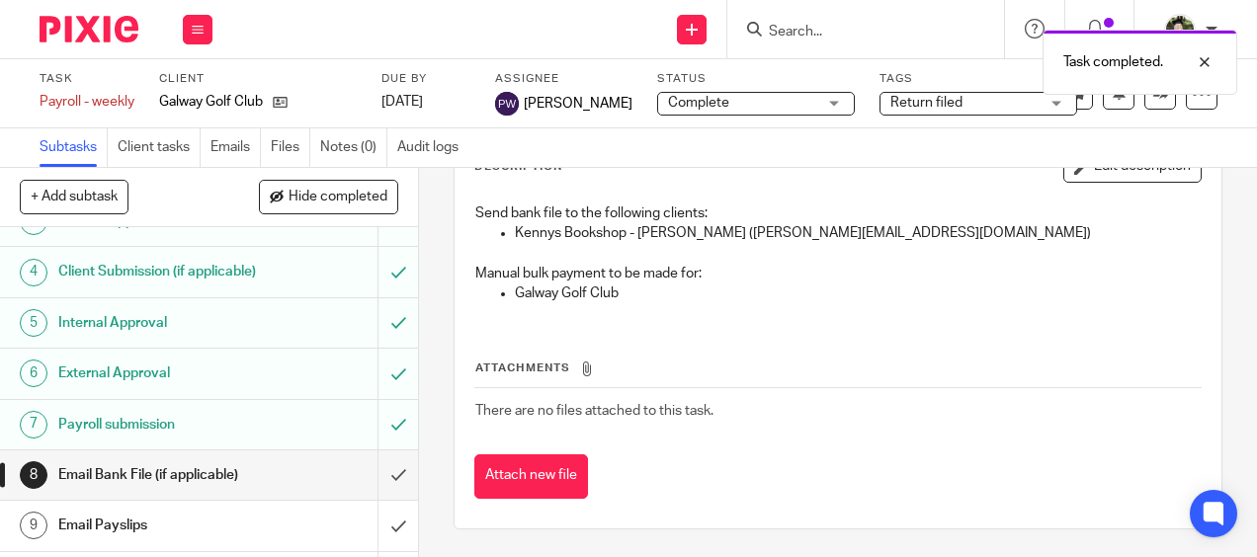
scroll to position [265, 0]
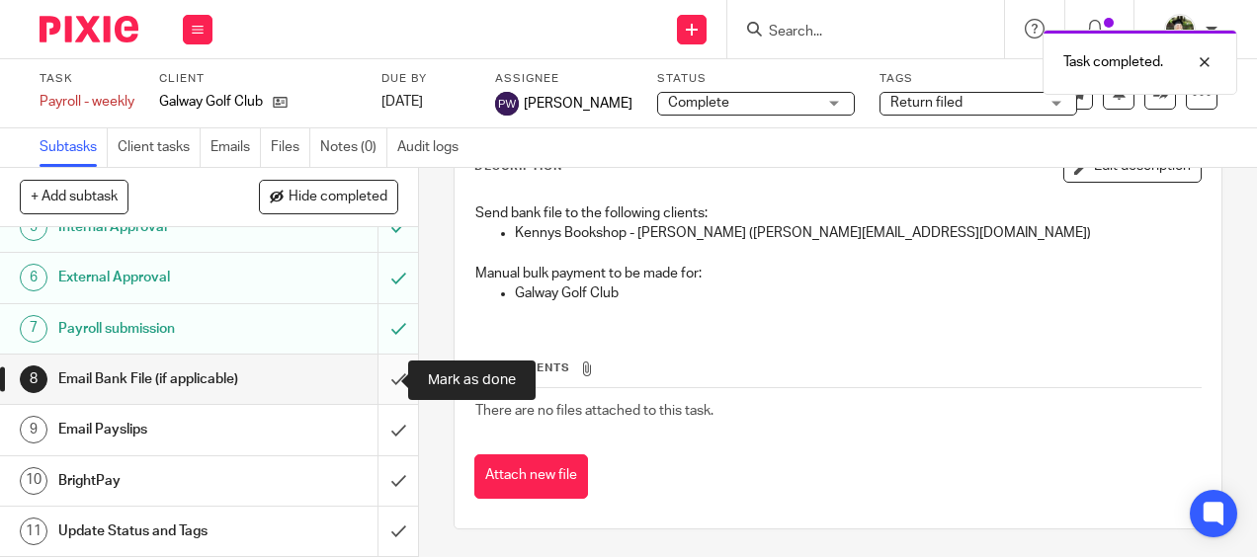
click at [371, 377] on input "submit" at bounding box center [209, 379] width 418 height 49
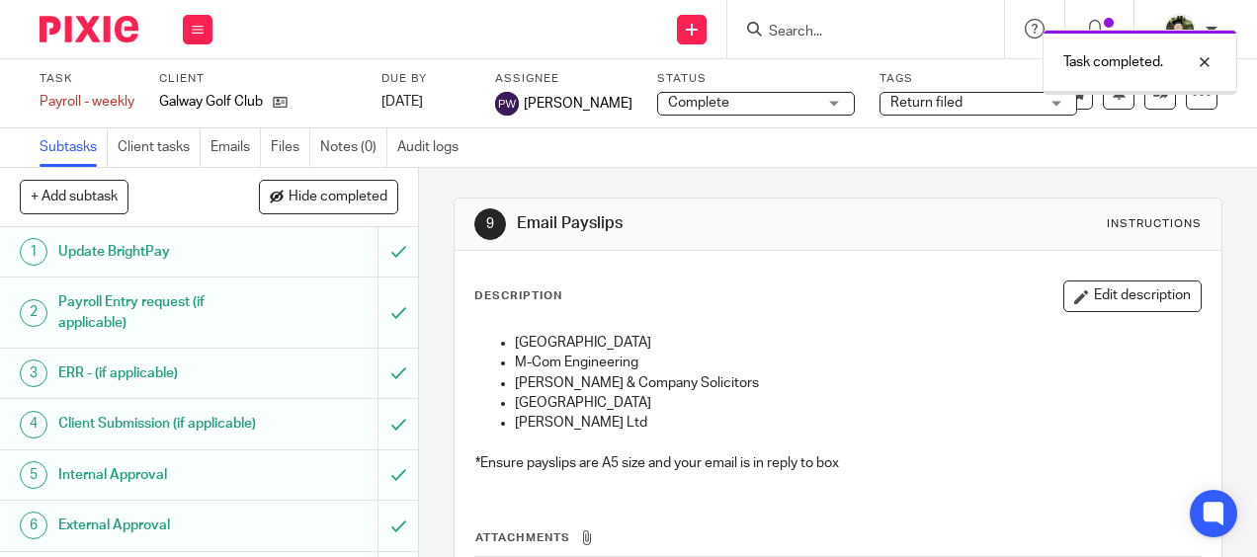
scroll to position [265, 0]
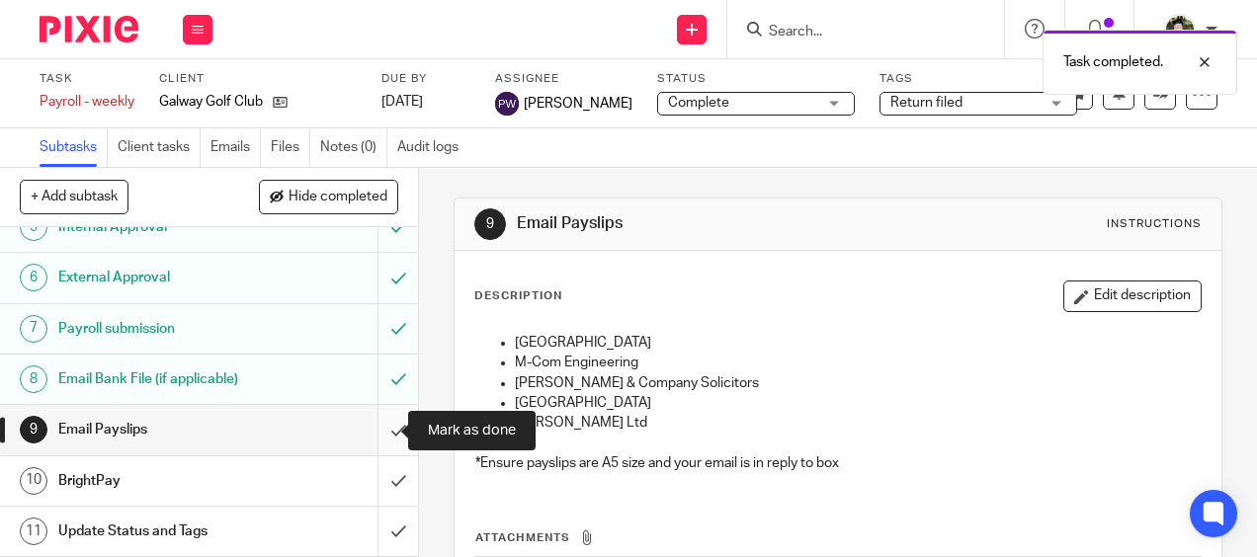
click at [382, 423] on input "submit" at bounding box center [209, 429] width 418 height 49
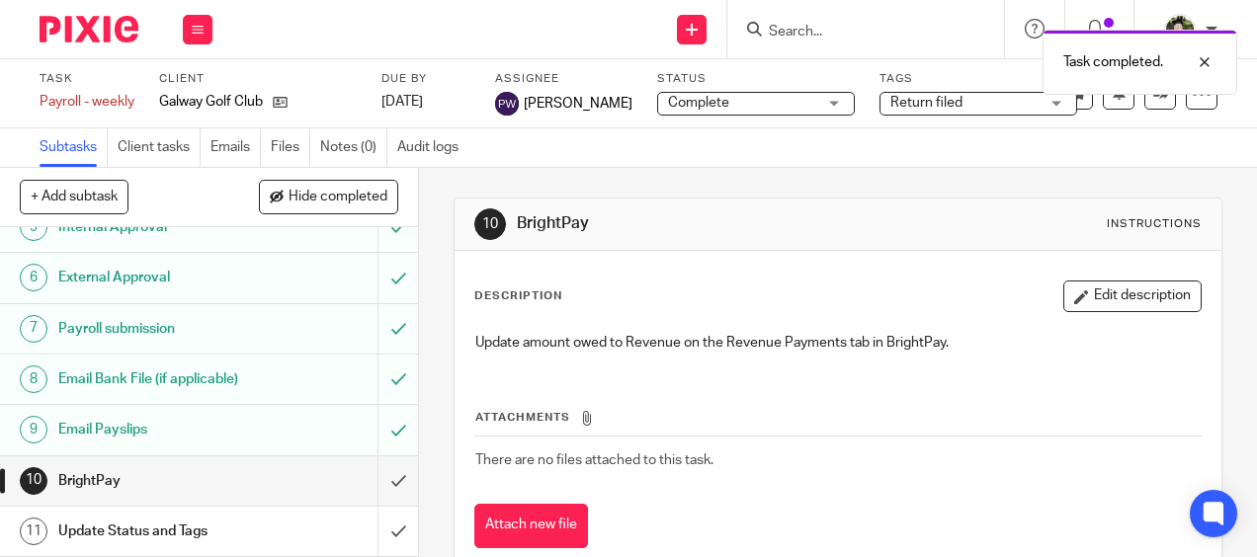
scroll to position [265, 0]
click at [387, 480] on input "submit" at bounding box center [209, 481] width 418 height 49
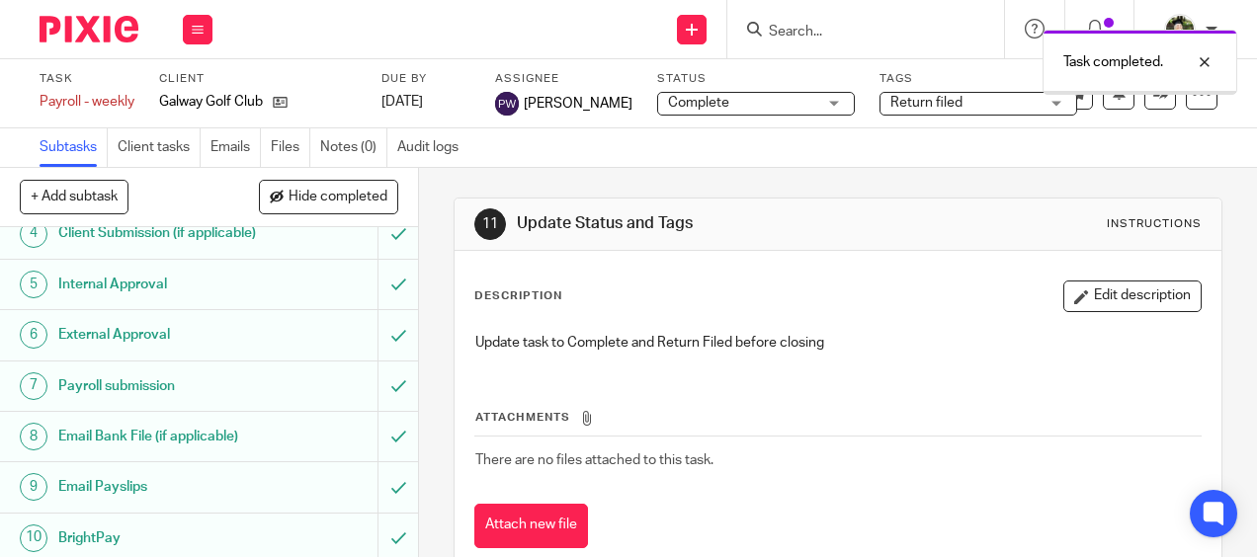
scroll to position [265, 0]
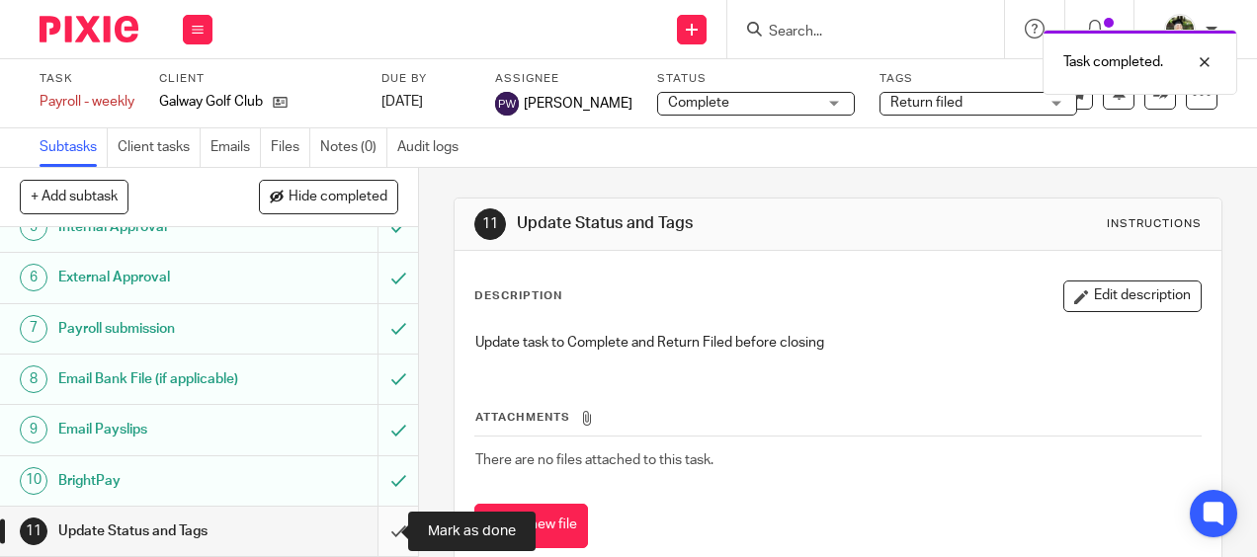
click at [375, 536] on input "submit" at bounding box center [209, 531] width 418 height 49
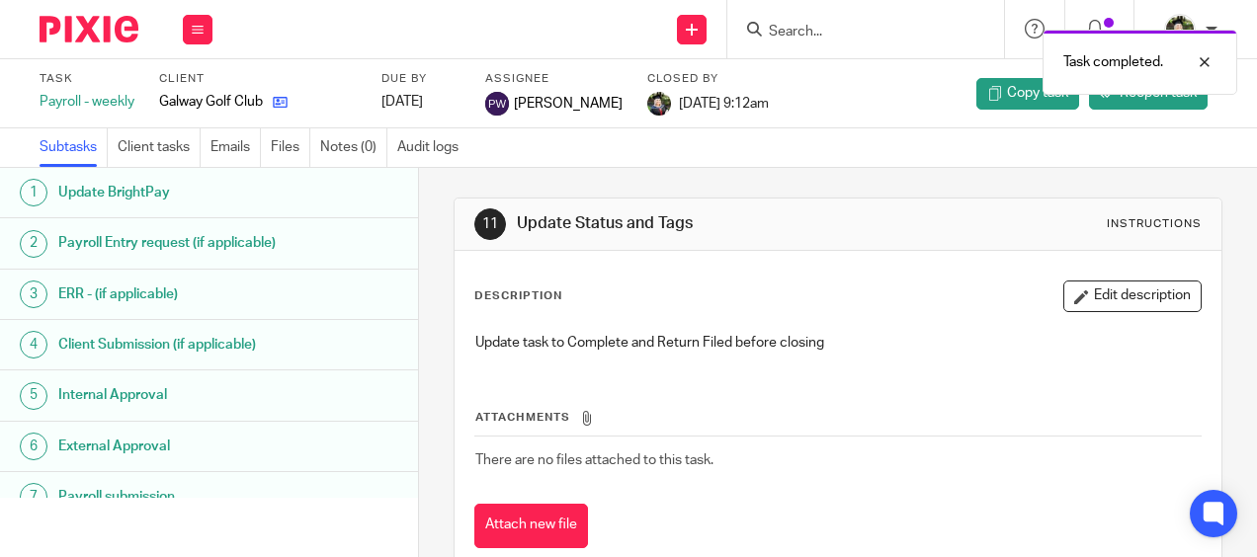
click at [280, 98] on icon at bounding box center [280, 102] width 15 height 15
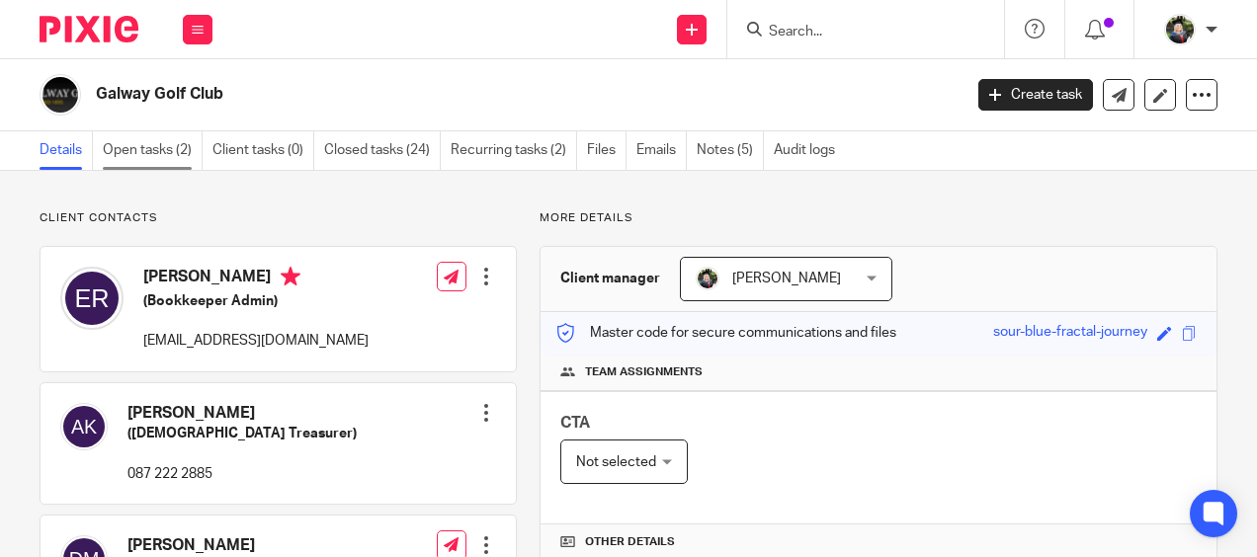
click at [172, 145] on link "Open tasks (2)" at bounding box center [153, 150] width 100 height 39
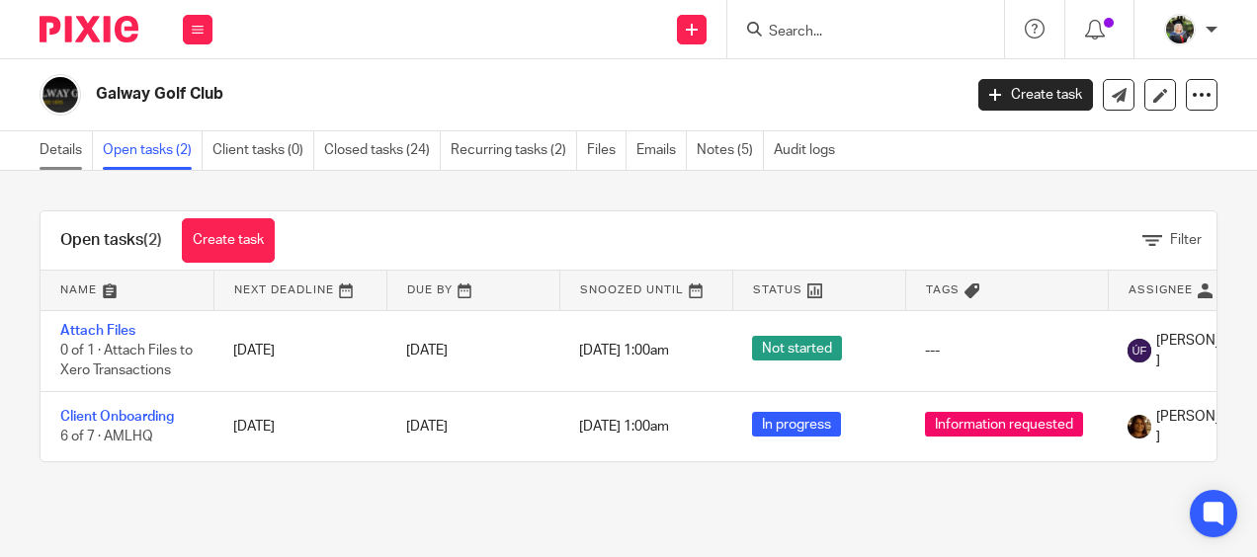
click at [56, 148] on link "Details" at bounding box center [66, 150] width 53 height 39
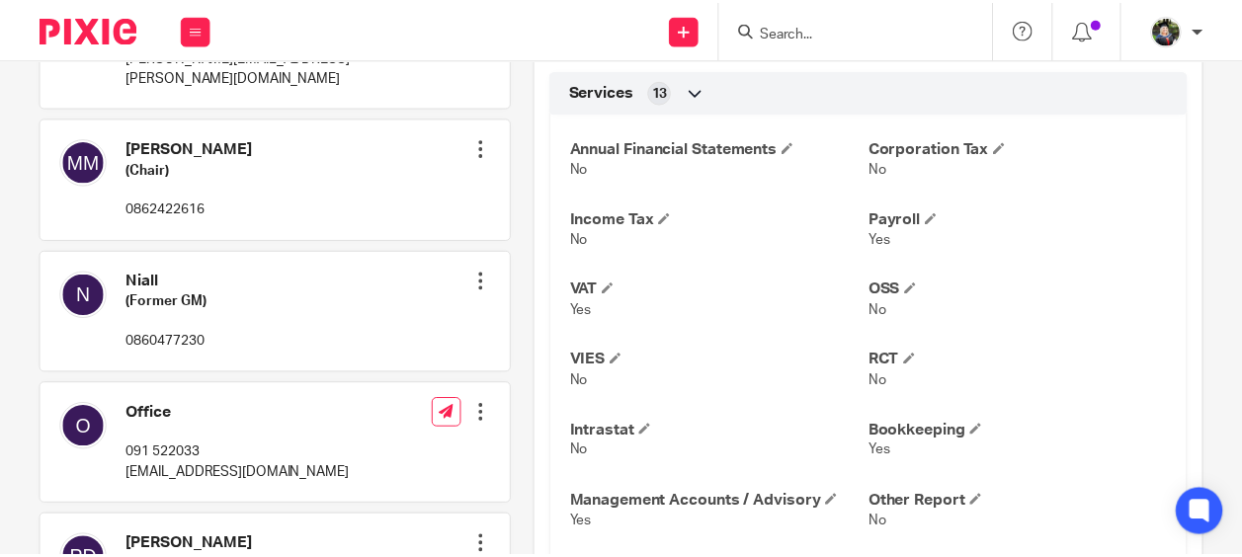
scroll to position [692, 0]
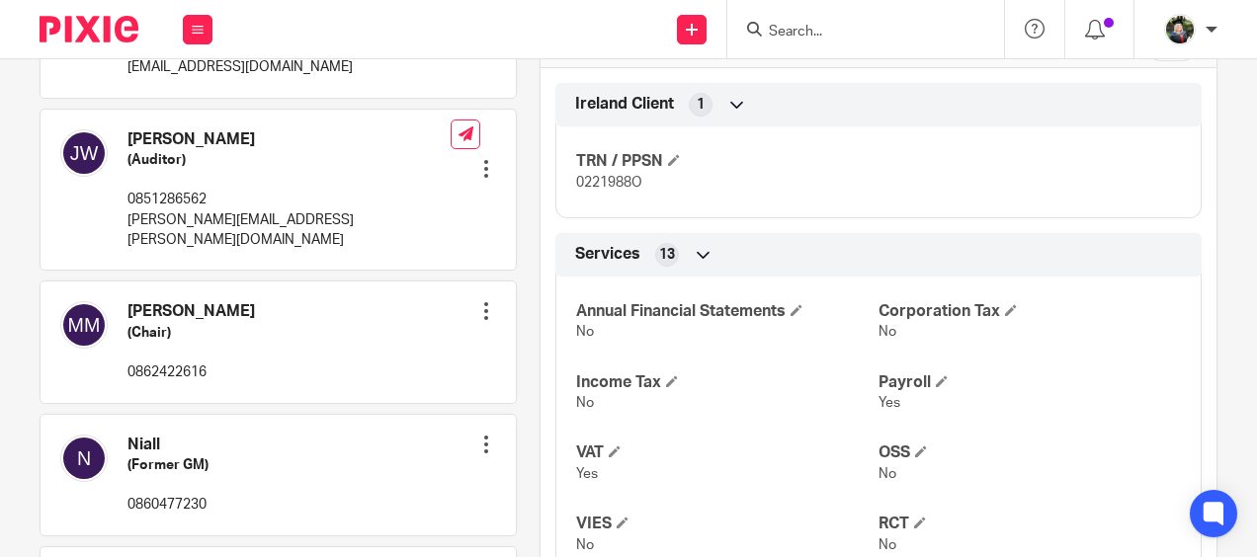
click at [483, 159] on div at bounding box center [486, 169] width 20 height 20
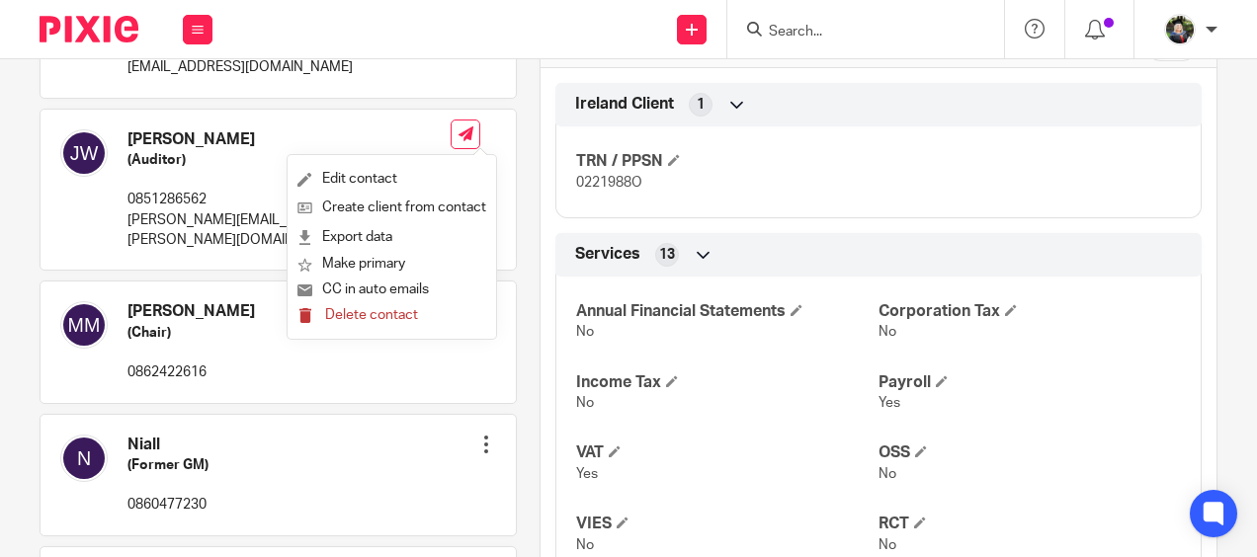
click at [360, 314] on span "Delete contact" at bounding box center [371, 315] width 93 height 14
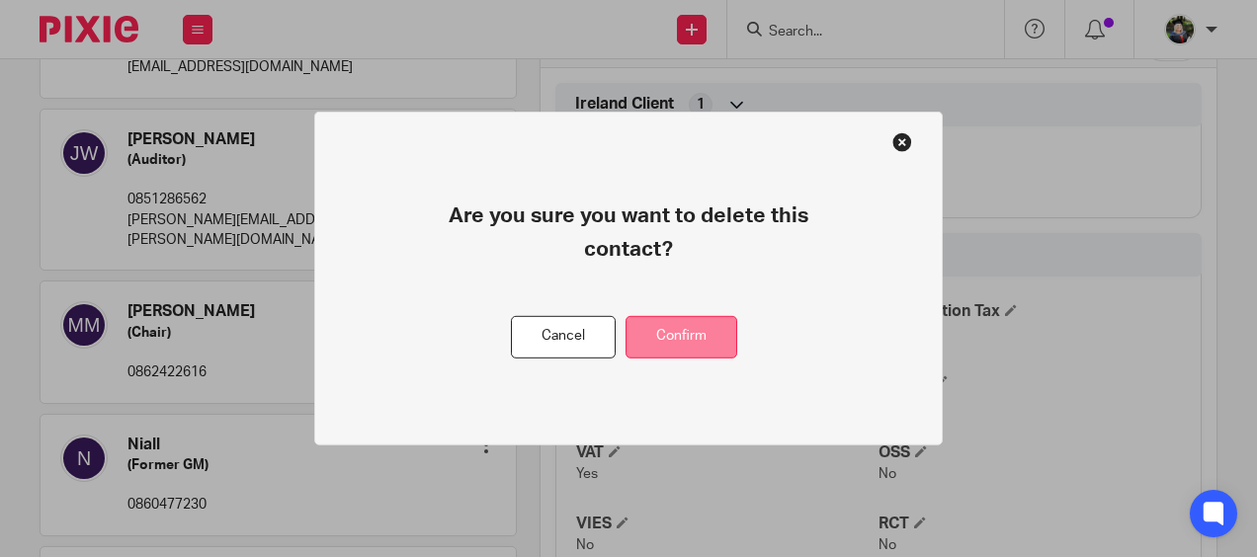
click at [678, 333] on button "Confirm" at bounding box center [682, 337] width 112 height 42
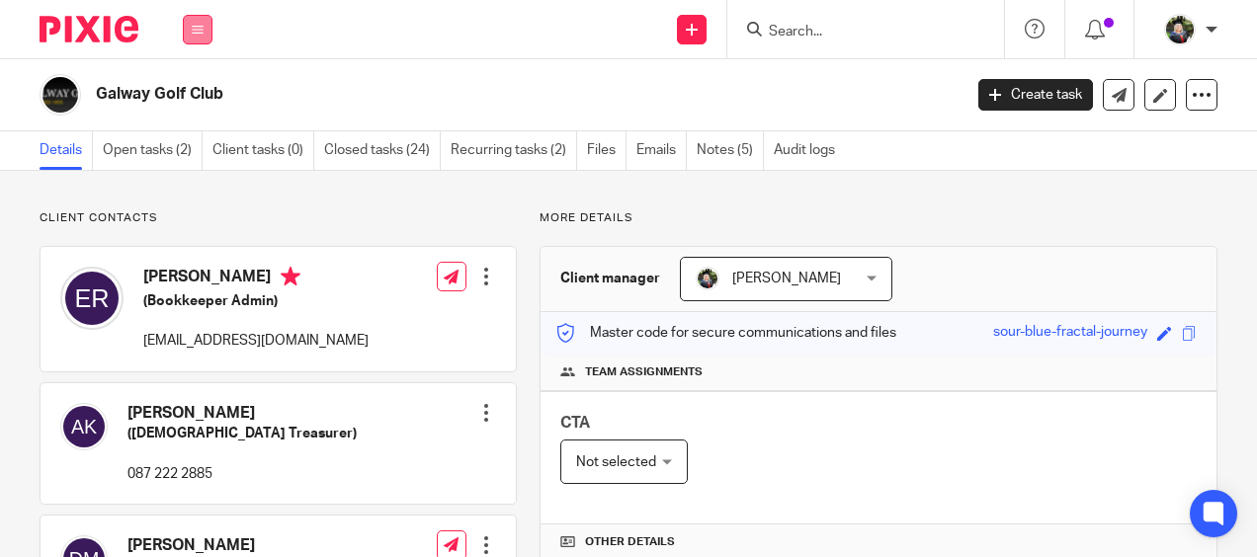
click at [202, 29] on icon at bounding box center [198, 30] width 12 height 12
click at [197, 86] on link "Work" at bounding box center [187, 92] width 32 height 14
